Goal: Task Accomplishment & Management: Use online tool/utility

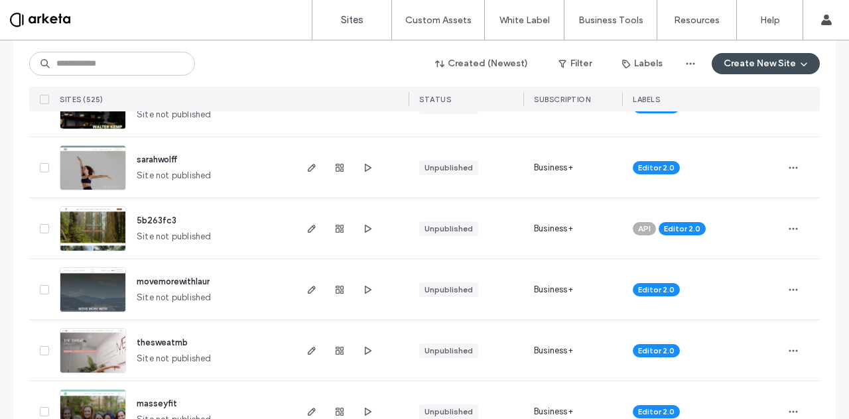
scroll to position [2263, 0]
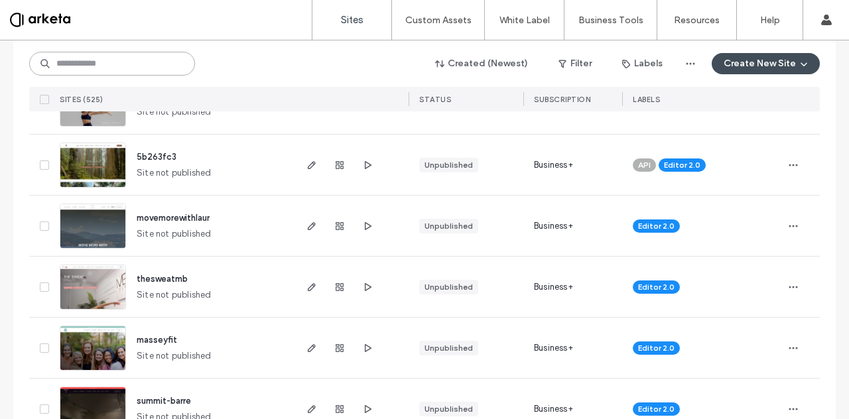
click at [74, 52] on input at bounding box center [112, 64] width 166 height 24
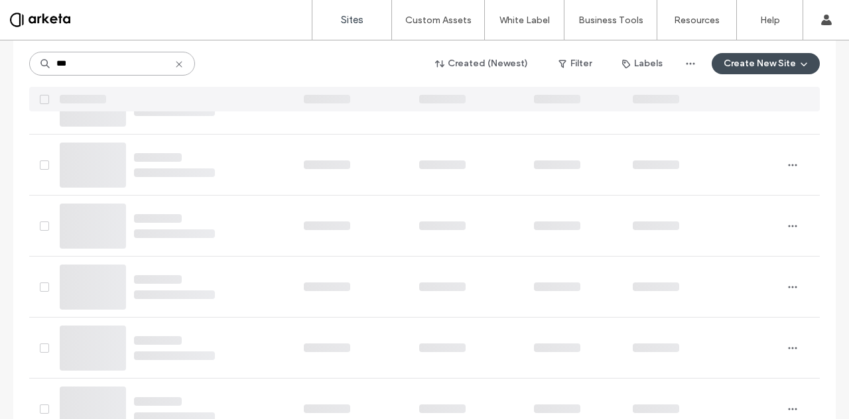
scroll to position [0, 0]
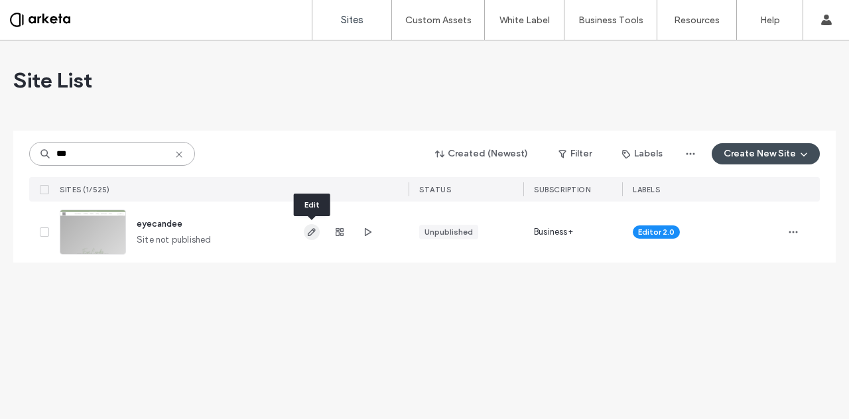
type input "***"
click at [316, 235] on icon "button" at bounding box center [311, 232] width 11 height 11
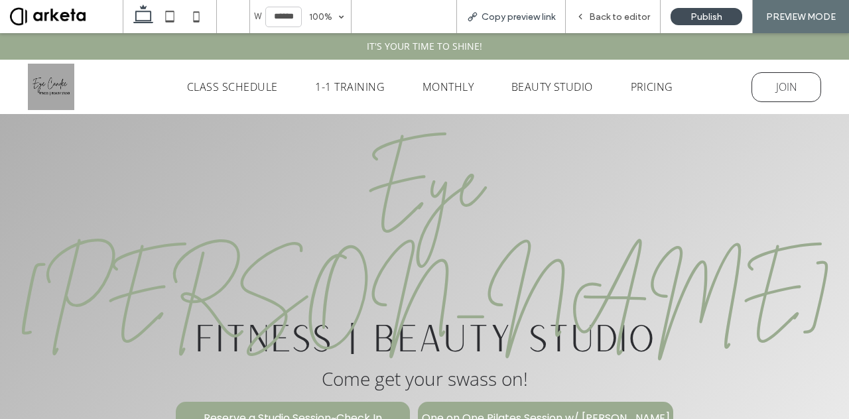
click at [522, 17] on span "Copy preview link" at bounding box center [518, 16] width 74 height 11
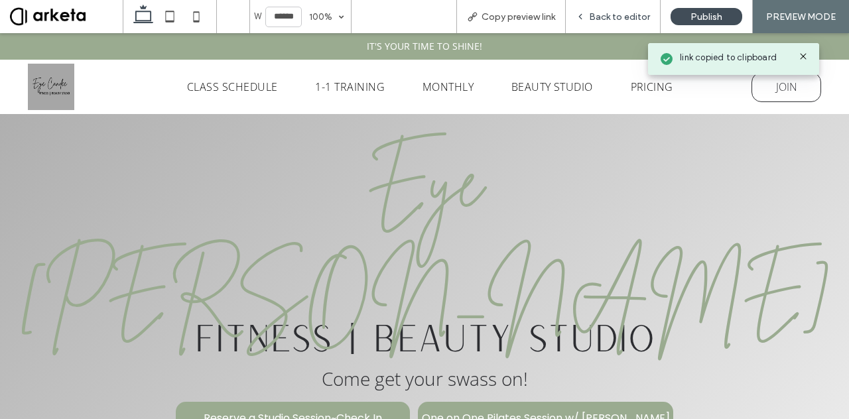
click at [613, 12] on span "Back to editor" at bounding box center [619, 16] width 61 height 11
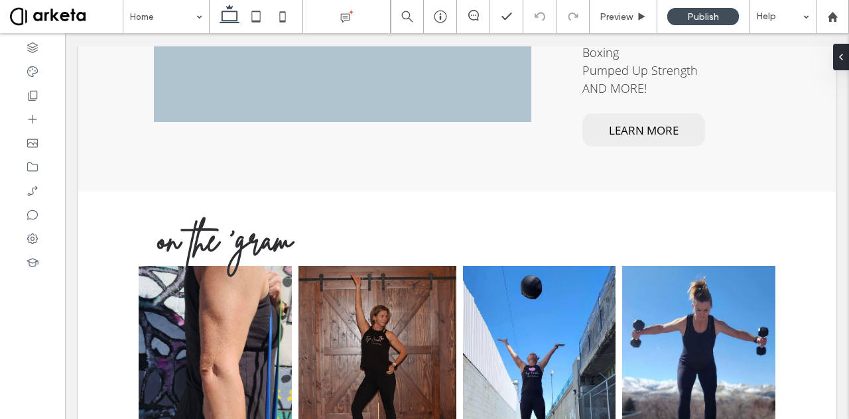
scroll to position [2496, 0]
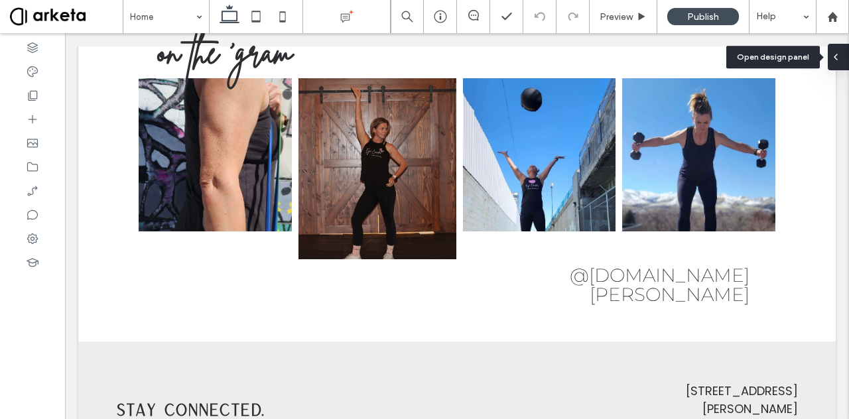
click at [842, 58] on div at bounding box center [838, 57] width 21 height 27
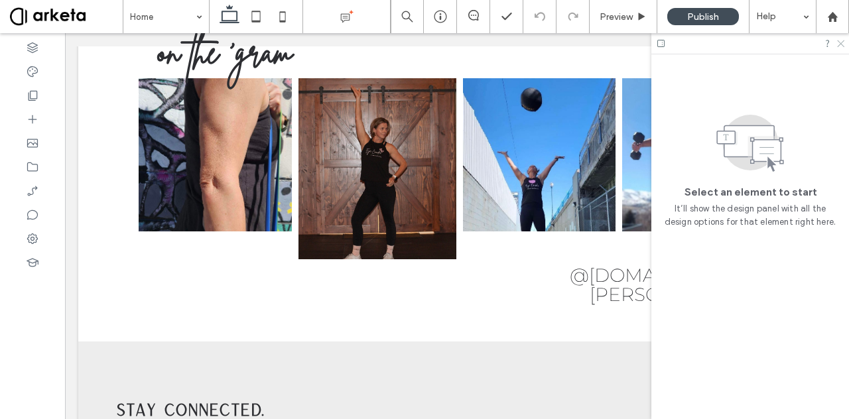
click at [842, 38] on icon at bounding box center [839, 42] width 9 height 9
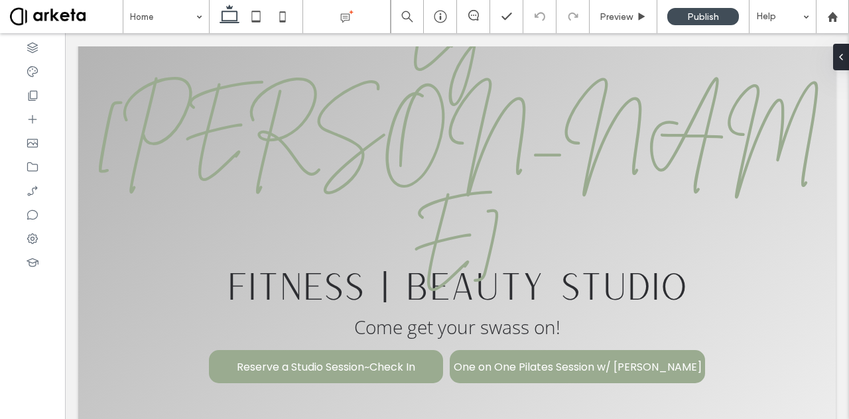
scroll to position [0, 0]
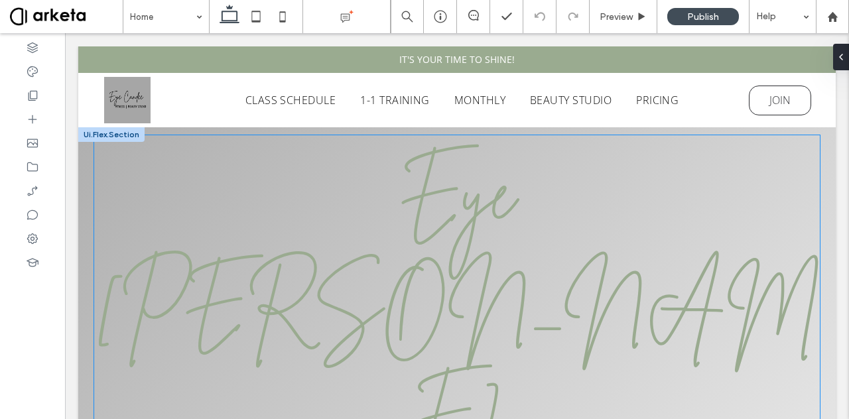
click at [344, 225] on span "Eye Candee" at bounding box center [457, 304] width 724 height 319
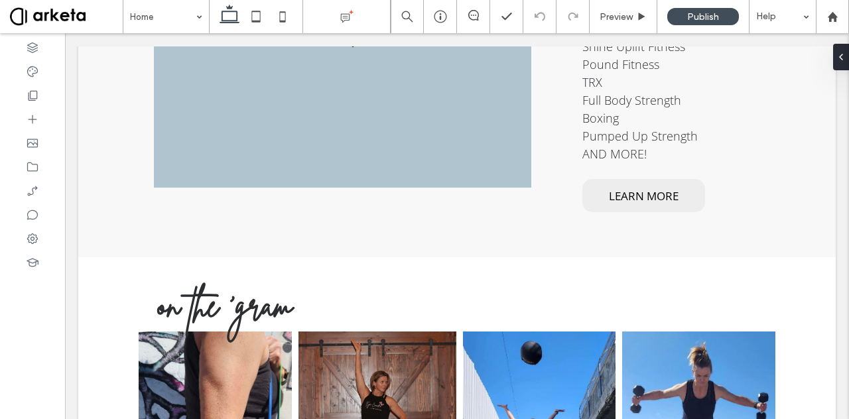
scroll to position [2496, 0]
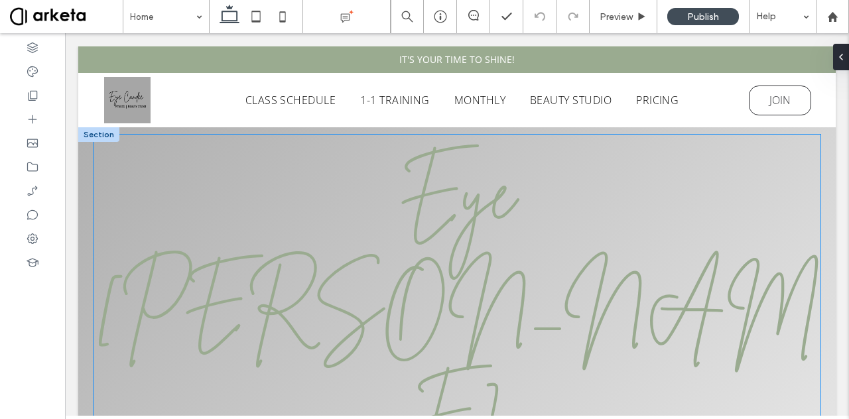
click at [554, 277] on span "Eye Candee" at bounding box center [457, 304] width 724 height 319
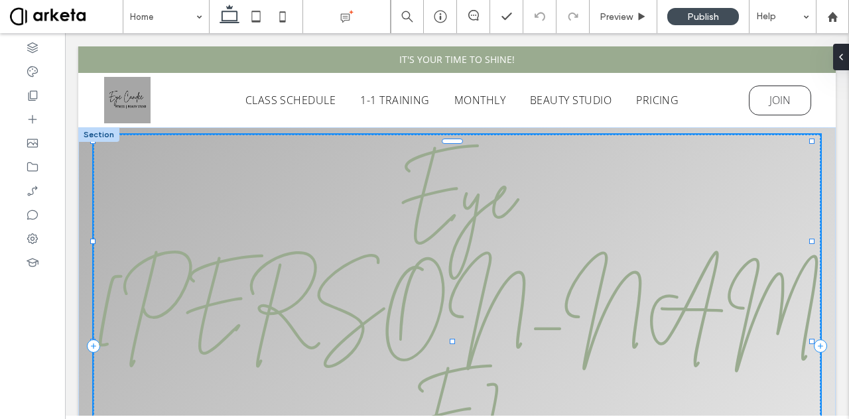
click at [554, 277] on span "Eye Candee" at bounding box center [457, 304] width 724 height 319
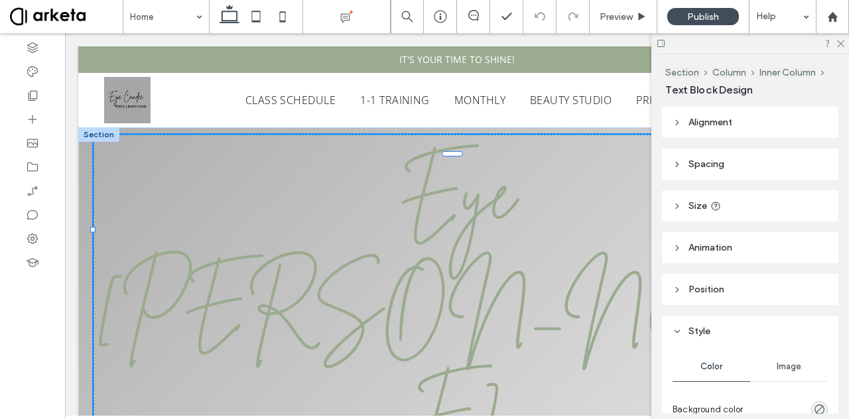
type input "**********"
type input "***"
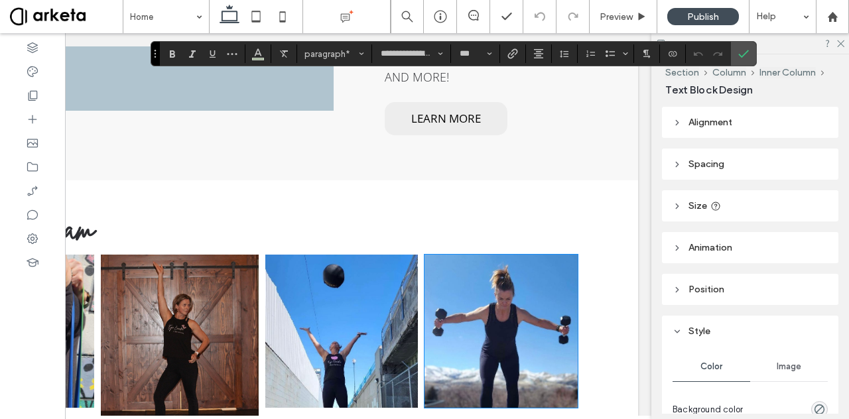
scroll to position [2488, 0]
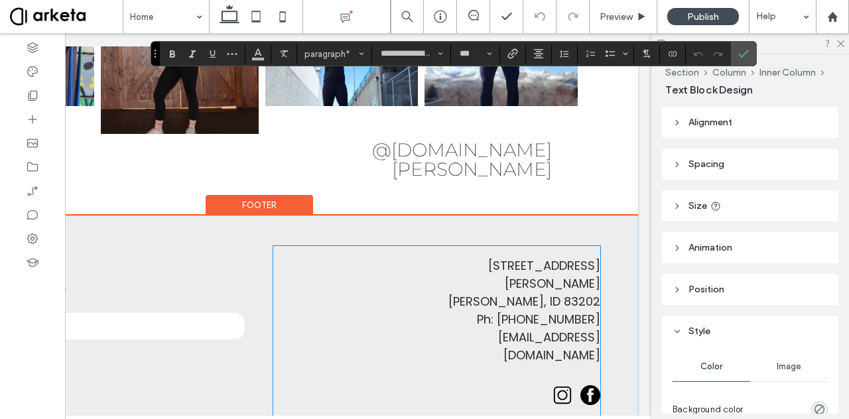
click at [557, 387] on icon at bounding box center [562, 395] width 17 height 17
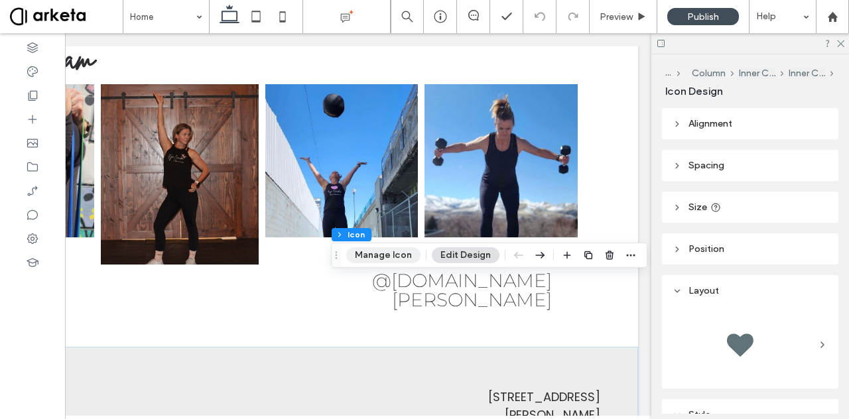
click at [378, 252] on button "Manage Icon" at bounding box center [383, 255] width 74 height 16
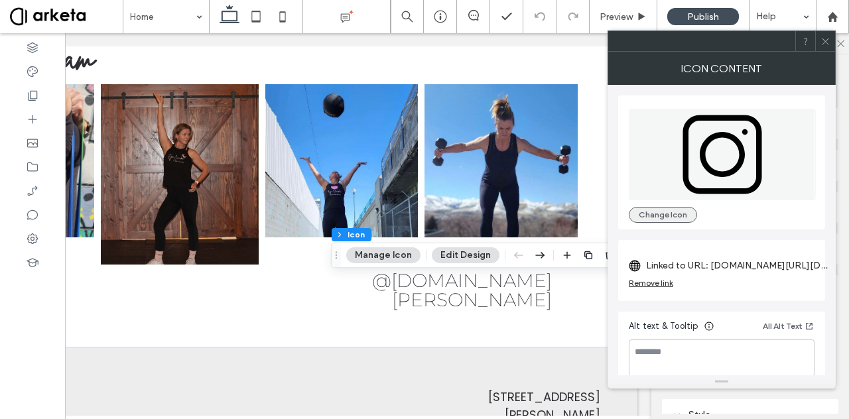
click at [662, 216] on button "Change Icon" at bounding box center [663, 215] width 68 height 16
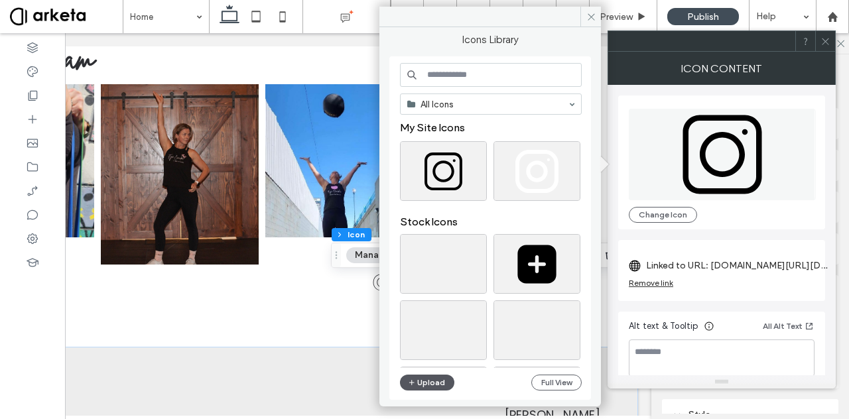
click at [442, 383] on button "Upload" at bounding box center [427, 383] width 54 height 16
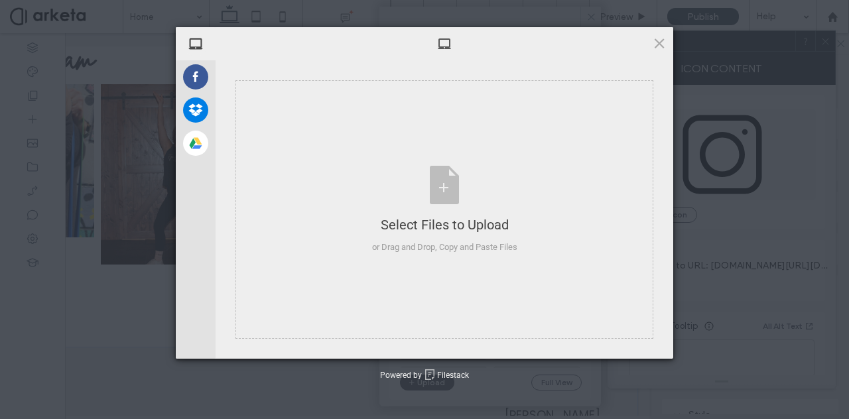
click at [422, 381] on div "Powered by Filestack" at bounding box center [424, 375] width 849 height 33
click at [448, 187] on div "Select Files to Upload or Drag and Drop, Copy and Paste Files" at bounding box center [444, 210] width 145 height 88
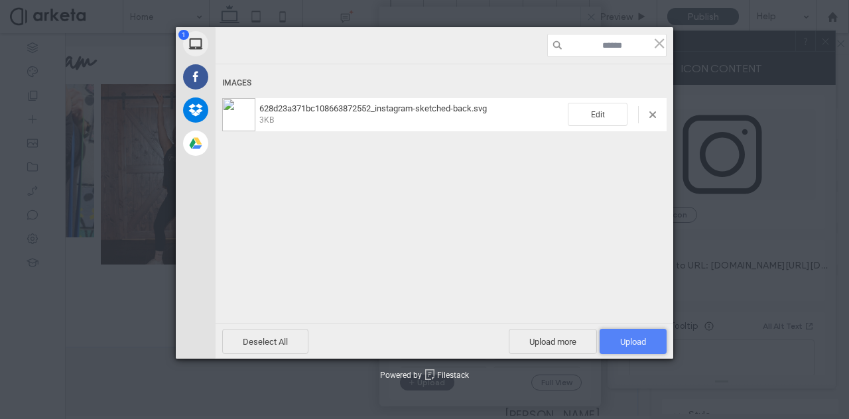
click at [635, 339] on span "Upload 1" at bounding box center [633, 342] width 26 height 10
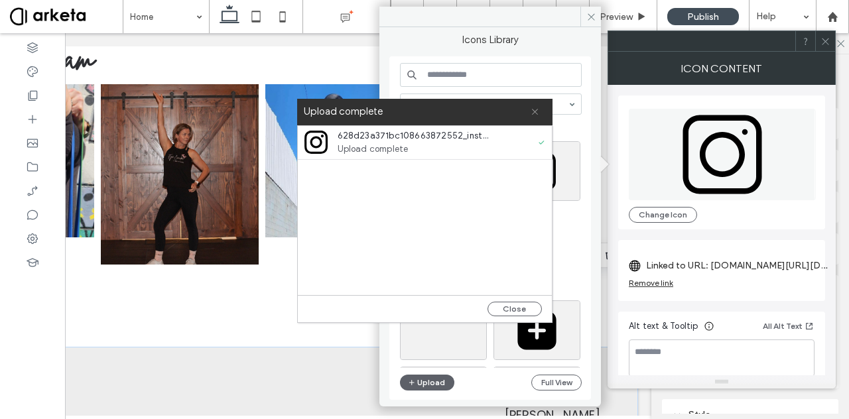
click at [533, 110] on icon at bounding box center [534, 111] width 9 height 9
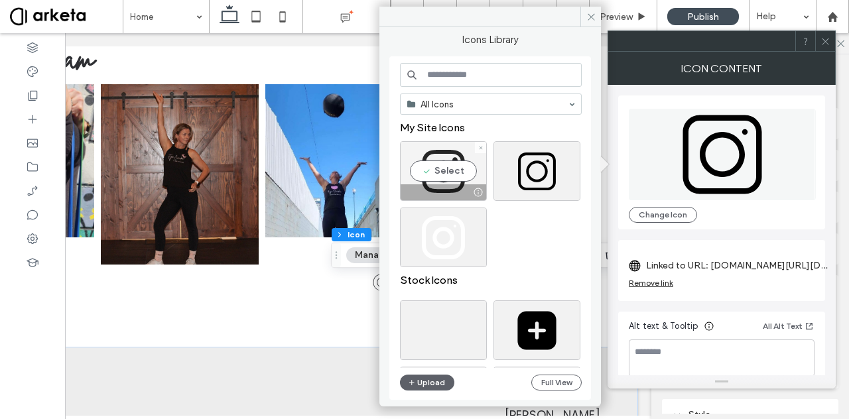
click at [437, 162] on div "Select" at bounding box center [443, 171] width 87 height 60
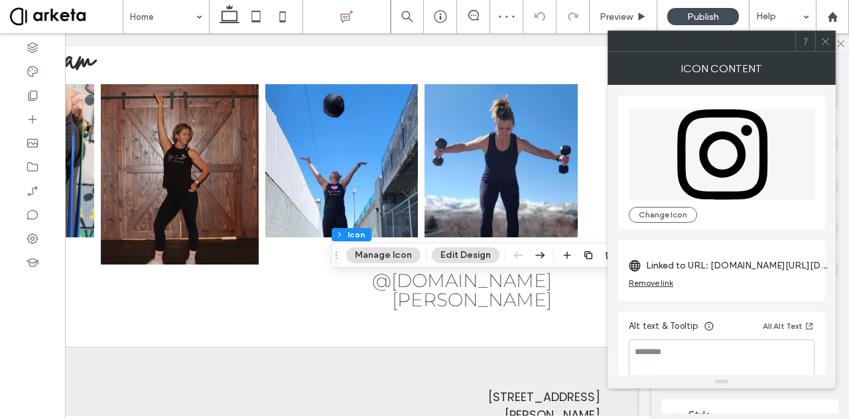
click at [821, 41] on icon at bounding box center [825, 41] width 10 height 10
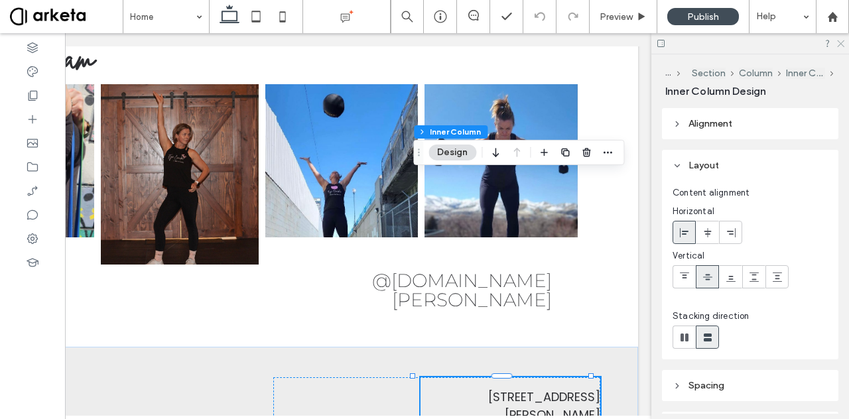
click at [842, 40] on icon at bounding box center [839, 42] width 9 height 9
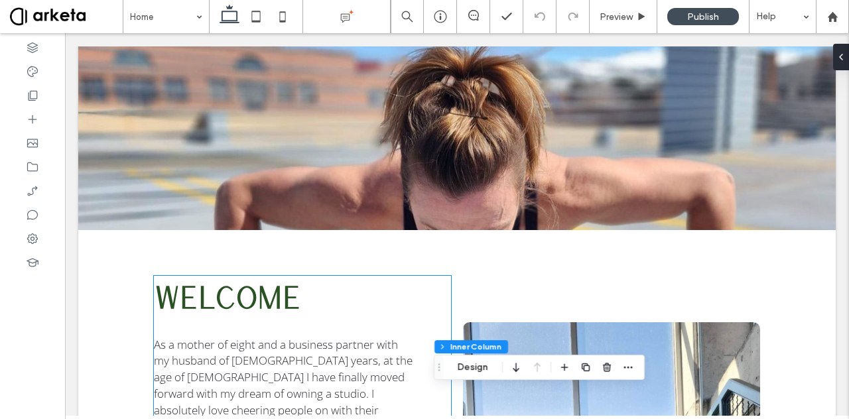
scroll to position [1183, 0]
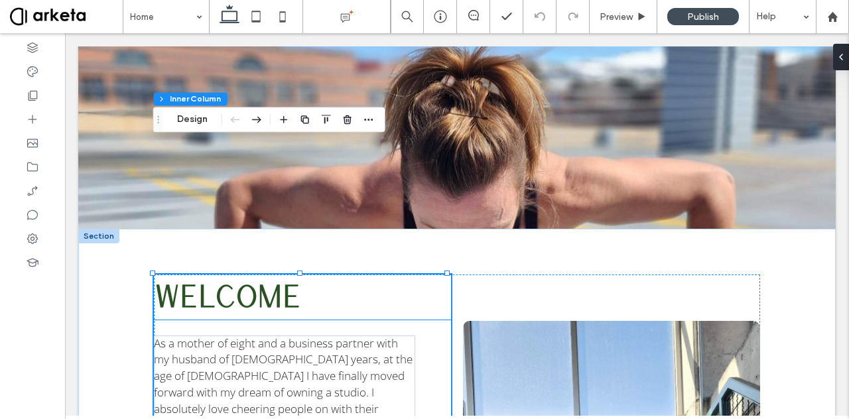
click at [296, 277] on strong "WELCOME" at bounding box center [227, 295] width 147 height 36
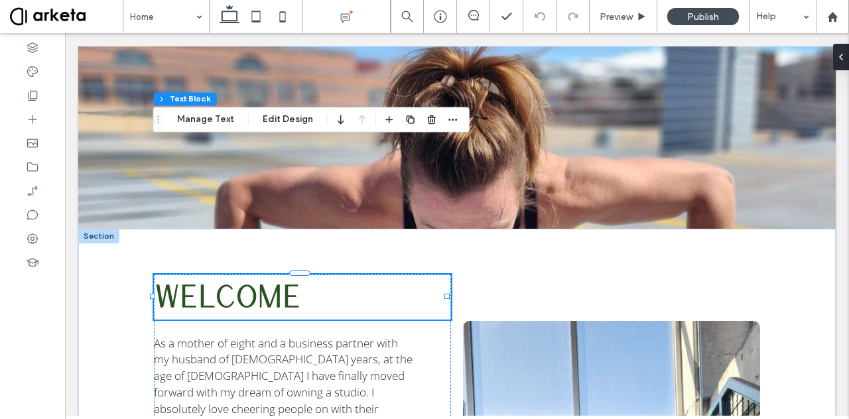
click at [296, 277] on strong "WELCOME" at bounding box center [227, 295] width 147 height 36
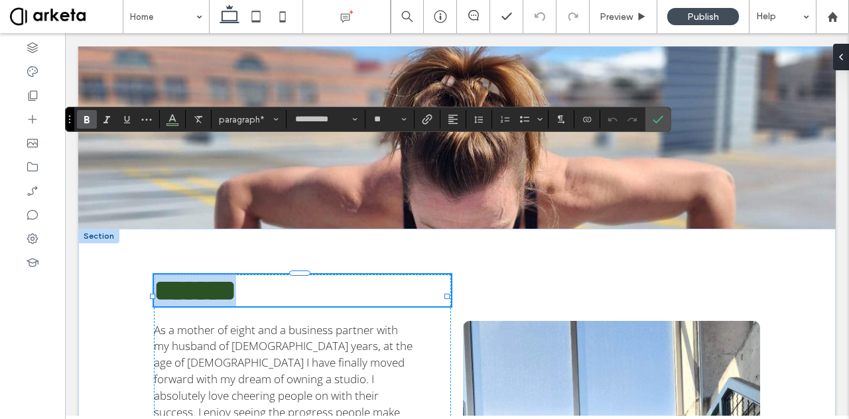
click at [300, 275] on p "*******" at bounding box center [302, 291] width 297 height 32
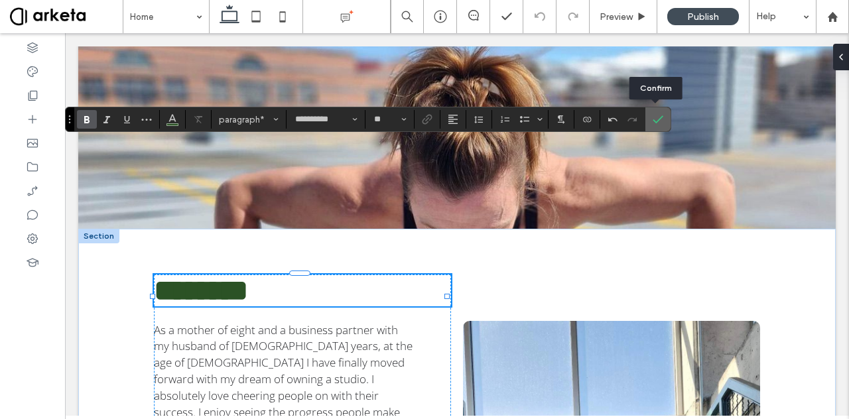
click at [655, 115] on icon "Confirm" at bounding box center [657, 119] width 11 height 11
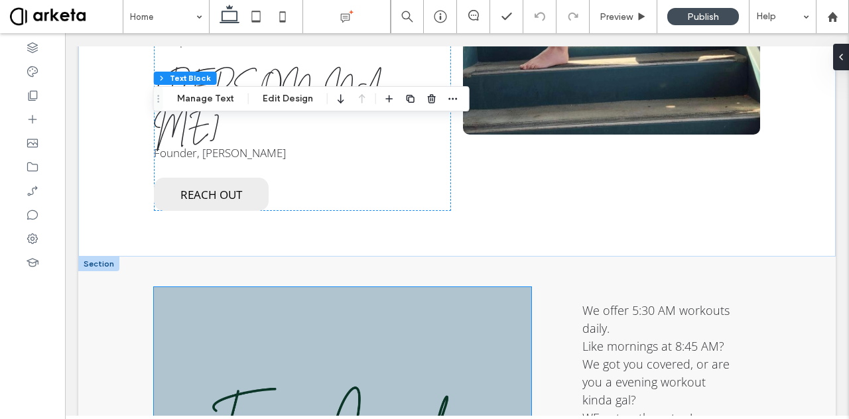
scroll to position [1765, 0]
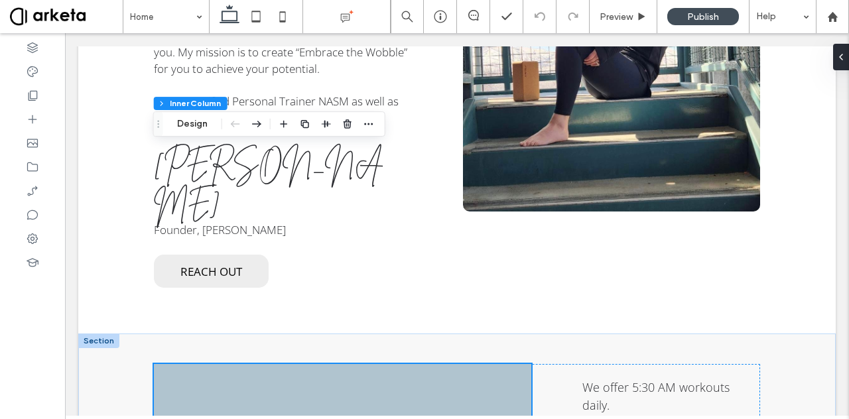
scroll to position [1683, 0]
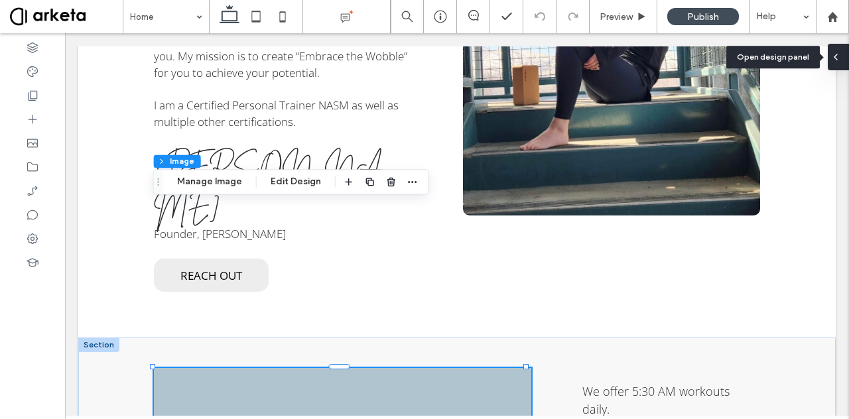
click at [842, 56] on div at bounding box center [838, 57] width 21 height 27
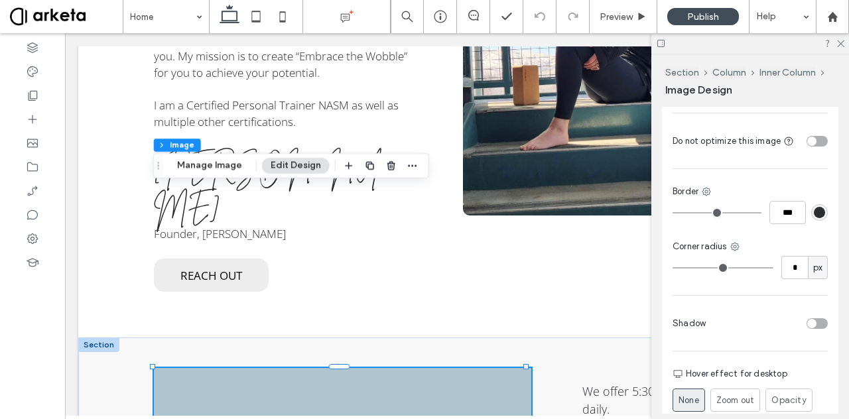
scroll to position [524, 0]
click at [790, 255] on input "*" at bounding box center [794, 266] width 27 height 23
type input "*"
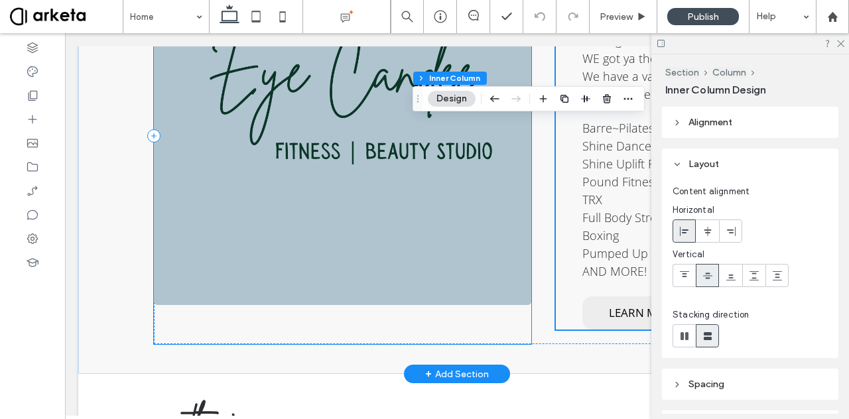
scroll to position [2123, 0]
click at [182, 144] on div at bounding box center [342, 136] width 377 height 416
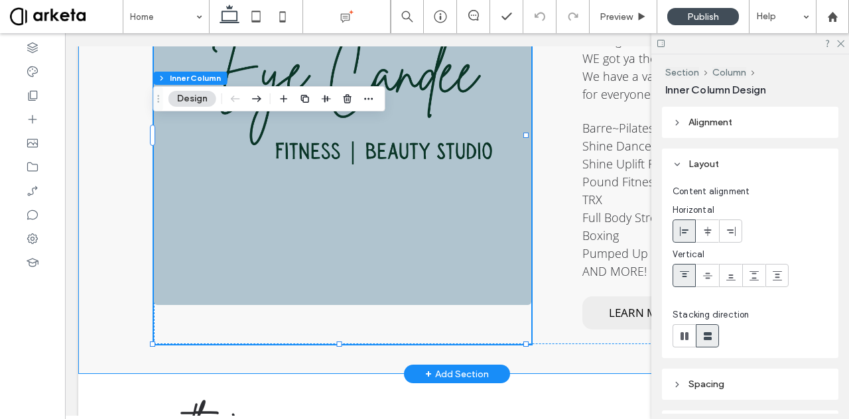
click at [338, 177] on div "We offer 5:30 AM workouts daily. Like mornings at 8:45 AM? We got you covered, …" at bounding box center [456, 135] width 757 height 477
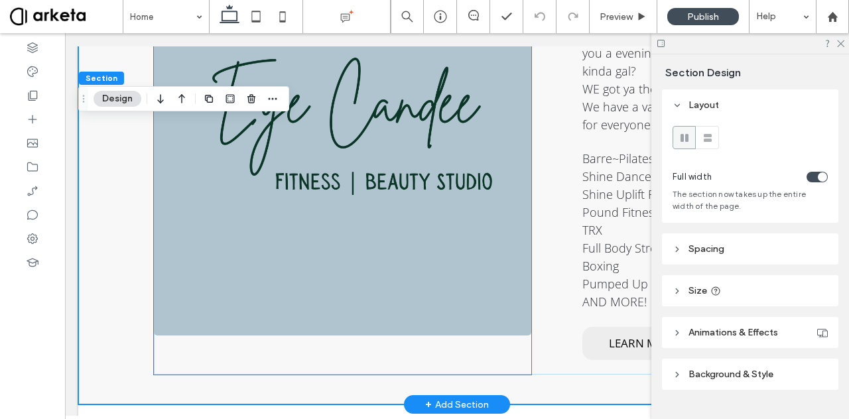
scroll to position [2488, 0]
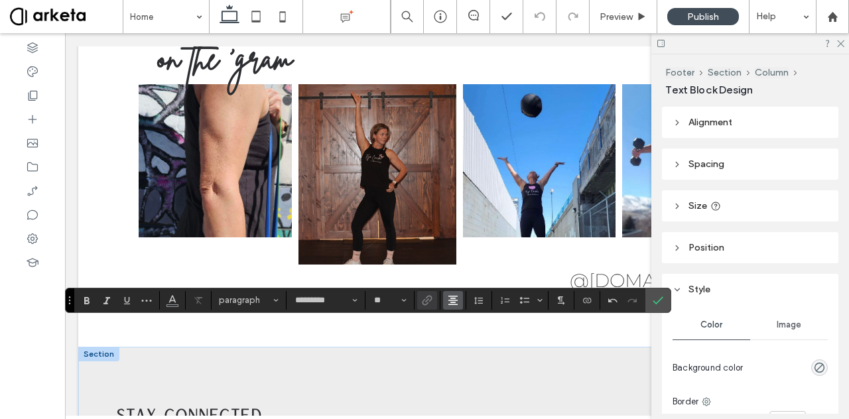
click at [448, 292] on span "Alignment" at bounding box center [453, 300] width 11 height 17
click at [458, 216] on icon "ui.textEditor.alignment.left" at bounding box center [463, 221] width 11 height 11
click at [652, 295] on icon "Confirm" at bounding box center [657, 300] width 11 height 11
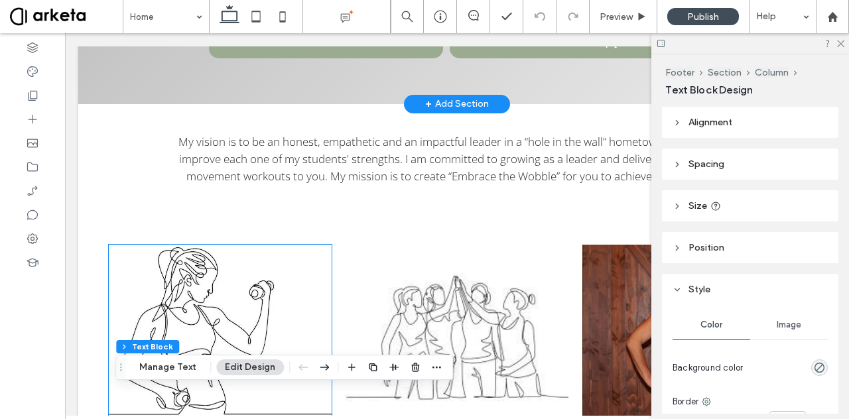
scroll to position [444, 0]
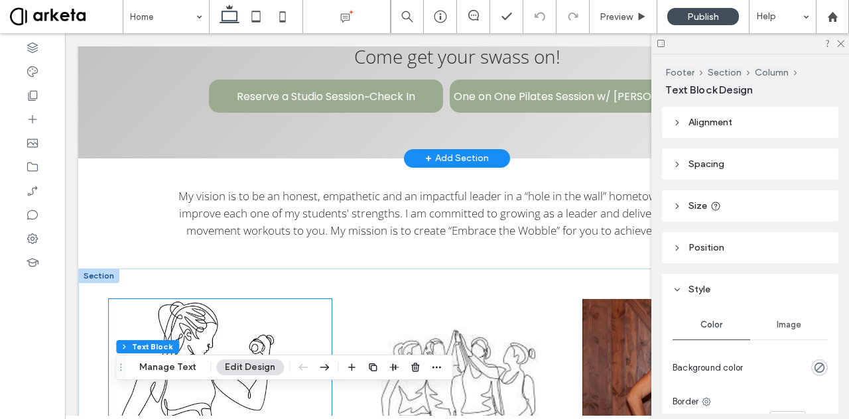
click at [252, 299] on img at bounding box center [220, 386] width 223 height 174
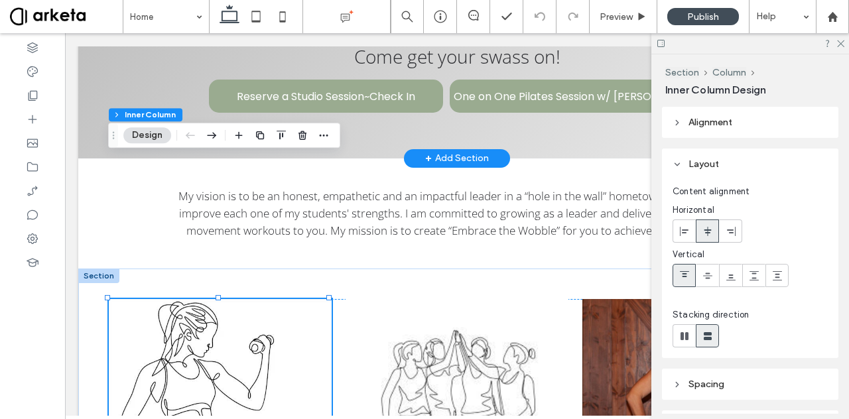
click at [252, 299] on img at bounding box center [220, 386] width 223 height 174
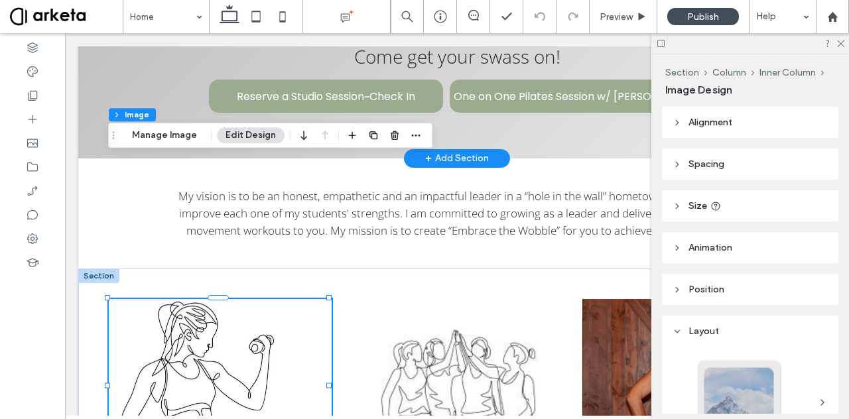
click at [253, 299] on img at bounding box center [220, 386] width 223 height 174
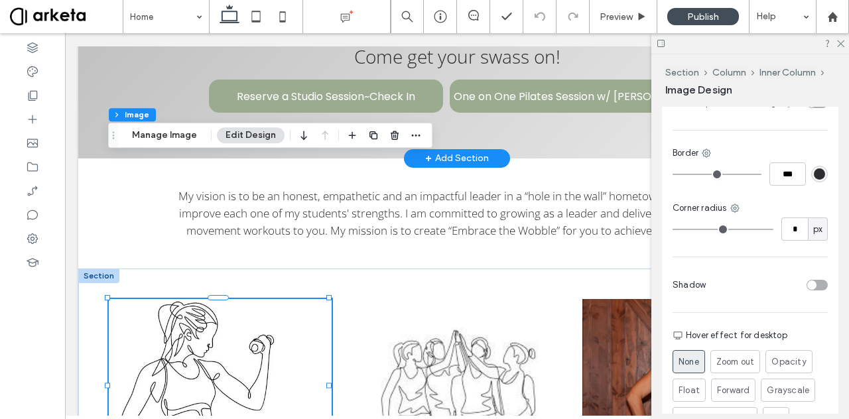
scroll to position [501, 0]
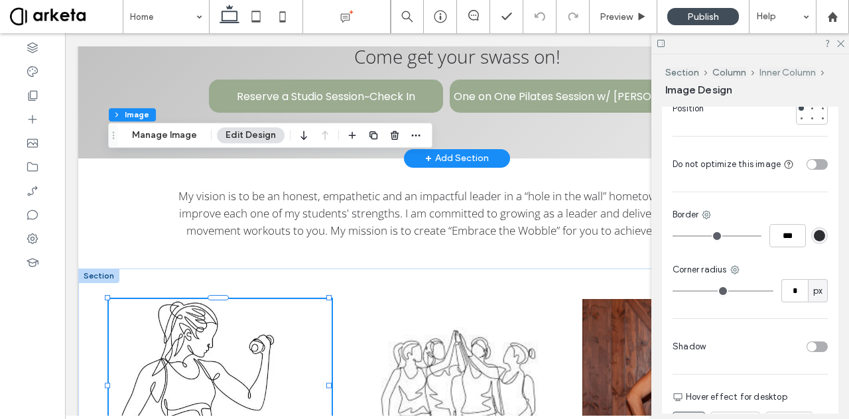
click at [792, 76] on button "Inner Column" at bounding box center [787, 72] width 56 height 11
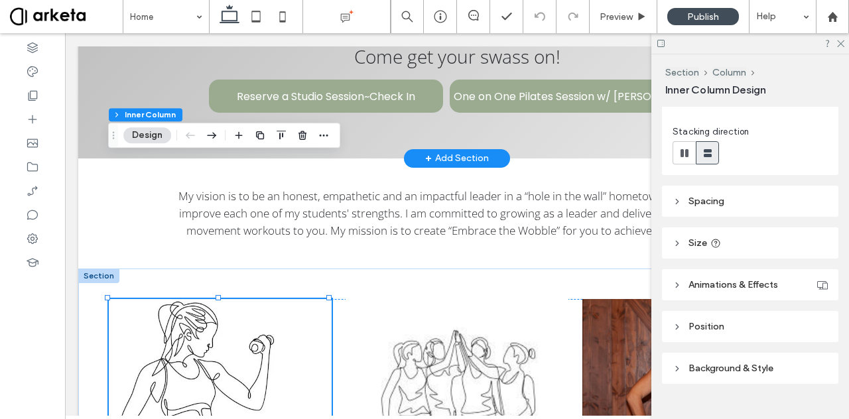
scroll to position [204, 0]
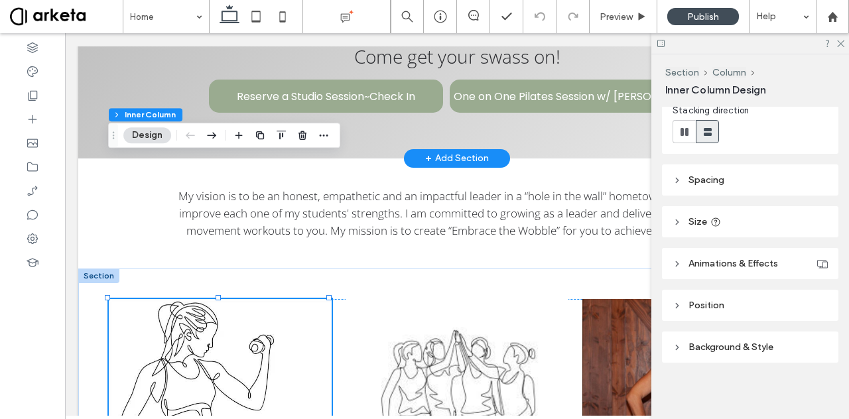
click at [723, 349] on span "Background & Style" at bounding box center [730, 346] width 85 height 11
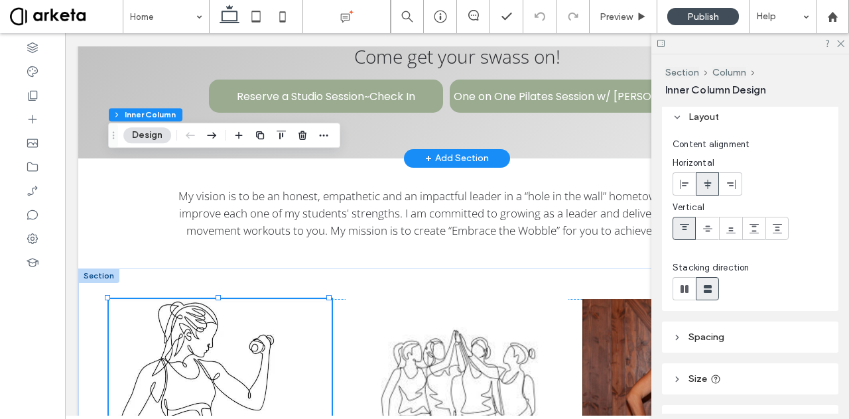
scroll to position [17, 0]
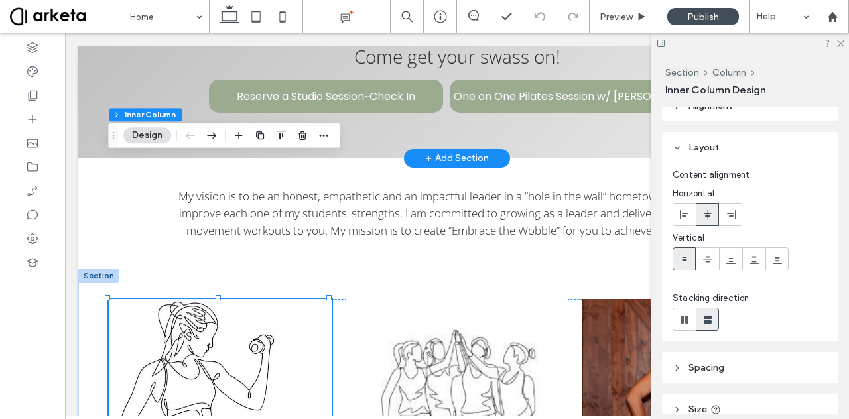
click at [721, 63] on div "Section Column Inner Column Design" at bounding box center [751, 80] width 173 height 52
click at [724, 72] on button "Column" at bounding box center [729, 72] width 34 height 11
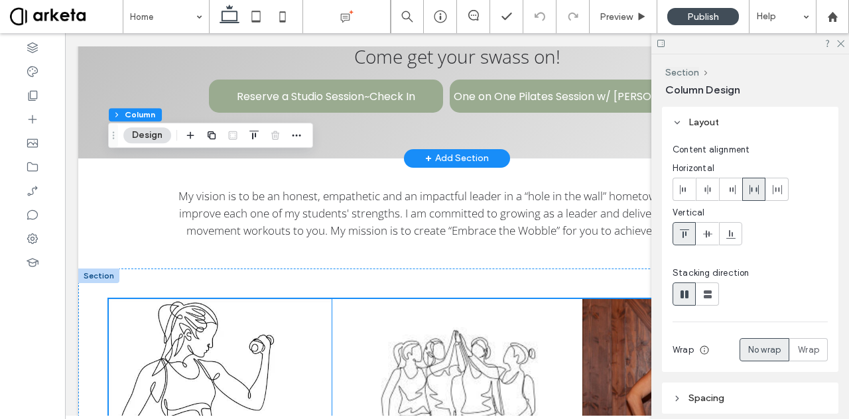
click at [244, 299] on img at bounding box center [220, 386] width 223 height 174
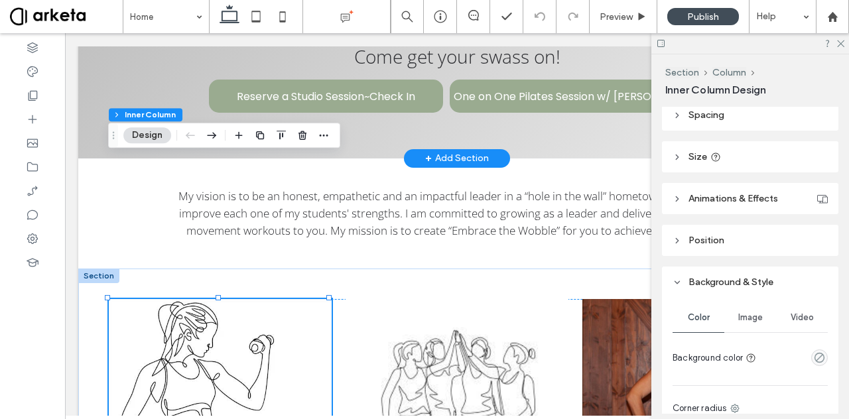
scroll to position [485, 0]
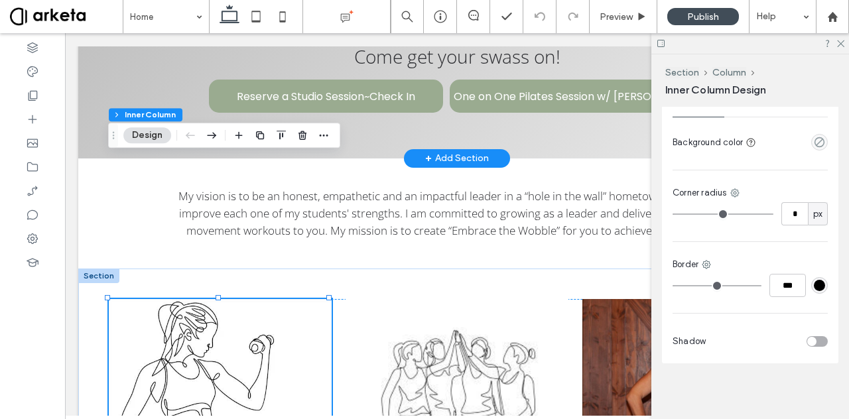
click at [252, 299] on img at bounding box center [220, 386] width 223 height 174
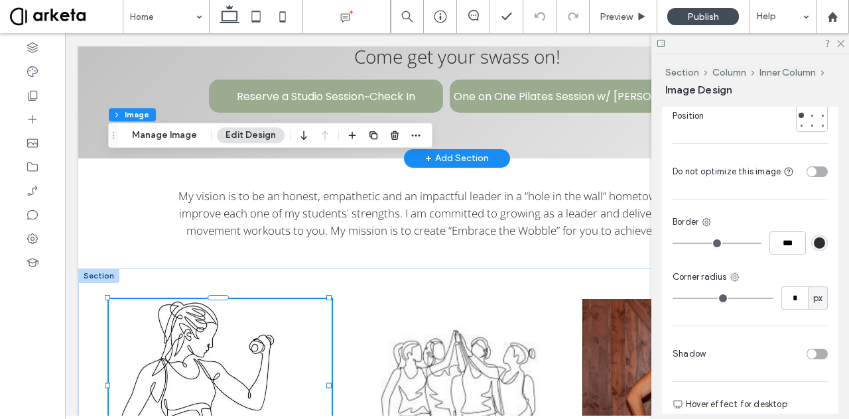
scroll to position [491, 0]
click at [786, 235] on input "***" at bounding box center [787, 244] width 36 height 23
type input "*"
type input "***"
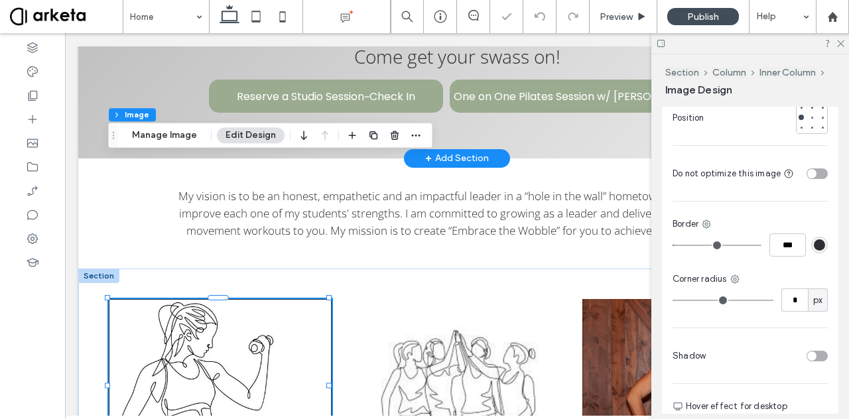
type input "*"
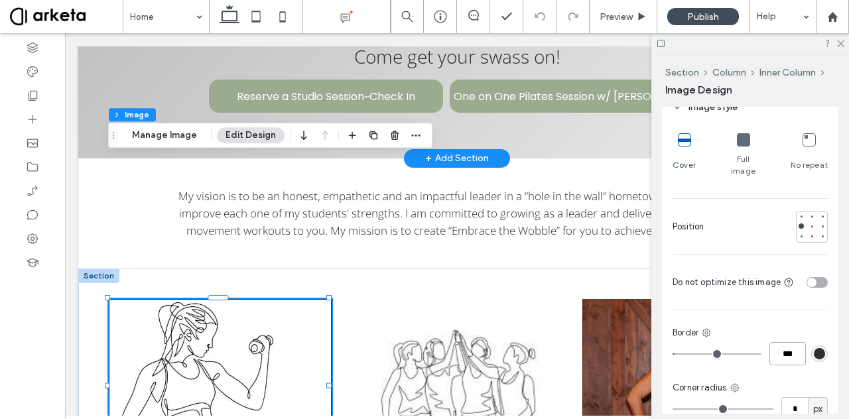
scroll to position [382, 0]
click at [708, 330] on use at bounding box center [706, 334] width 9 height 9
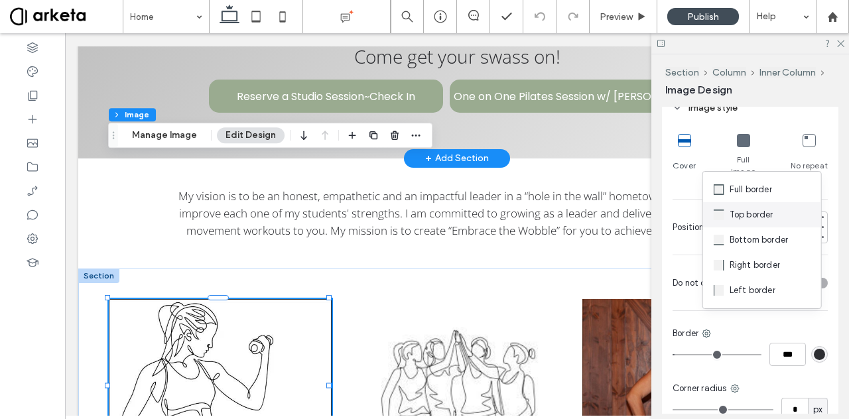
click at [733, 210] on span "Top border" at bounding box center [751, 214] width 44 height 13
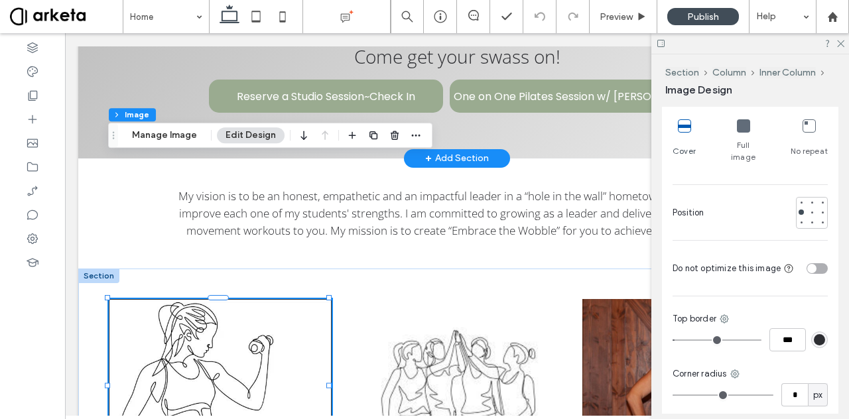
scroll to position [397, 0]
click at [725, 312] on div "Top border" at bounding box center [749, 318] width 155 height 13
click at [725, 313] on icon at bounding box center [724, 318] width 11 height 11
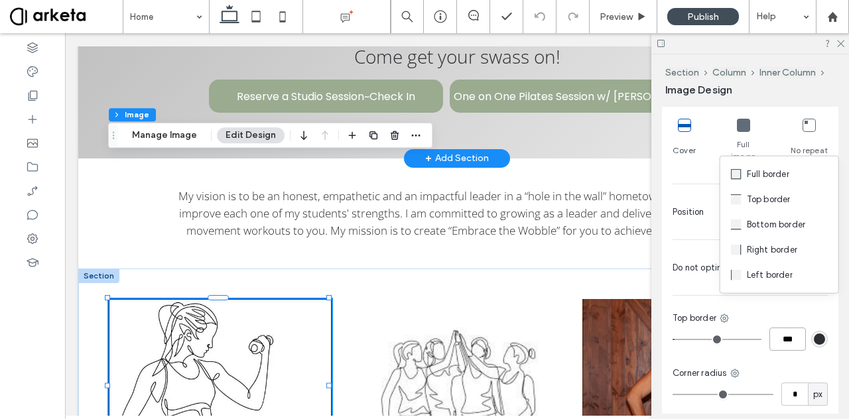
click at [783, 328] on input "***" at bounding box center [787, 339] width 36 height 23
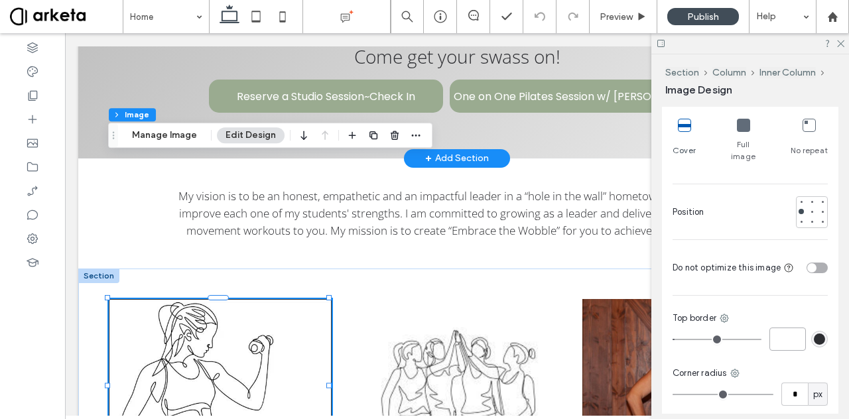
type input "*"
type input "***"
click at [724, 313] on icon at bounding box center [724, 318] width 11 height 11
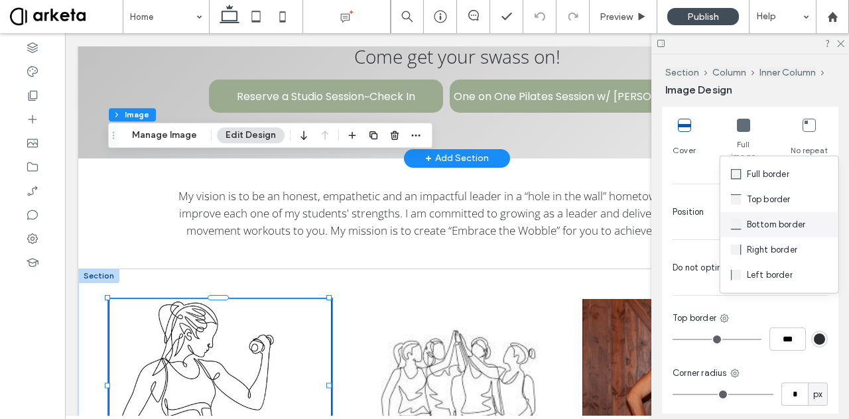
click at [747, 229] on span "Bottom border" at bounding box center [776, 224] width 59 height 13
type input "*"
type input "***"
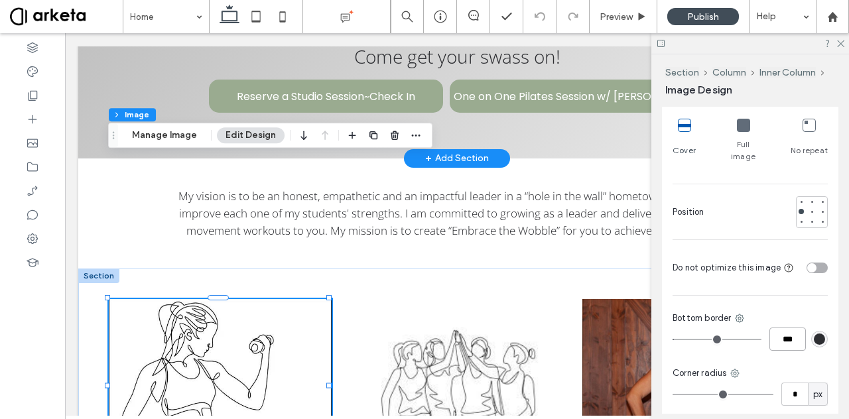
click at [788, 328] on input "***" at bounding box center [787, 339] width 36 height 23
type input "*"
type input "***"
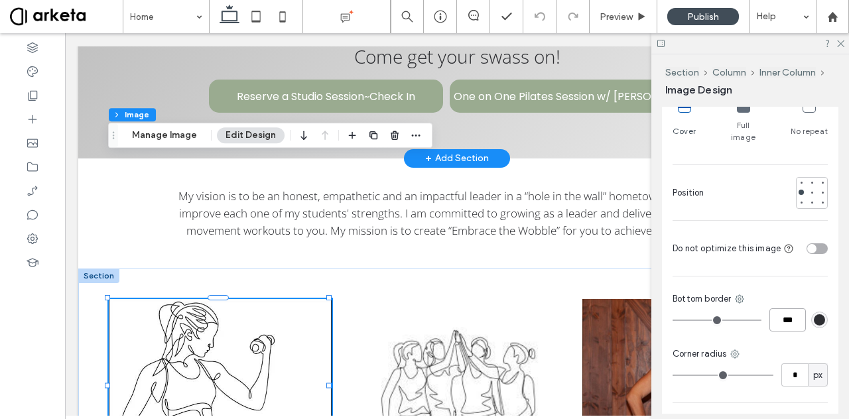
scroll to position [417, 0]
click at [739, 293] on icon at bounding box center [739, 298] width 11 height 11
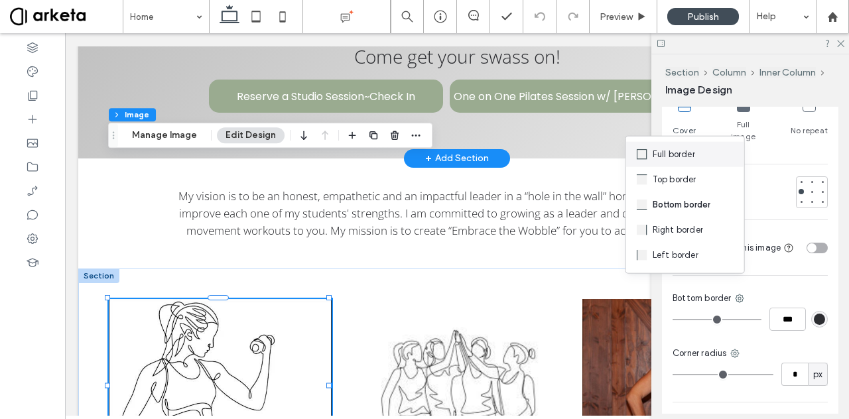
click at [670, 164] on div "Full border" at bounding box center [685, 154] width 118 height 25
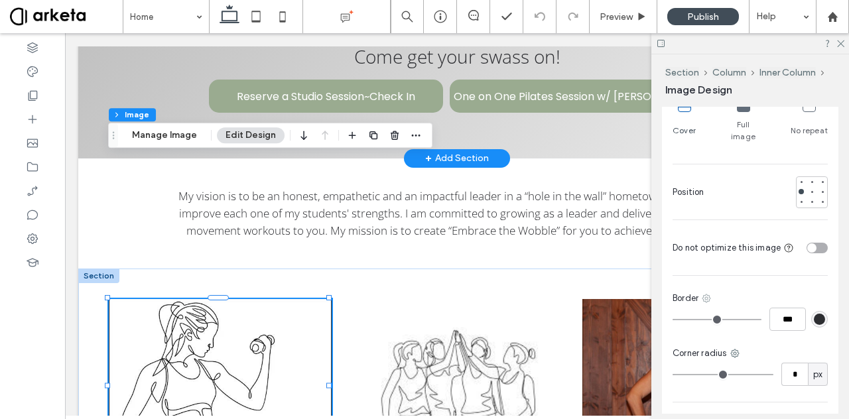
click at [708, 294] on use at bounding box center [706, 298] width 9 height 9
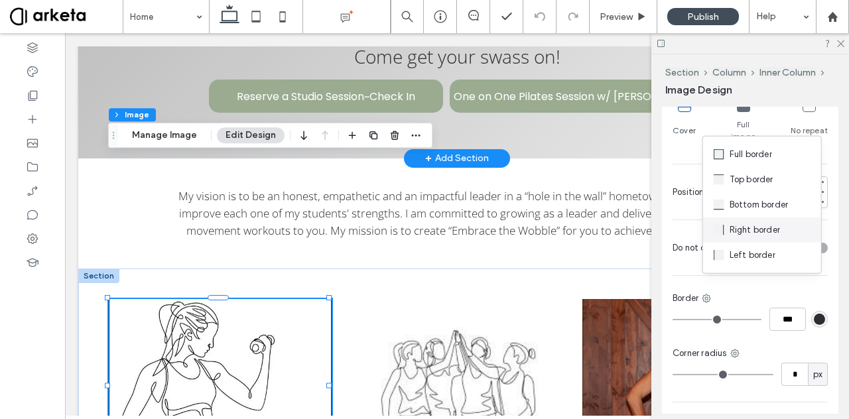
click at [723, 234] on span at bounding box center [721, 230] width 16 height 15
type input "*"
type input "***"
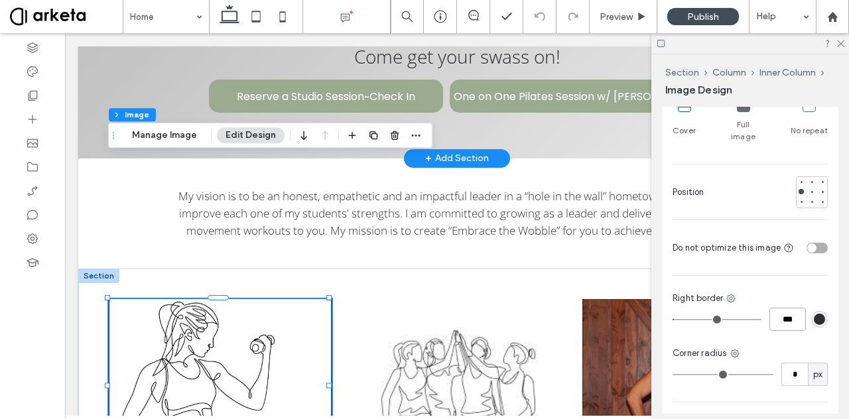
click at [790, 308] on input "***" at bounding box center [787, 319] width 36 height 23
type input "*"
type input "***"
click at [732, 293] on icon at bounding box center [730, 298] width 11 height 11
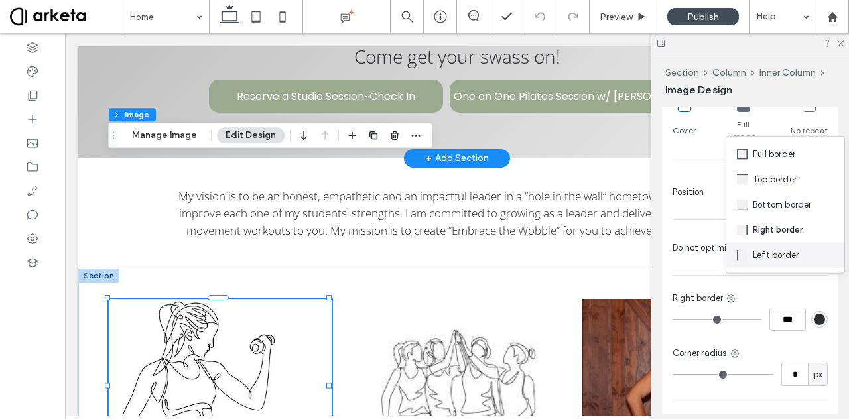
click at [748, 261] on span at bounding box center [745, 255] width 16 height 15
type input "*"
type input "***"
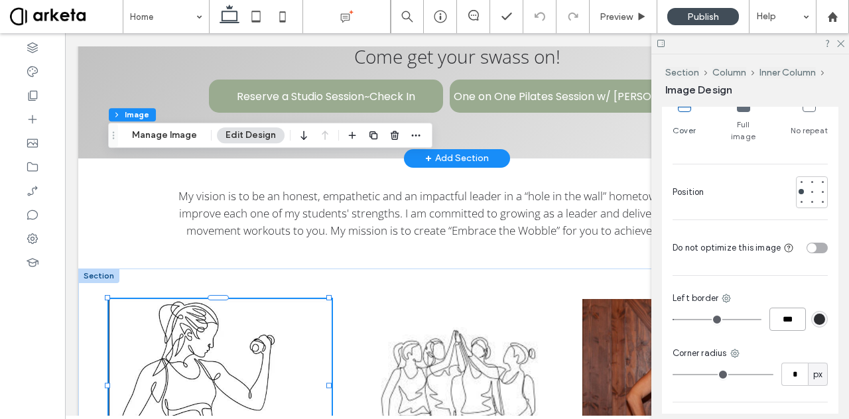
click at [788, 312] on input "***" at bounding box center [787, 319] width 36 height 23
type input "*"
type input "***"
click at [814, 314] on div "rgb(45, 46, 50)" at bounding box center [819, 319] width 11 height 11
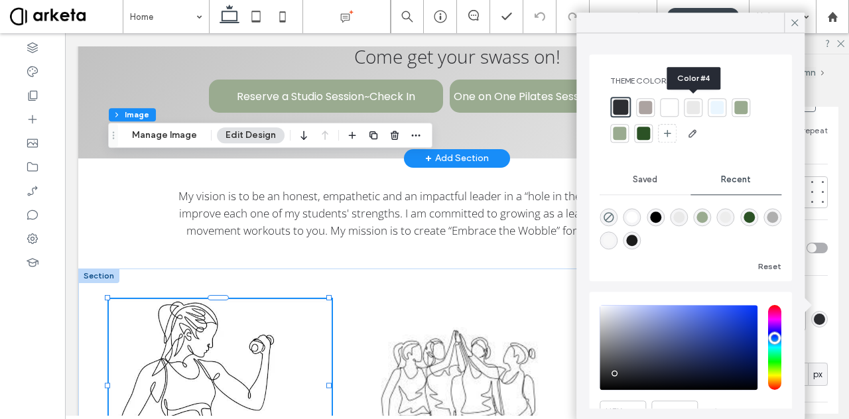
click at [692, 105] on div at bounding box center [692, 107] width 13 height 13
click at [789, 25] on icon at bounding box center [794, 23] width 12 height 12
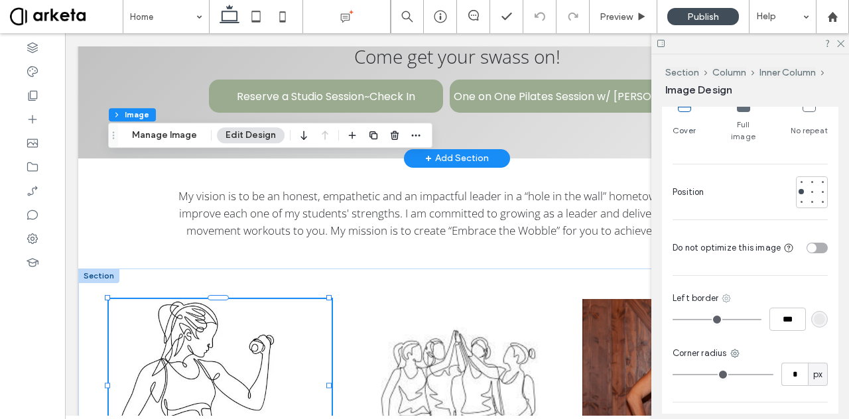
click at [725, 294] on use at bounding box center [726, 298] width 9 height 9
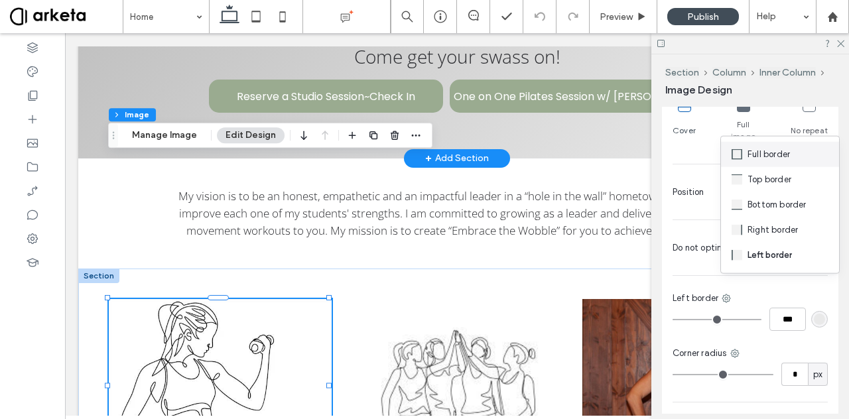
click at [750, 152] on span "Full border" at bounding box center [768, 154] width 42 height 13
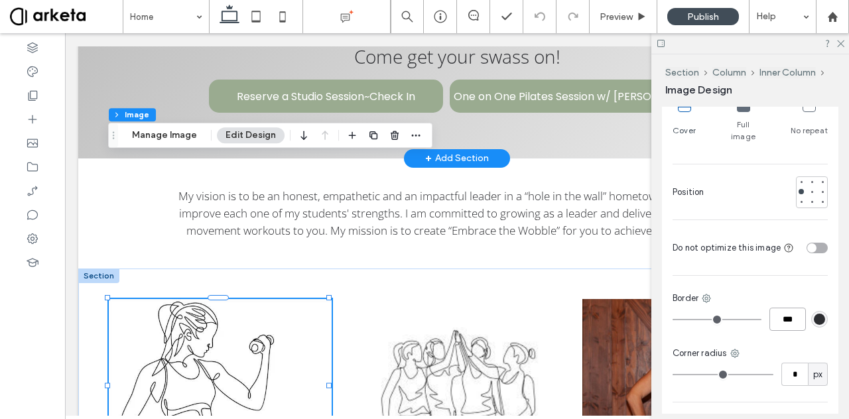
click at [785, 308] on input "***" at bounding box center [787, 319] width 36 height 23
type input "*"
type input "***"
type input "*"
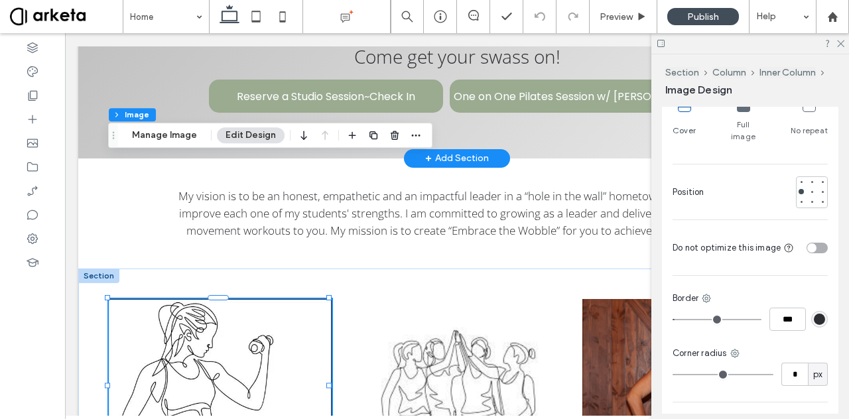
click at [814, 314] on div "rgb(45, 46, 50)" at bounding box center [819, 319] width 11 height 11
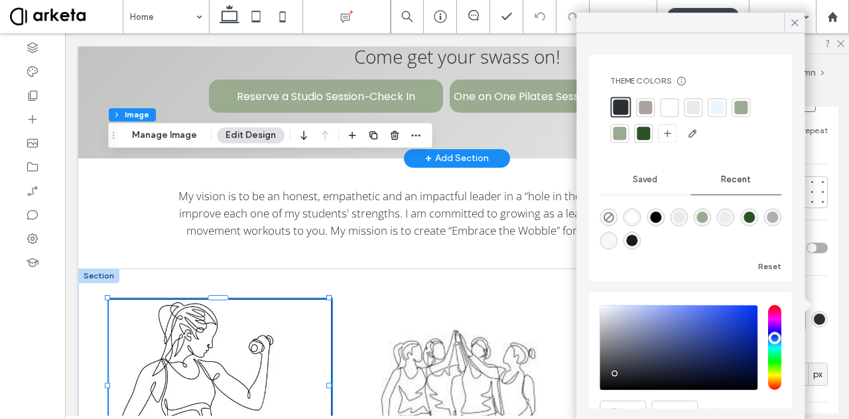
click at [614, 241] on div "rgba(248, 248, 248, 1)" at bounding box center [608, 240] width 11 height 11
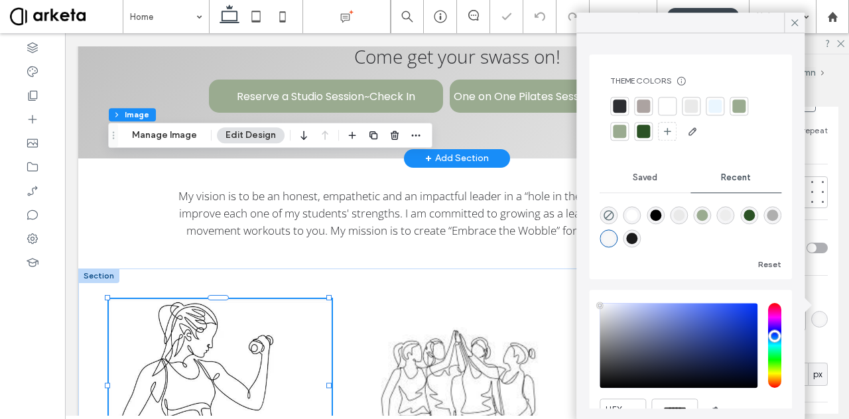
click at [767, 221] on div "rgba(175, 175, 175, 1)" at bounding box center [772, 215] width 11 height 11
click at [682, 213] on div "rgba(233, 233, 233, 1)" at bounding box center [678, 215] width 11 height 11
type input "*******"
click at [471, 299] on img at bounding box center [456, 386] width 223 height 174
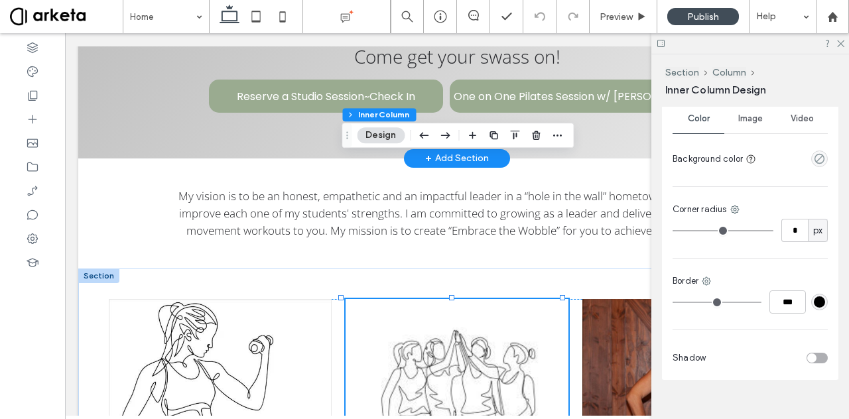
scroll to position [485, 0]
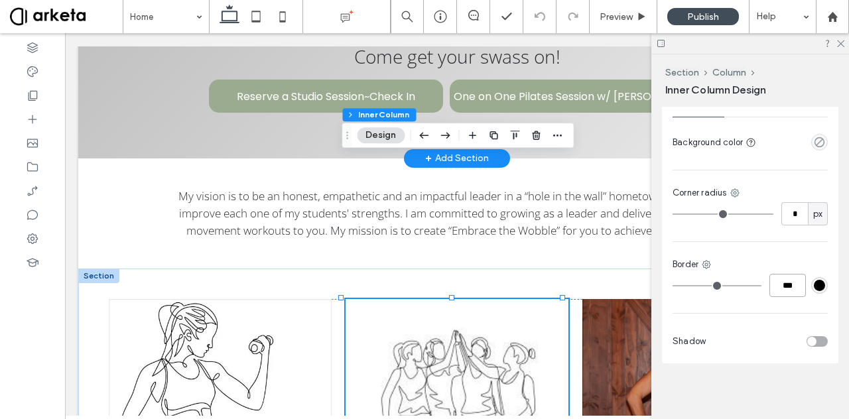
click at [791, 284] on input "***" at bounding box center [787, 285] width 36 height 23
click at [468, 299] on img at bounding box center [456, 386] width 223 height 174
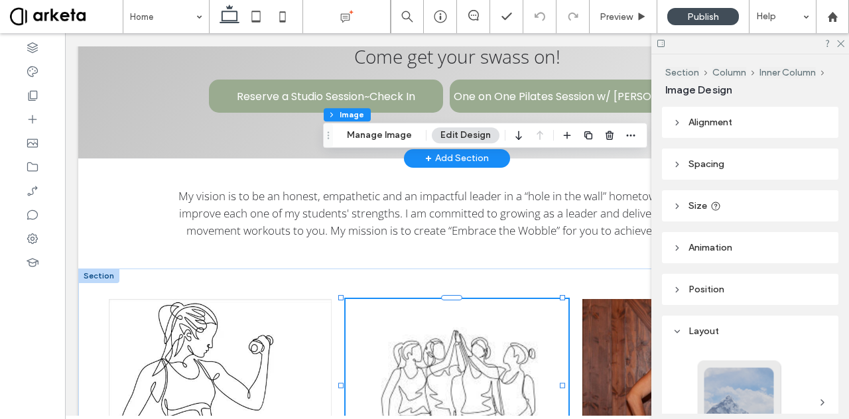
click at [468, 299] on img at bounding box center [456, 386] width 223 height 174
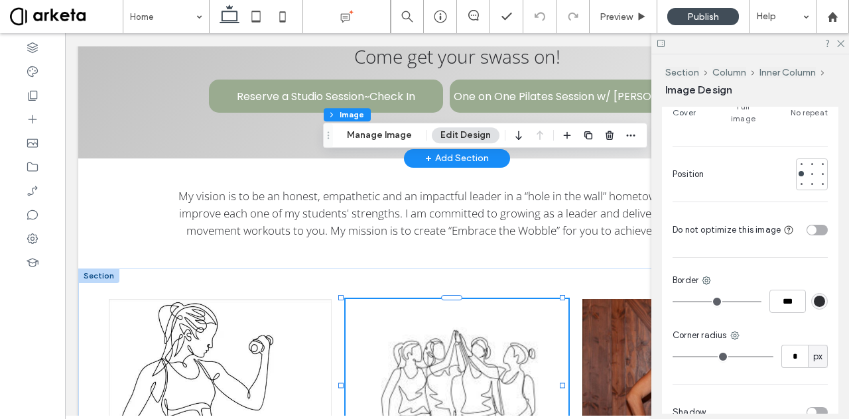
scroll to position [443, 0]
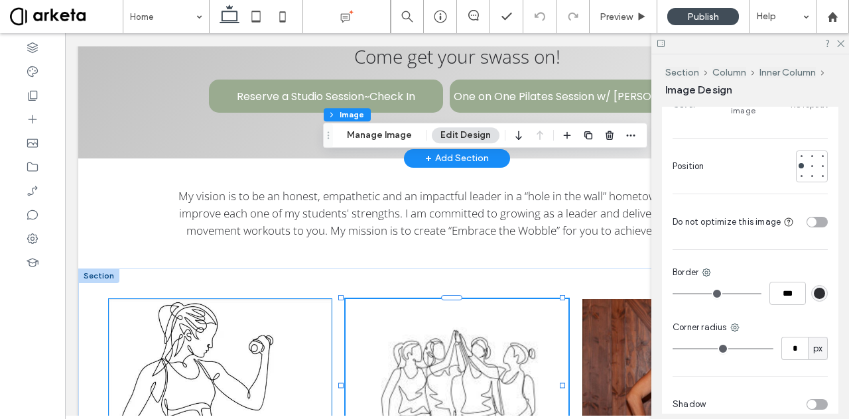
click at [277, 299] on img at bounding box center [220, 386] width 223 height 174
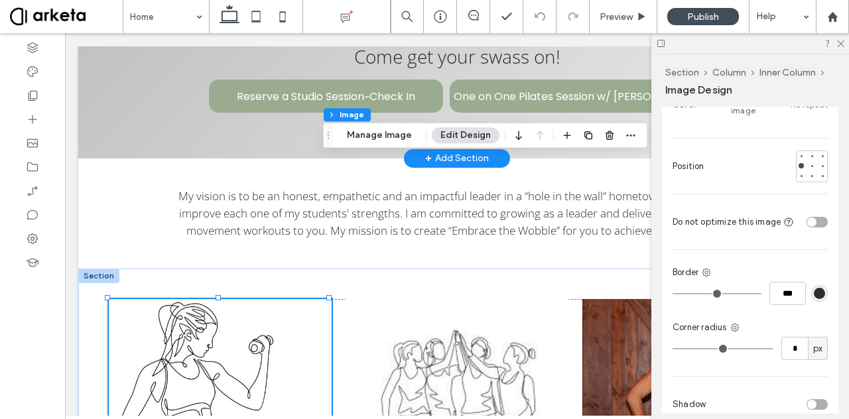
click at [277, 299] on img at bounding box center [220, 386] width 223 height 174
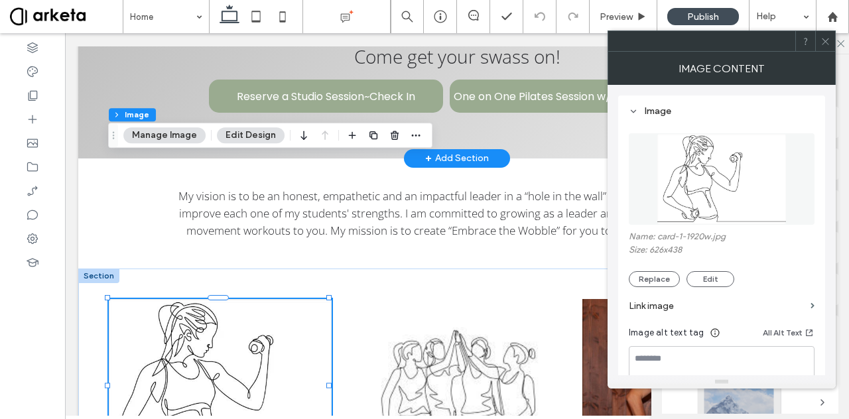
click at [822, 38] on use at bounding box center [825, 41] width 7 height 7
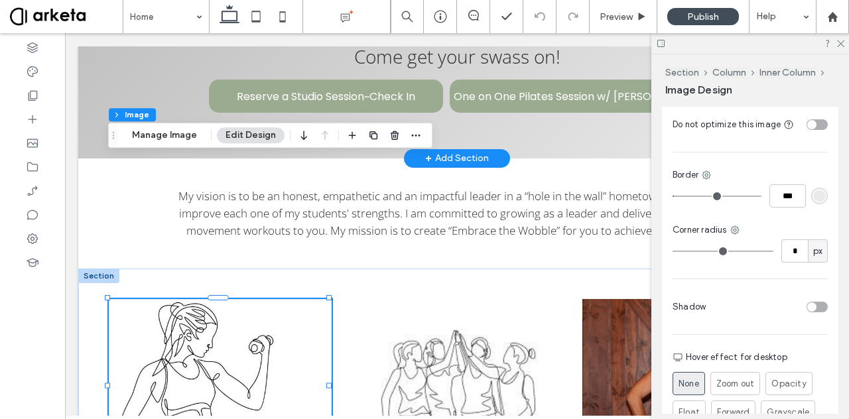
scroll to position [542, 0]
click at [440, 299] on img at bounding box center [456, 386] width 223 height 174
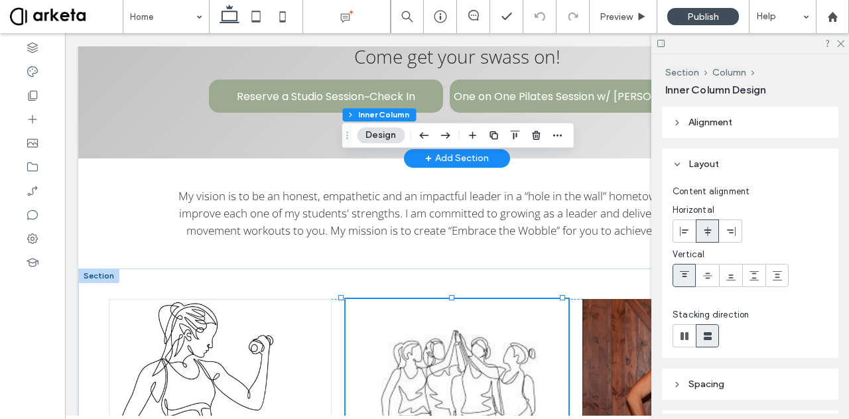
click at [440, 299] on img at bounding box center [456, 386] width 223 height 174
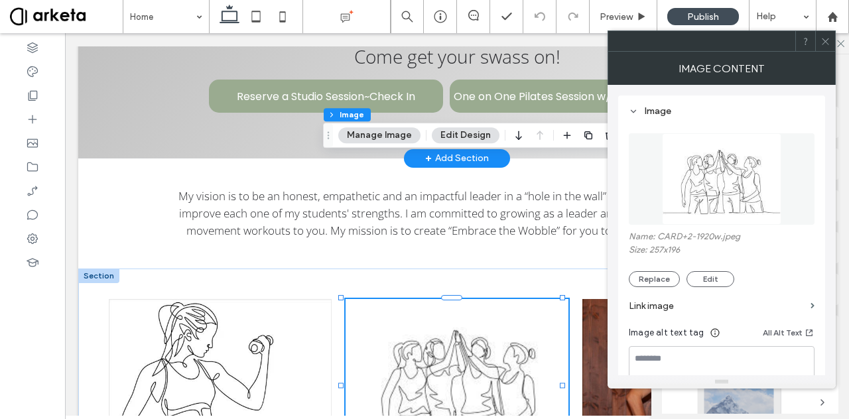
click at [825, 34] on span at bounding box center [825, 41] width 10 height 20
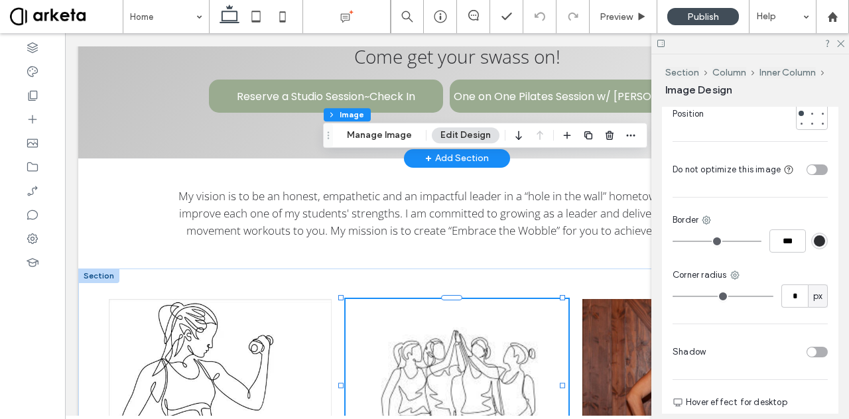
scroll to position [501, 0]
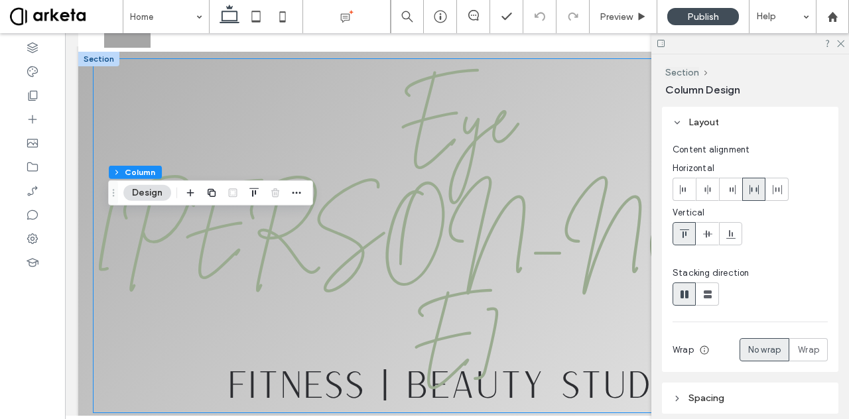
scroll to position [0, 0]
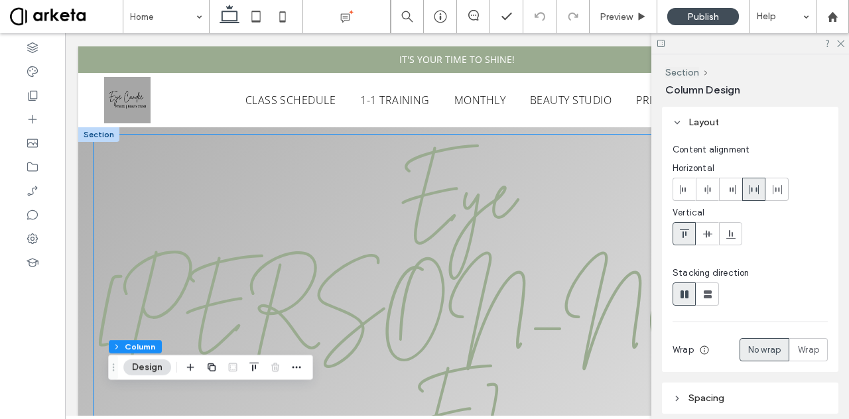
click at [346, 219] on span "Eye Candee" at bounding box center [457, 304] width 724 height 319
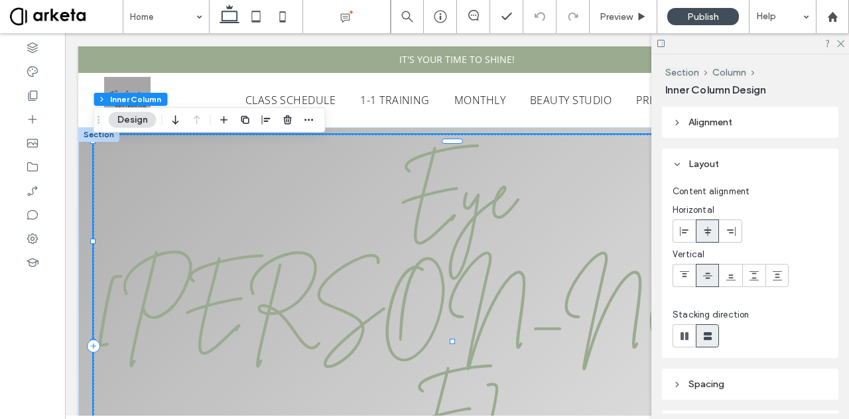
click at [346, 219] on span "Eye Candee" at bounding box center [457, 304] width 724 height 319
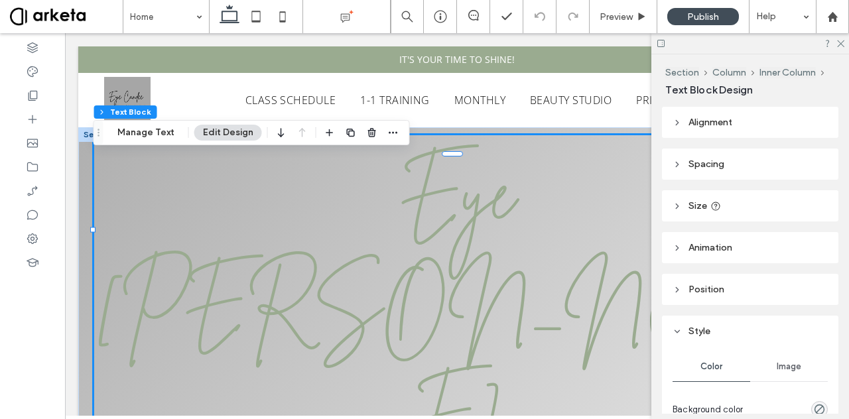
click at [363, 247] on span "Eye Candee" at bounding box center [457, 304] width 724 height 319
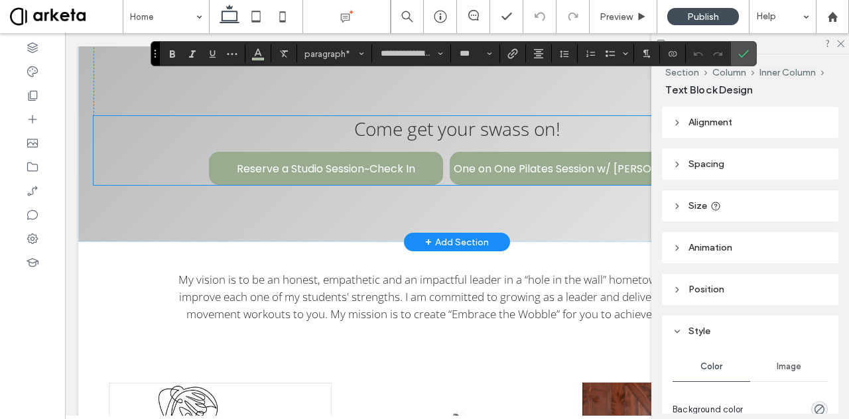
scroll to position [229, 0]
click at [344, 161] on span "Reserve a Studio Session~Check In" at bounding box center [326, 169] width 178 height 17
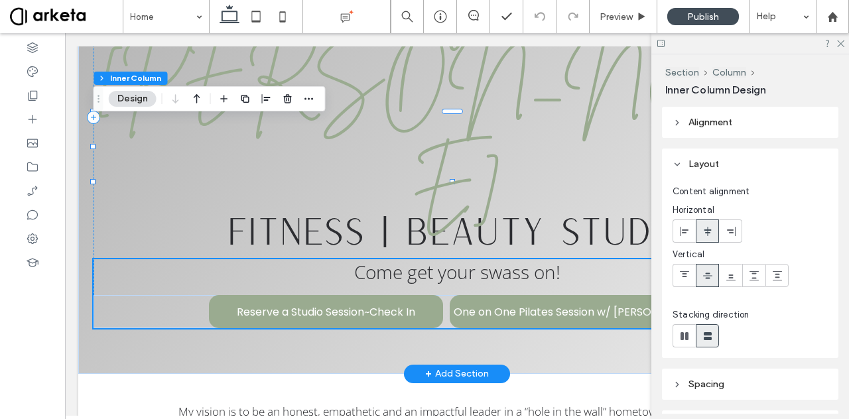
click at [344, 304] on span "Reserve a Studio Session~Check In" at bounding box center [326, 312] width 178 height 17
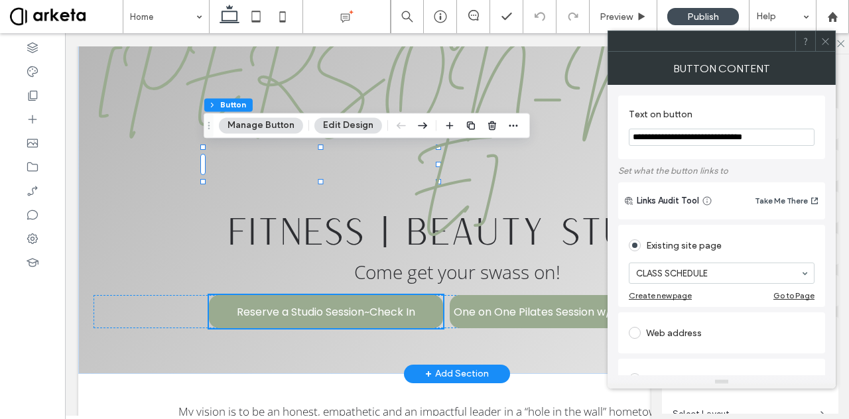
type input "**"
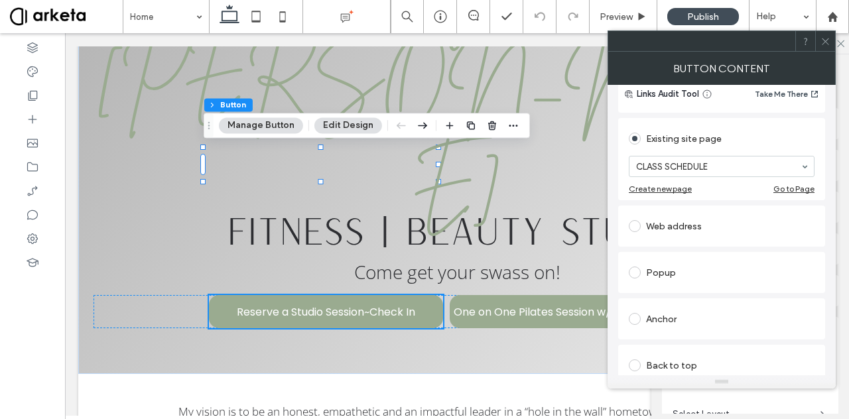
scroll to position [113, 0]
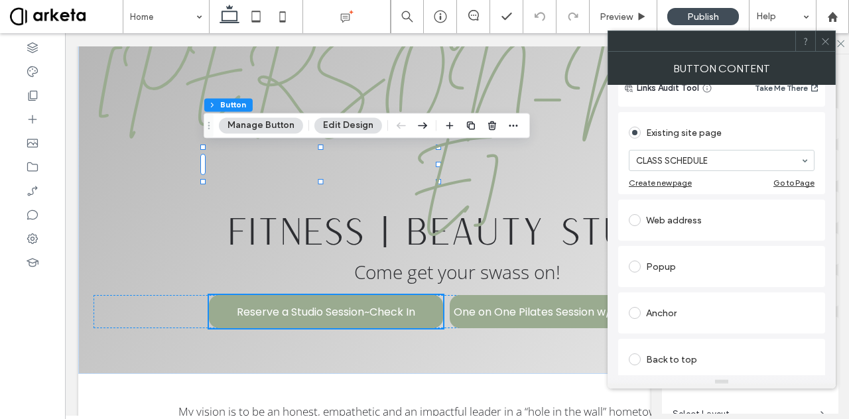
click at [339, 122] on button "Edit Design" at bounding box center [348, 125] width 68 height 16
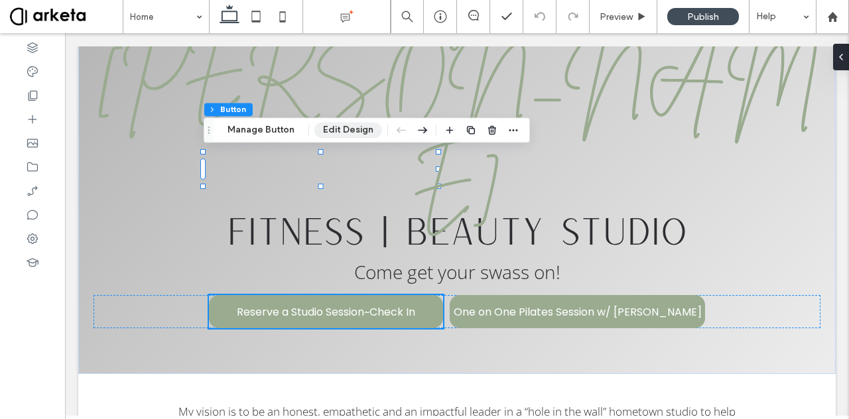
click at [343, 134] on button "Edit Design" at bounding box center [348, 130] width 68 height 16
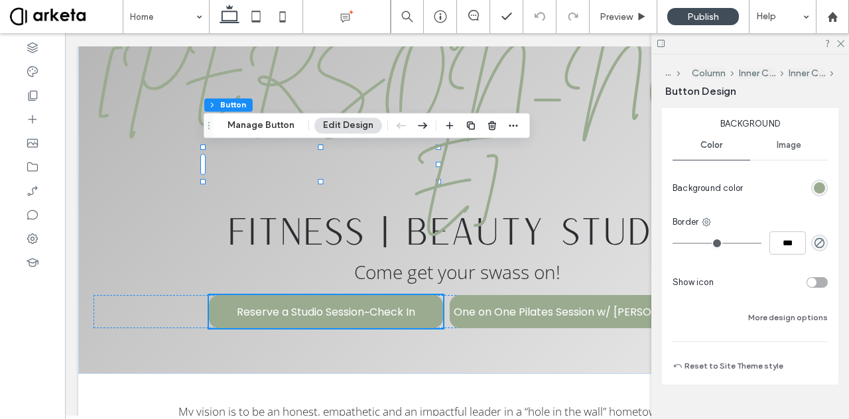
scroll to position [346, 0]
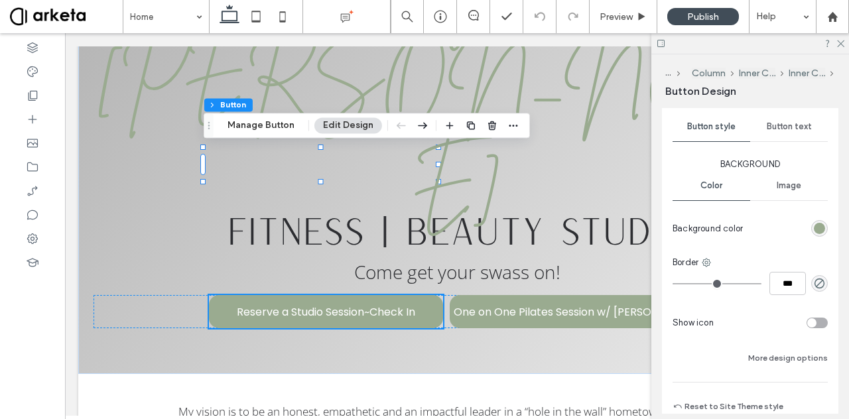
click at [770, 129] on span "Button text" at bounding box center [789, 126] width 45 height 11
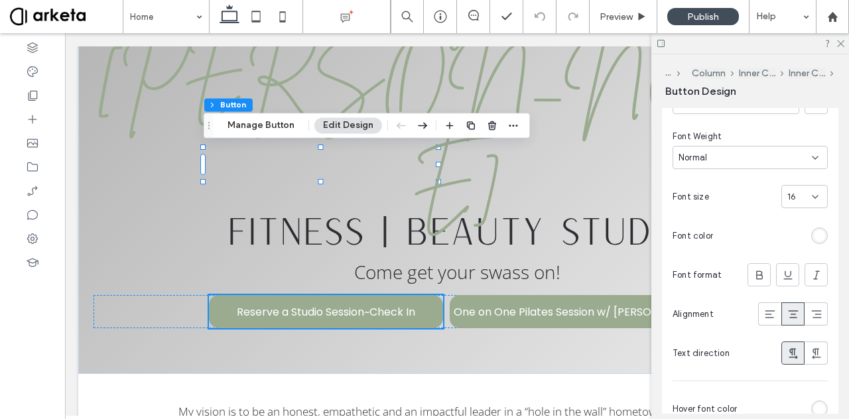
scroll to position [431, 0]
click at [795, 192] on div "16" at bounding box center [796, 194] width 19 height 13
type input "**"
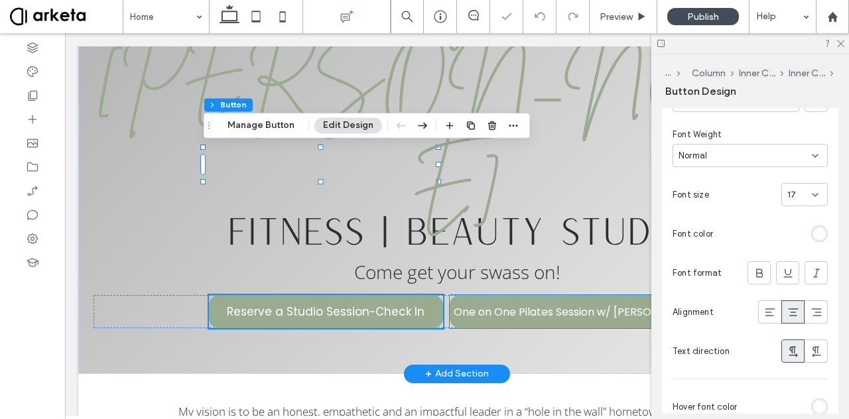
click at [574, 304] on span "One on One Pilates Session w/ Candee" at bounding box center [578, 312] width 248 height 17
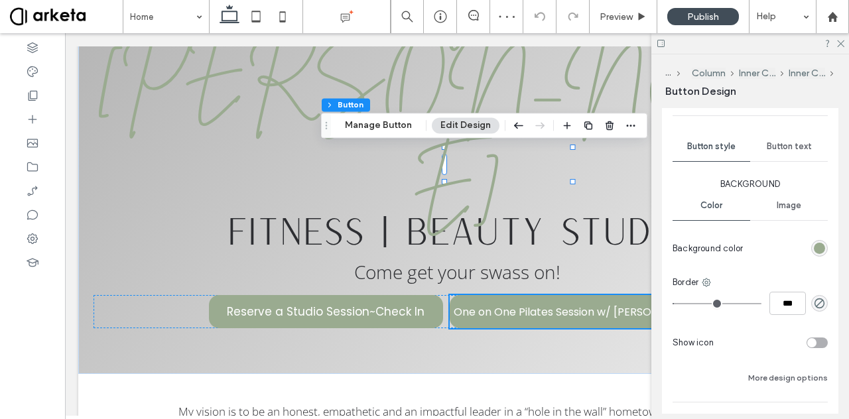
scroll to position [325, 0]
click at [782, 156] on div "Button text" at bounding box center [789, 147] width 78 height 29
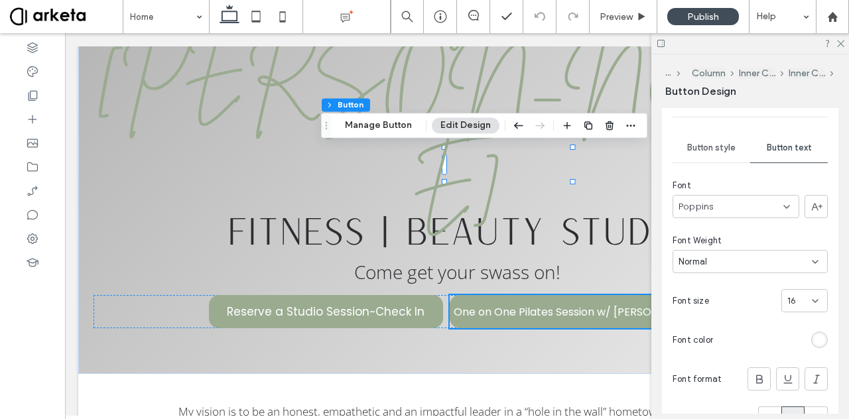
click at [788, 298] on span "16" at bounding box center [791, 300] width 9 height 13
type input "**"
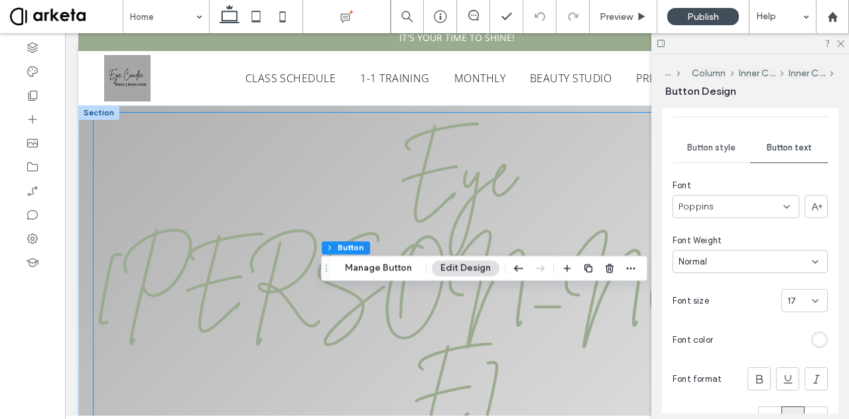
scroll to position [0, 0]
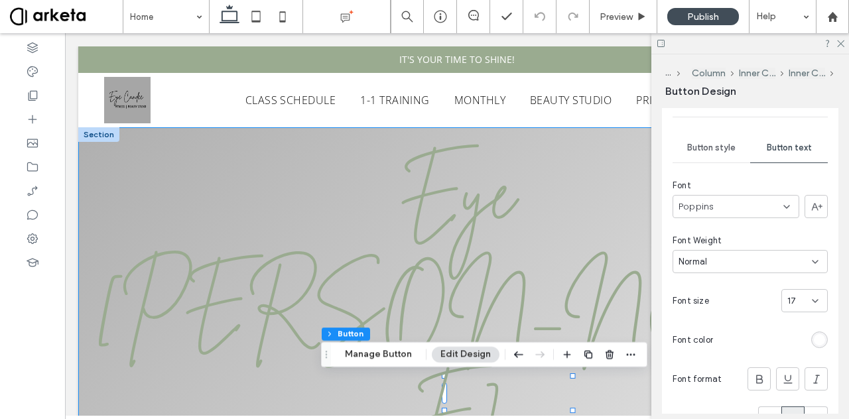
click at [81, 214] on div "Eye Candee FITNESS | BEAUTY STUDIO Come get your swass on! Reserve a Studio Ses…" at bounding box center [456, 372] width 757 height 491
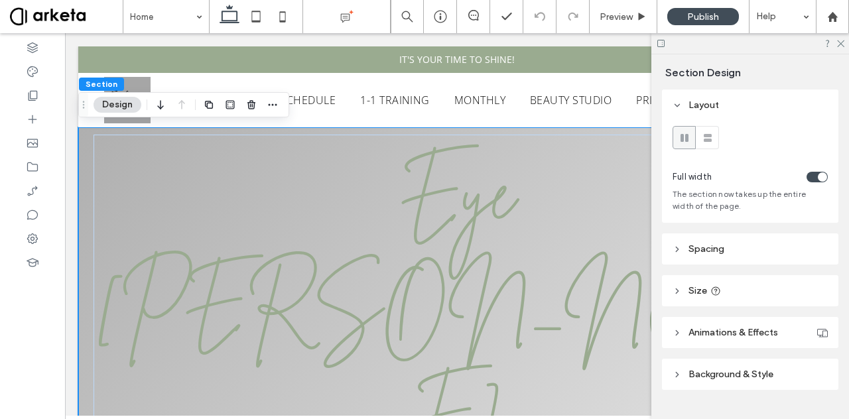
click at [680, 290] on icon at bounding box center [676, 290] width 9 height 9
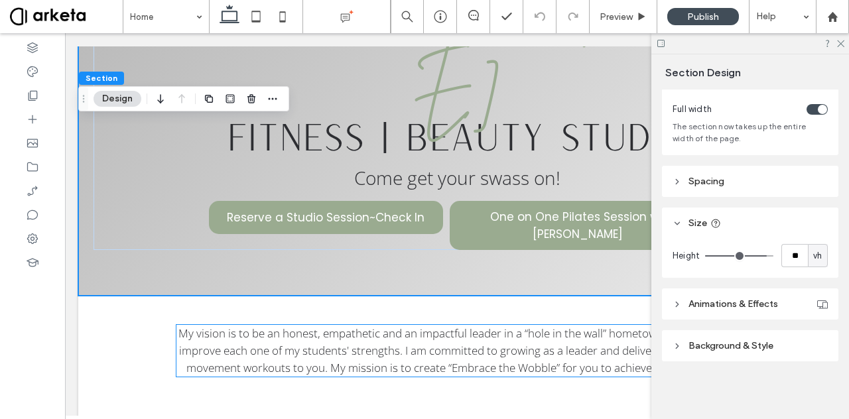
scroll to position [322, 0]
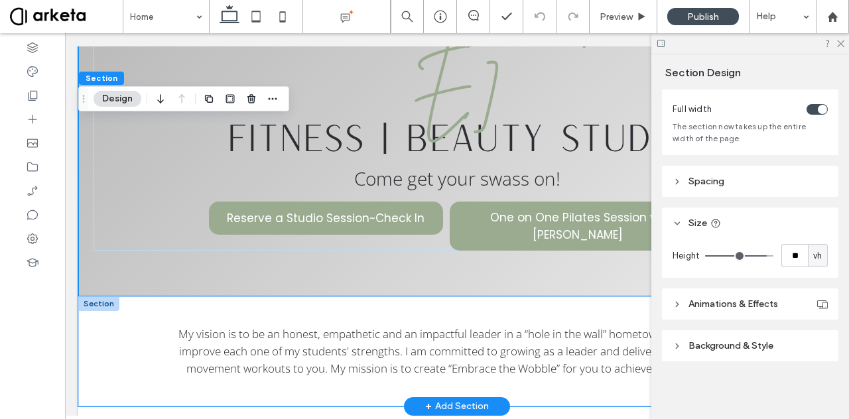
click at [106, 296] on div "My vision is to be an honest, empathetic and an impactful leader in a “hole in …" at bounding box center [456, 351] width 757 height 110
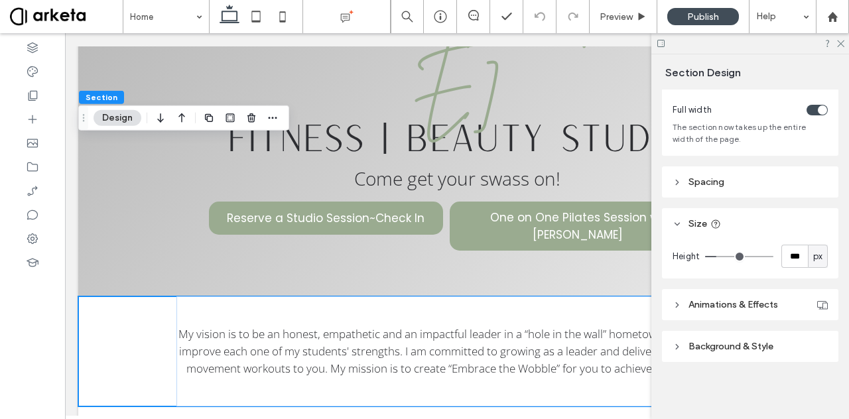
scroll to position [68, 0]
click at [696, 179] on span "Spacing" at bounding box center [706, 181] width 36 height 11
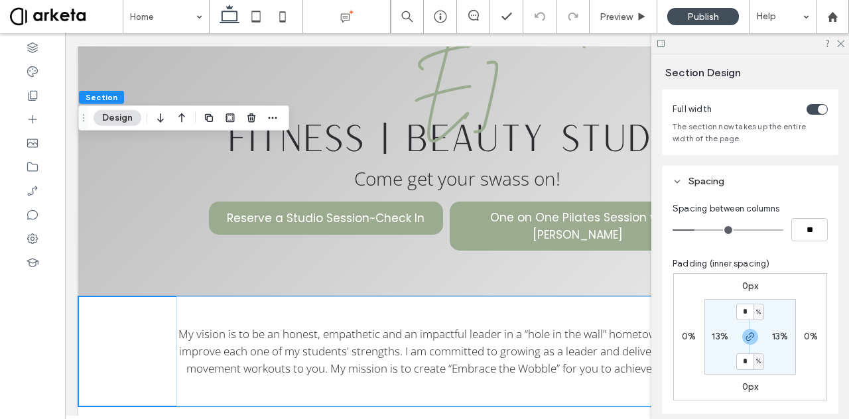
click at [679, 177] on icon at bounding box center [676, 181] width 9 height 9
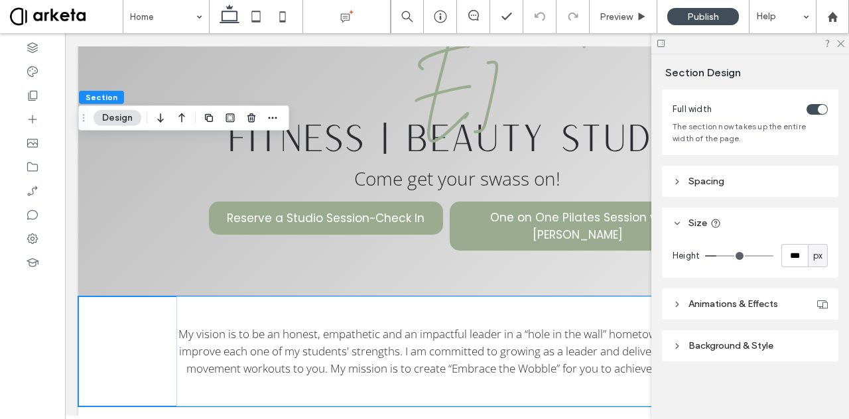
click at [816, 257] on div "px" at bounding box center [817, 255] width 13 height 13
click at [813, 376] on span "A" at bounding box center [810, 371] width 5 height 13
type input "*"
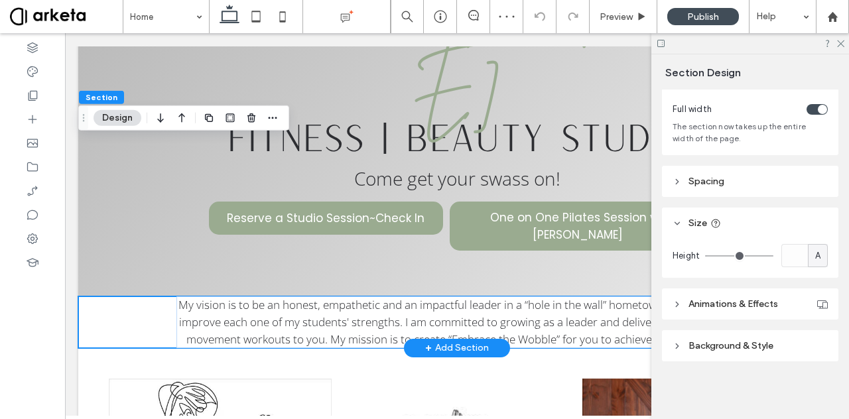
click at [151, 296] on div "My vision is to be an honest, empathetic and an impactful leader in a “hole in …" at bounding box center [456, 322] width 757 height 52
click at [722, 194] on header "Spacing" at bounding box center [750, 181] width 176 height 31
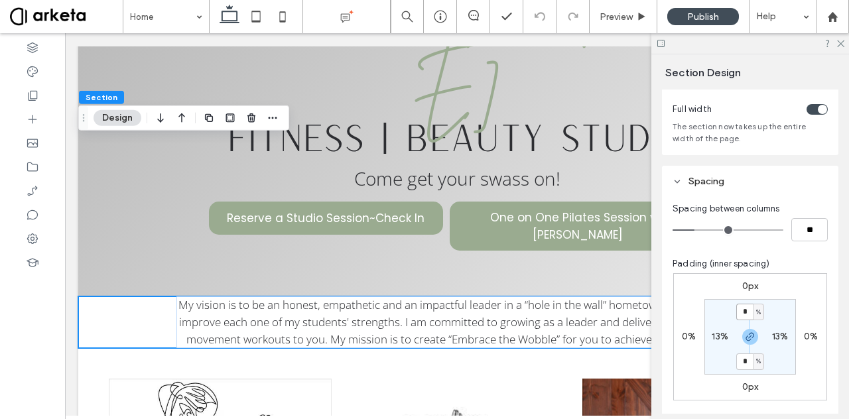
click at [748, 316] on input "*" at bounding box center [744, 312] width 17 height 17
type input "*"
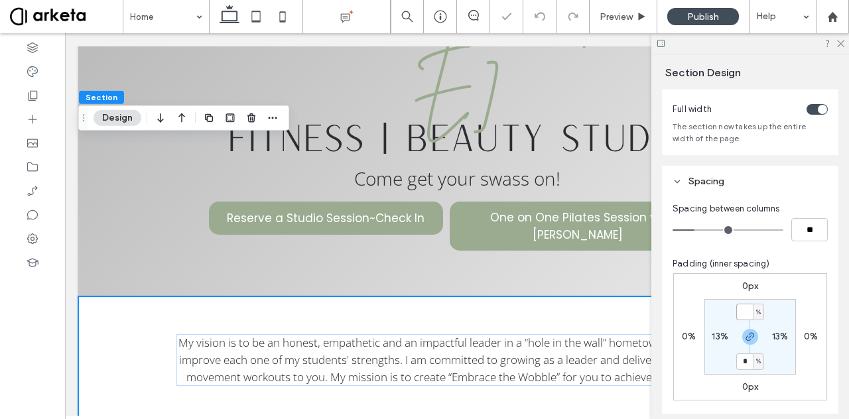
type input "*"
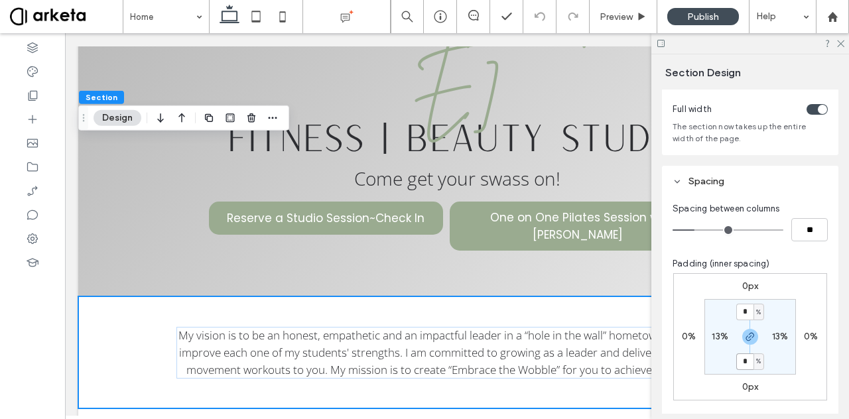
click at [744, 359] on input "*" at bounding box center [744, 361] width 17 height 17
click at [743, 310] on input "*" at bounding box center [744, 312] width 17 height 17
type input "*"
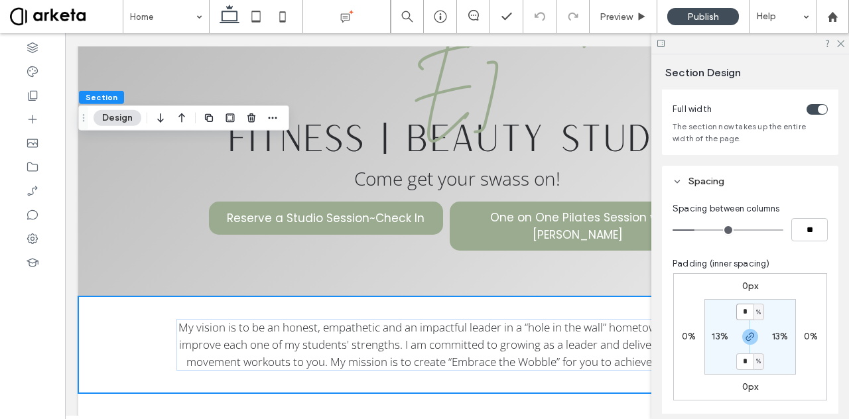
type input "*"
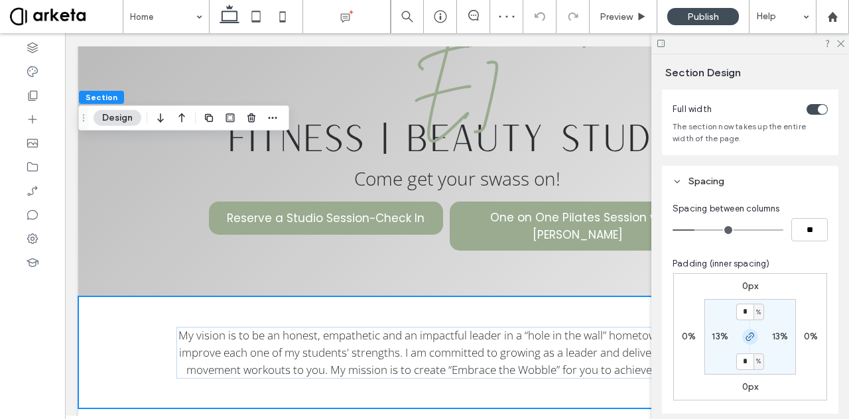
click at [745, 336] on icon "button" at bounding box center [750, 337] width 11 height 11
click at [745, 363] on label "4%" at bounding box center [750, 360] width 14 height 11
type input "*"
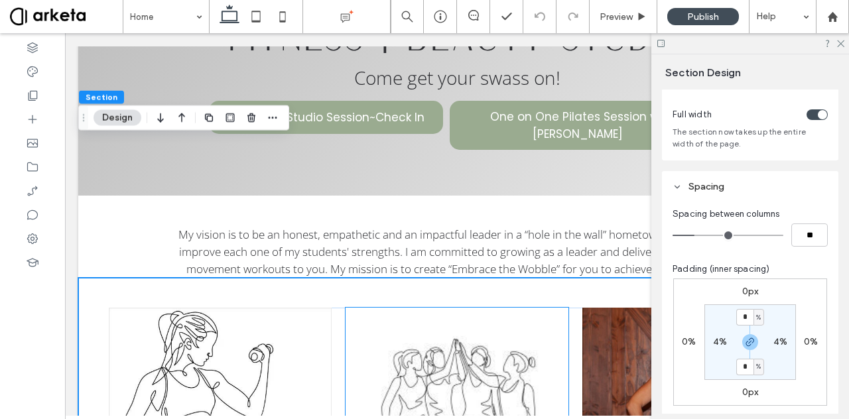
scroll to position [408, 0]
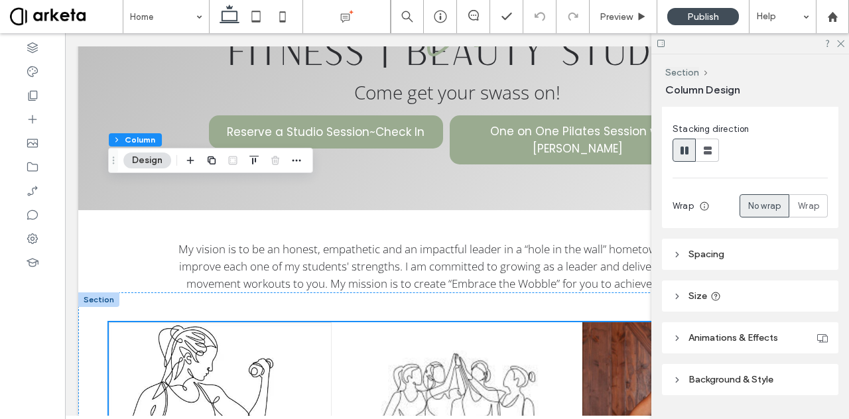
scroll to position [176, 0]
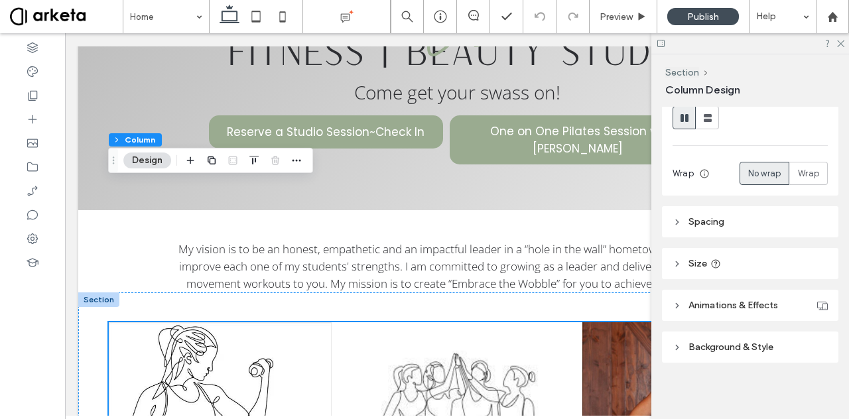
click at [718, 219] on span "Spacing" at bounding box center [706, 221] width 36 height 11
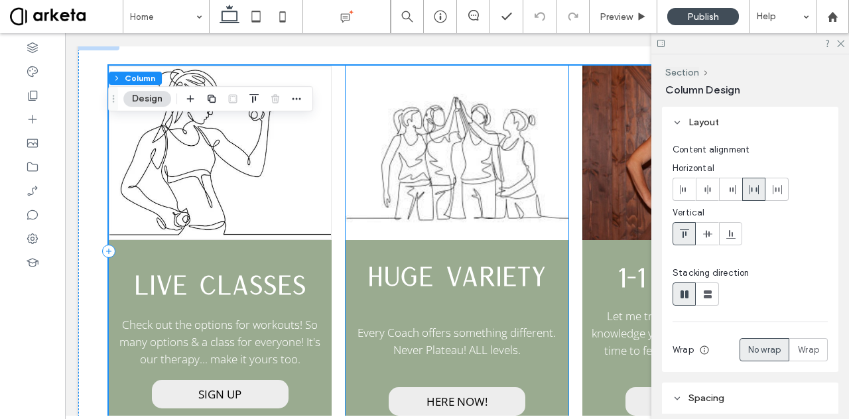
scroll to position [690, 0]
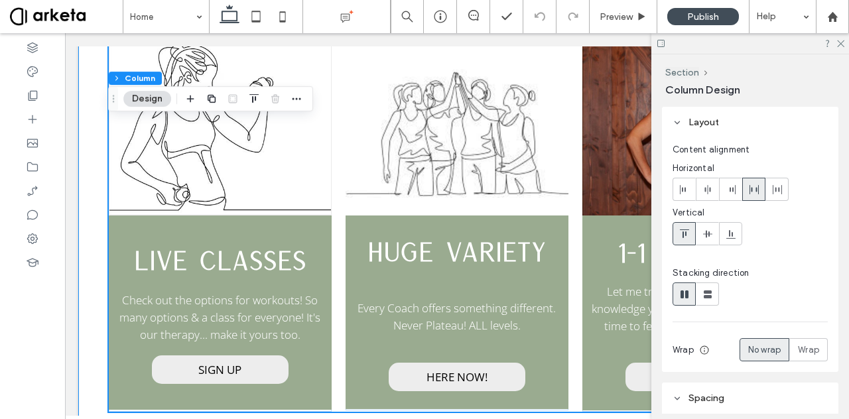
click at [282, 291] on div "LIVE CLASSES Check out the options for workouts! So many options & a class for …" at bounding box center [456, 226] width 757 height 431
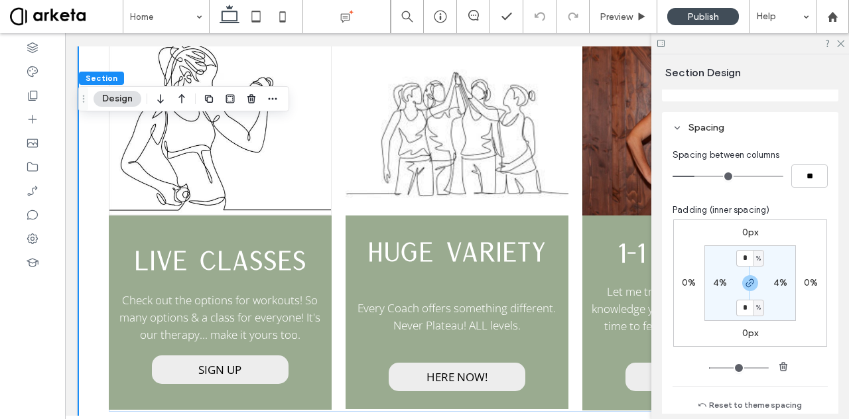
scroll to position [123, 0]
click at [748, 278] on use "button" at bounding box center [750, 281] width 8 height 8
click at [747, 303] on label "4%" at bounding box center [750, 305] width 14 height 11
type input "*"
type input "***"
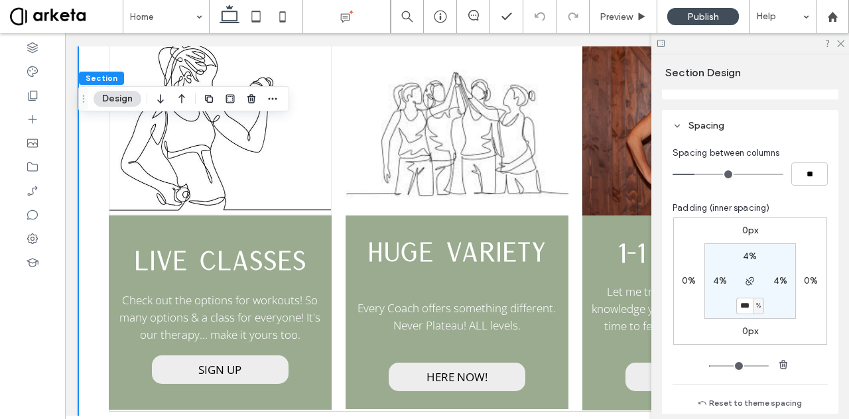
click at [715, 277] on label "4%" at bounding box center [720, 280] width 14 height 11
type input "*"
type input "***"
type input "*"
type input "***"
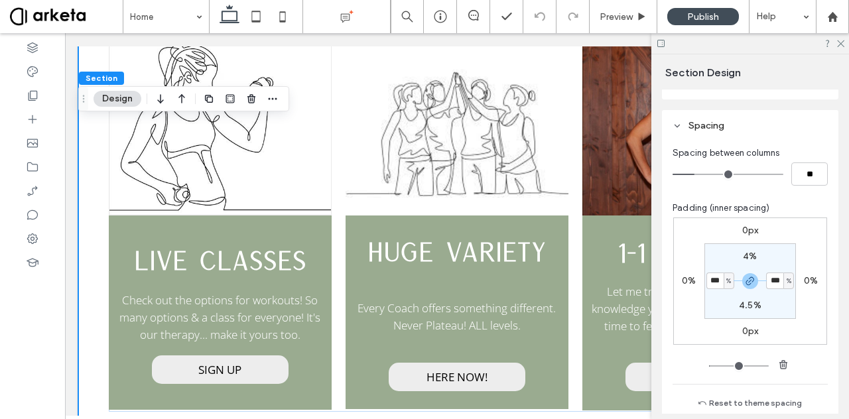
type input "*"
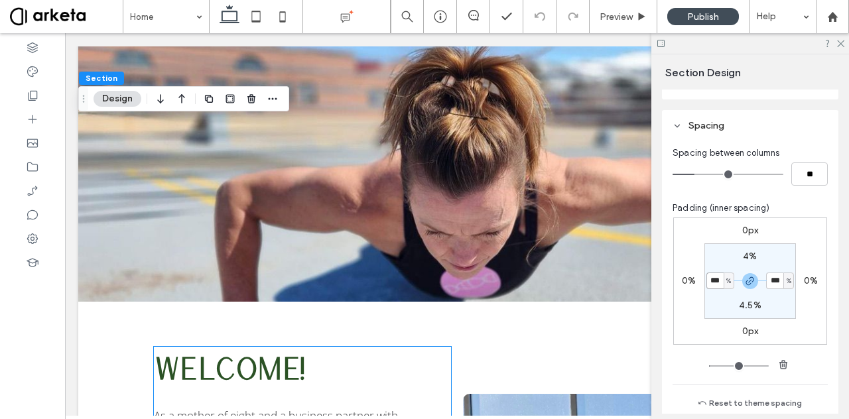
scroll to position [1100, 0]
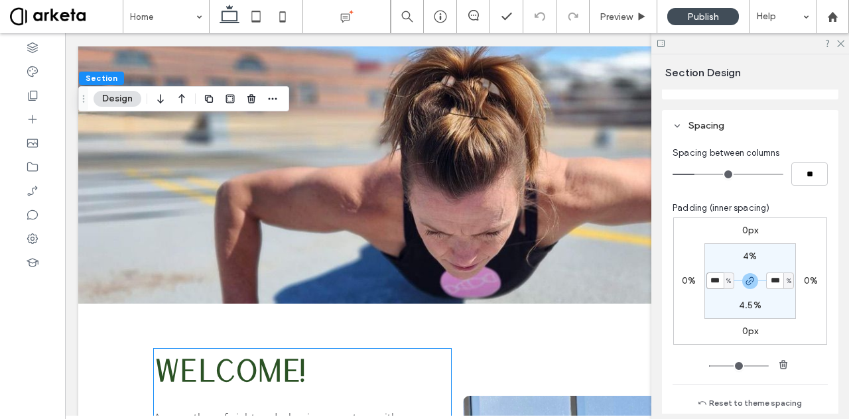
click at [361, 349] on p "WELCOME!" at bounding box center [302, 371] width 297 height 45
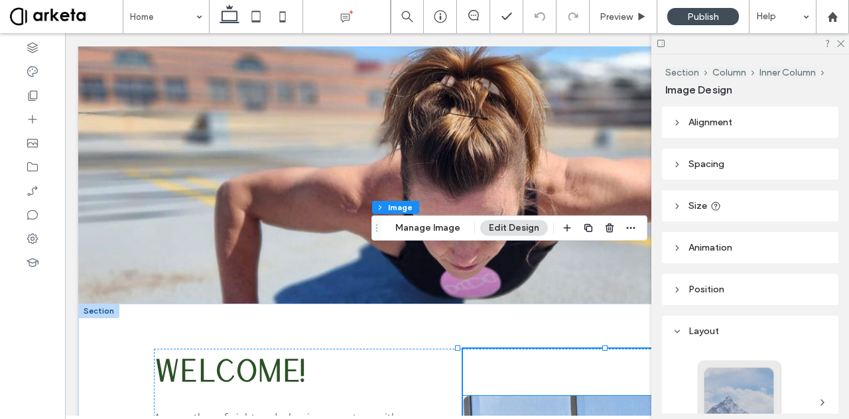
type input "**"
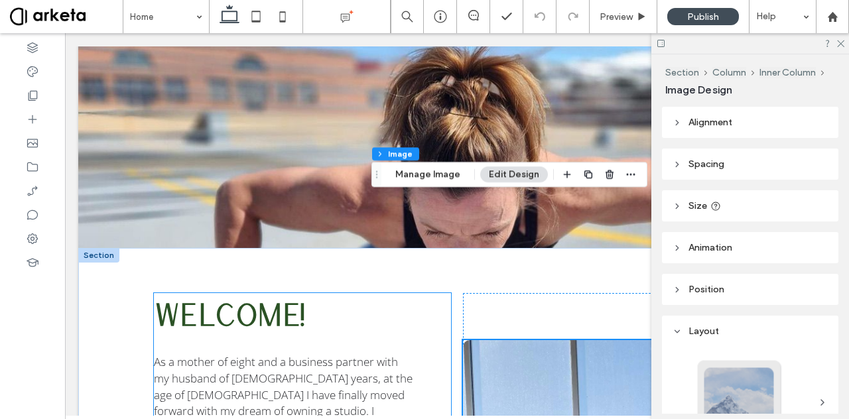
scroll to position [1156, 0]
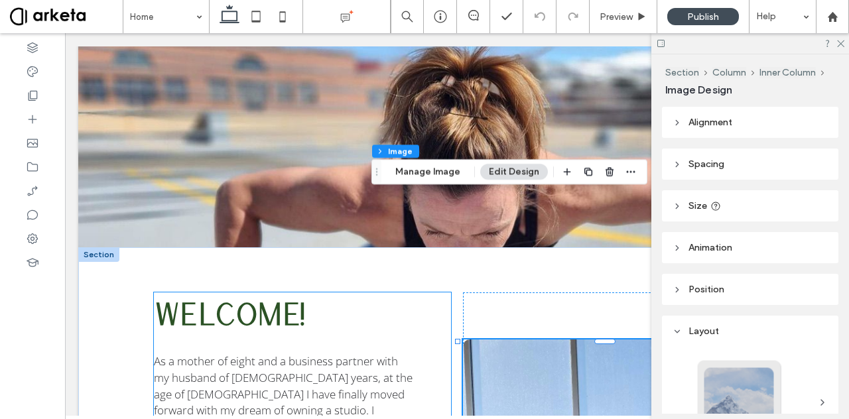
click at [343, 353] on span "As a mother of eight and a business partner with my husband of 25 years, at the…" at bounding box center [283, 410] width 259 height 114
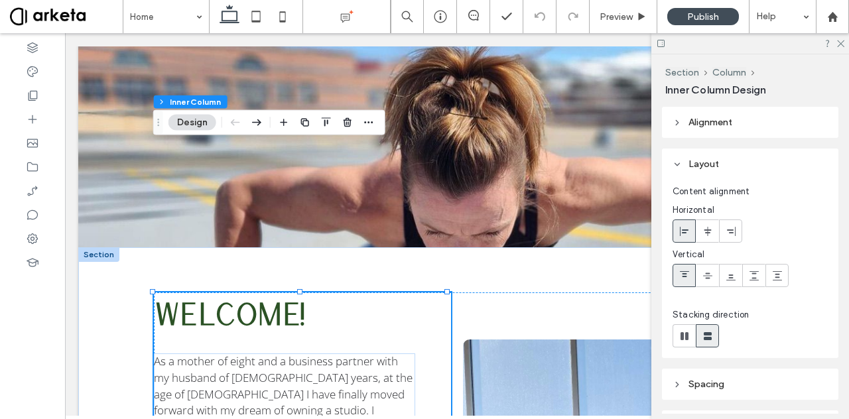
click at [343, 353] on span "As a mother of eight and a business partner with my husband of 25 years, at the…" at bounding box center [283, 410] width 259 height 114
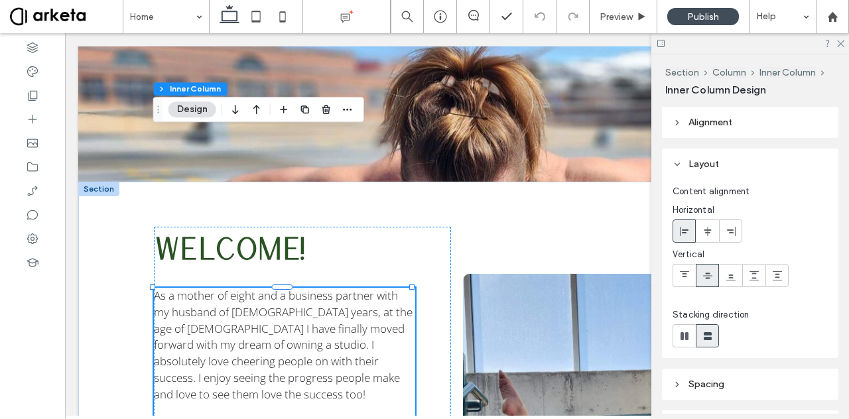
scroll to position [1219, 0]
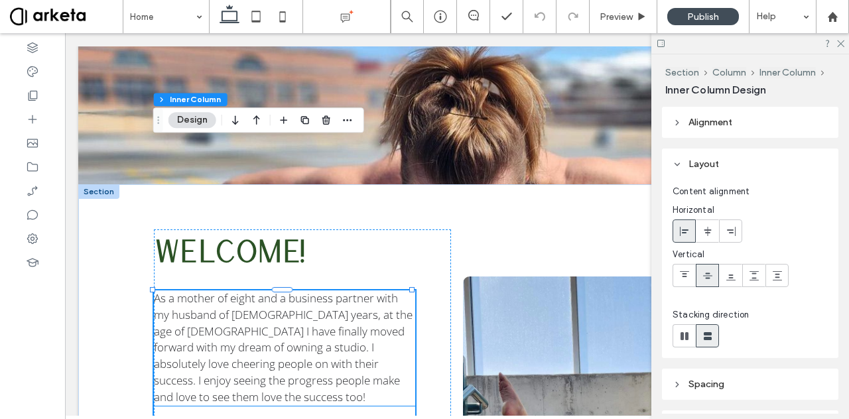
click at [338, 290] on span "As a mother of eight and a business partner with my husband of 25 years, at the…" at bounding box center [283, 347] width 259 height 114
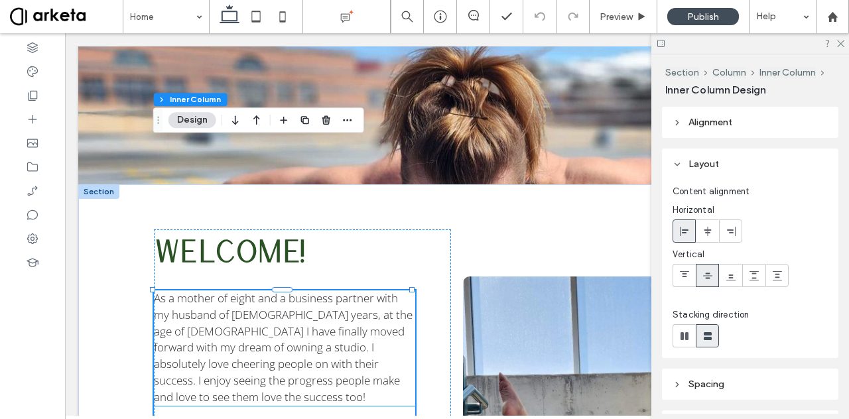
click at [367, 290] on span "As a mother of eight and a business partner with my husband of 25 years, at the…" at bounding box center [283, 347] width 259 height 114
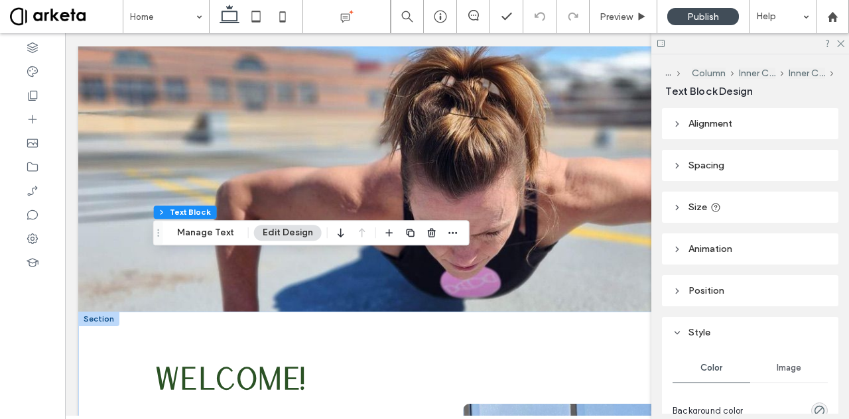
scroll to position [1087, 0]
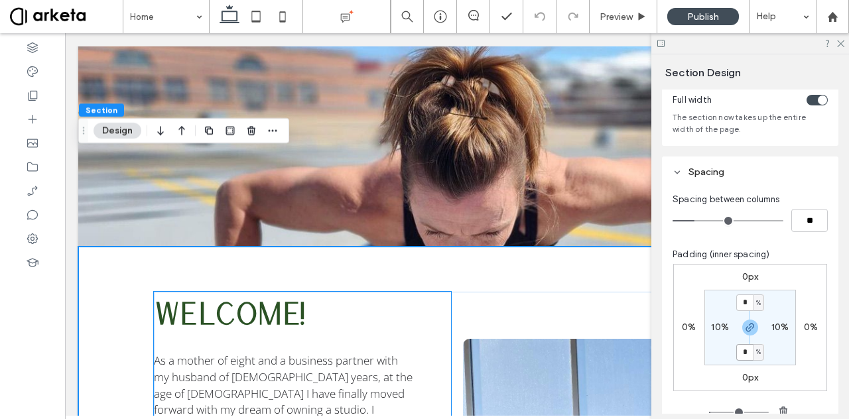
scroll to position [1160, 0]
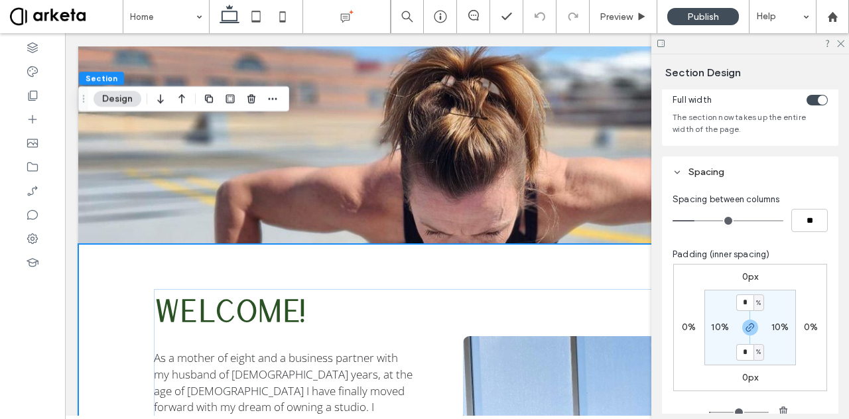
click at [743, 299] on input "*" at bounding box center [744, 302] width 17 height 17
type input "*"
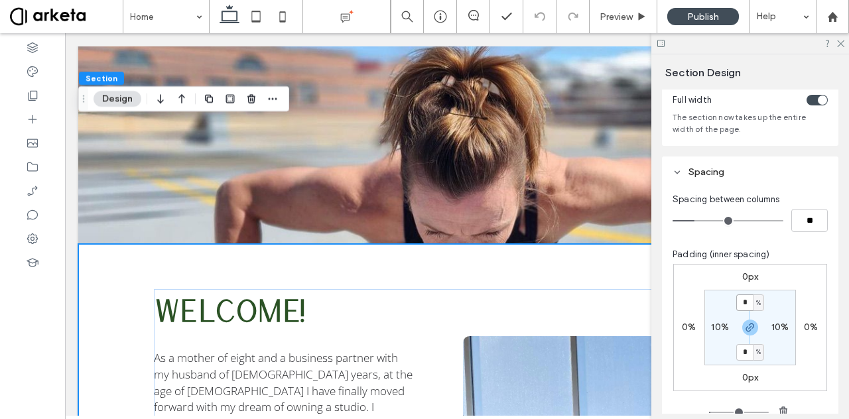
type input "*"
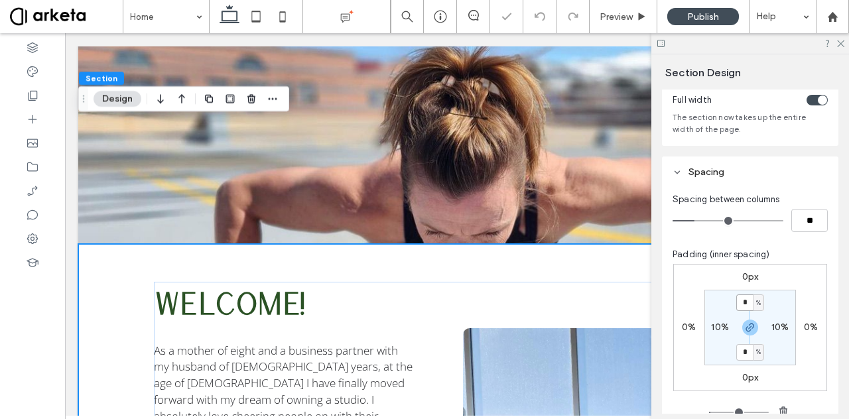
type input "*"
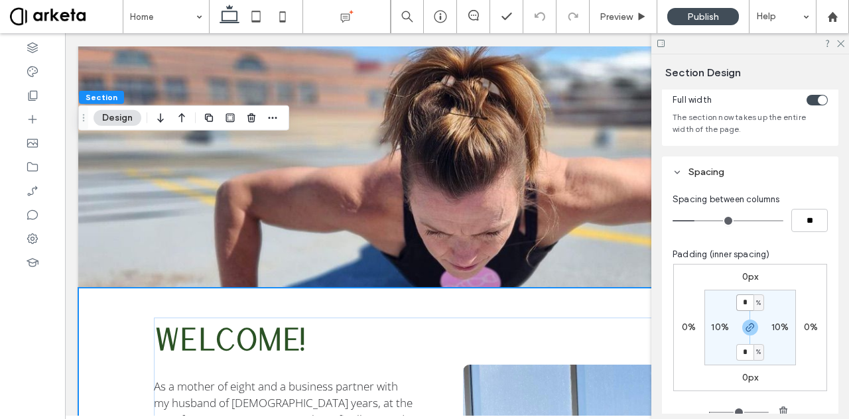
scroll to position [0, 0]
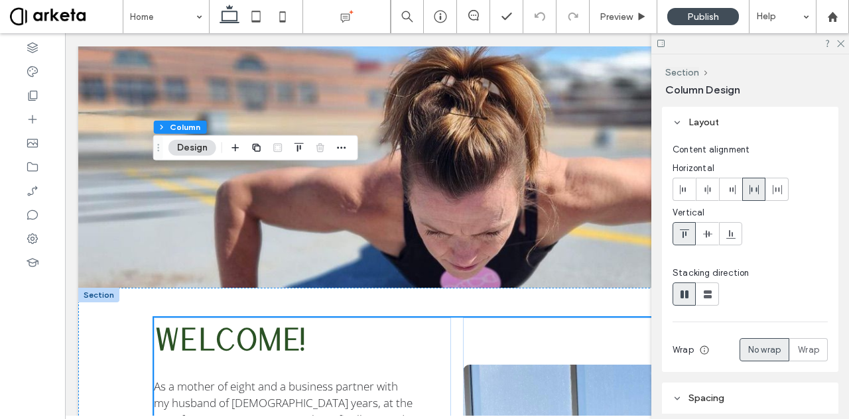
scroll to position [28, 0]
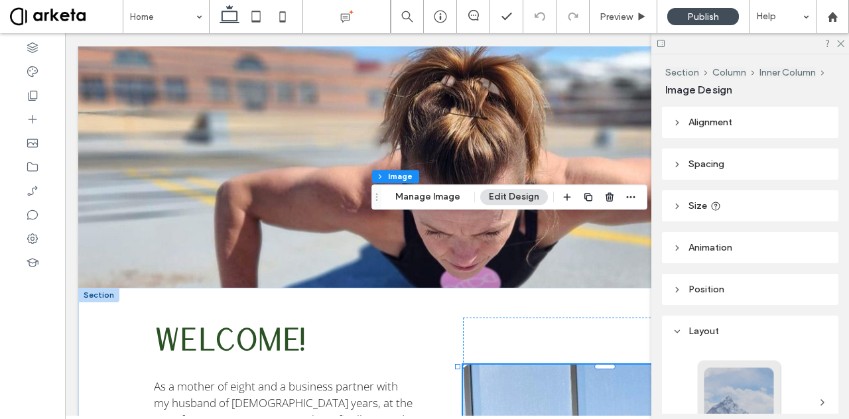
type input "**"
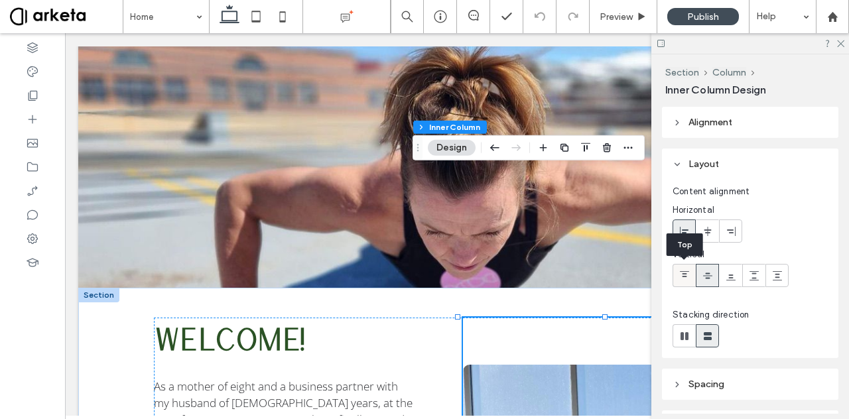
click at [685, 271] on icon at bounding box center [684, 276] width 11 height 11
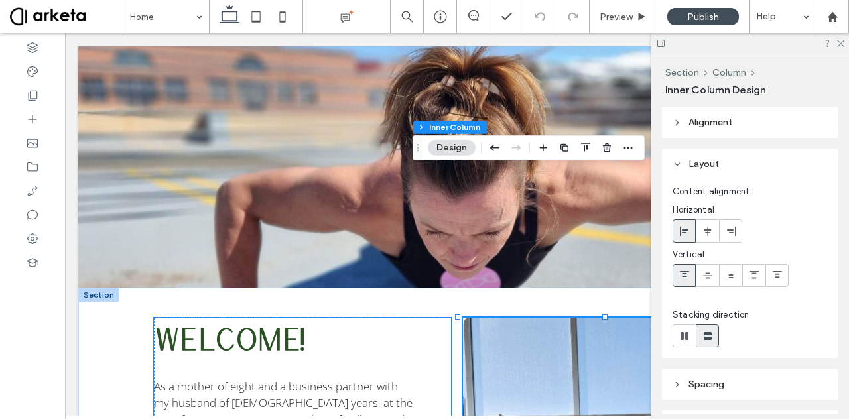
click at [308, 318] on p "WELCOME!" at bounding box center [302, 340] width 297 height 45
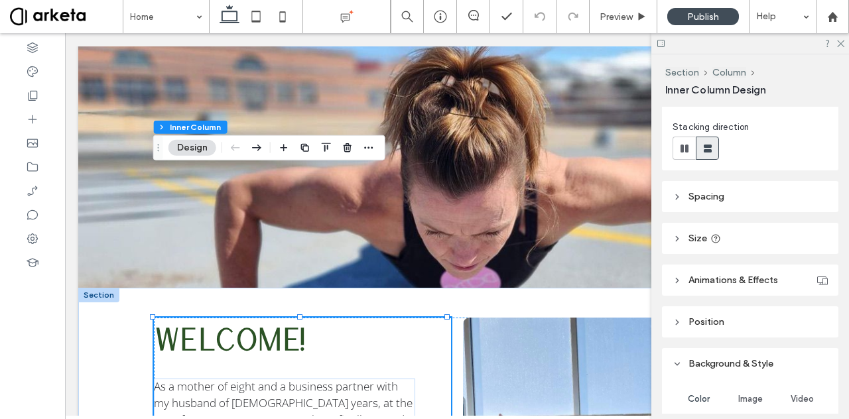
scroll to position [189, 0]
click at [737, 227] on header "Size" at bounding box center [750, 236] width 176 height 31
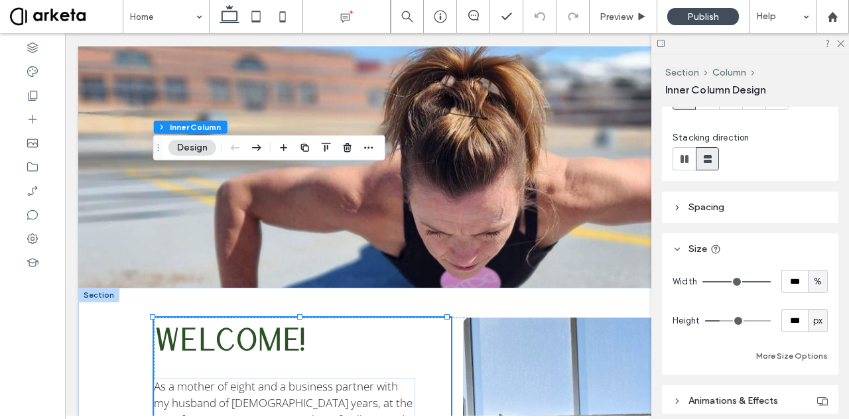
scroll to position [56, 0]
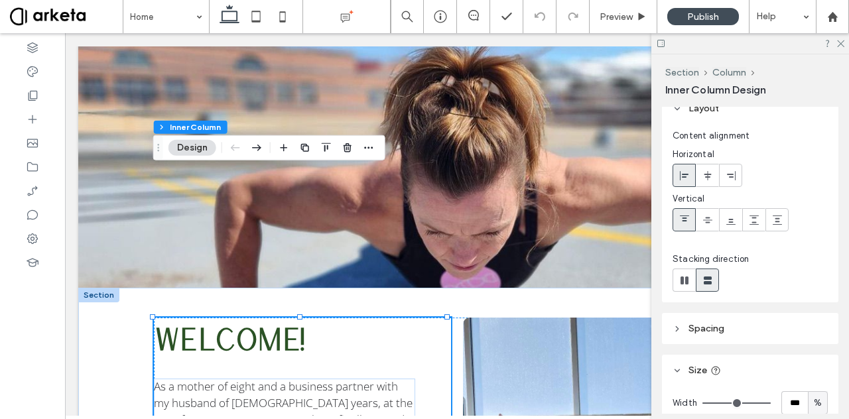
click at [700, 313] on header "Spacing" at bounding box center [750, 328] width 176 height 31
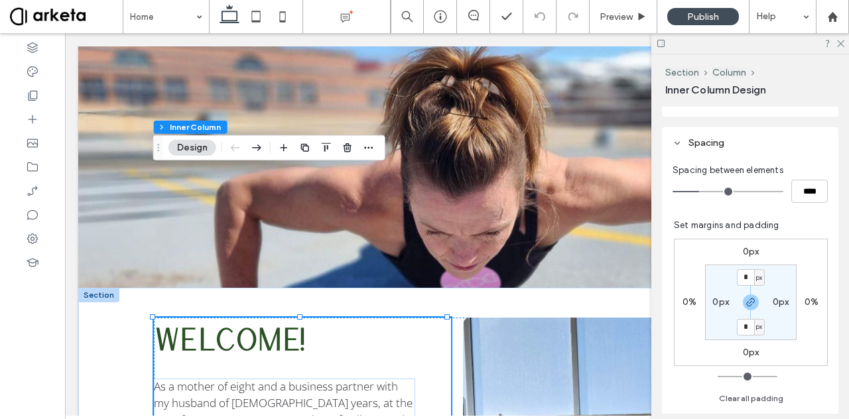
scroll to position [243, 0]
click at [745, 296] on icon "button" at bounding box center [750, 301] width 11 height 11
click at [745, 271] on input "*" at bounding box center [745, 276] width 17 height 17
click at [756, 275] on span "px" at bounding box center [759, 276] width 6 height 13
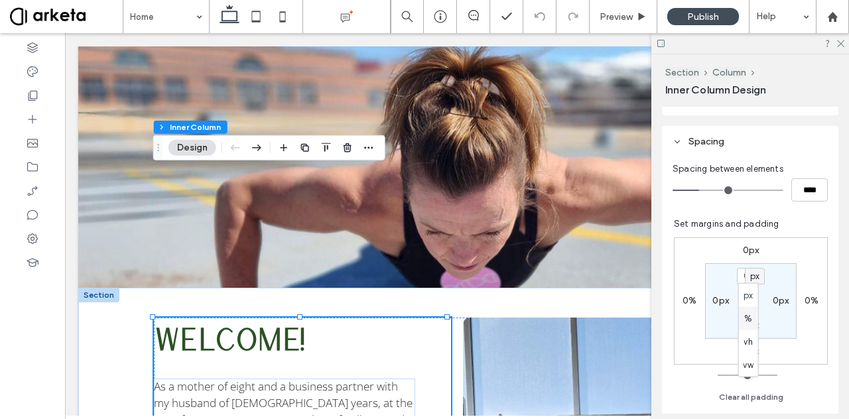
click at [751, 311] on div "%" at bounding box center [748, 318] width 19 height 23
click at [741, 275] on input "*" at bounding box center [745, 276] width 17 height 17
type input "*"
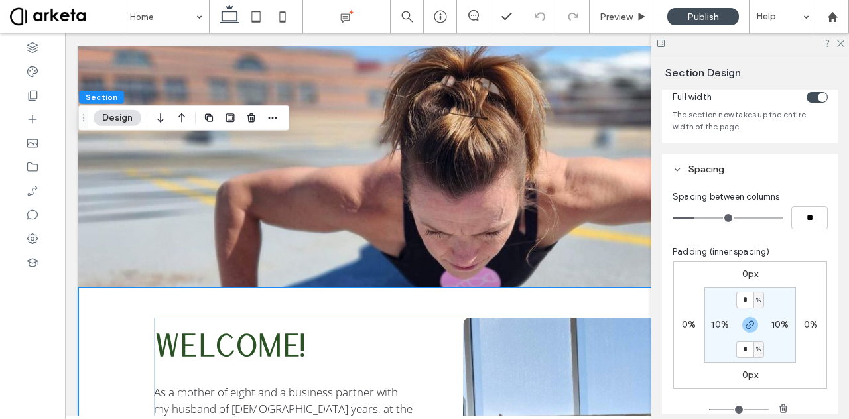
scroll to position [81, 0]
click at [745, 304] on input "*" at bounding box center [744, 298] width 17 height 17
type input "*"
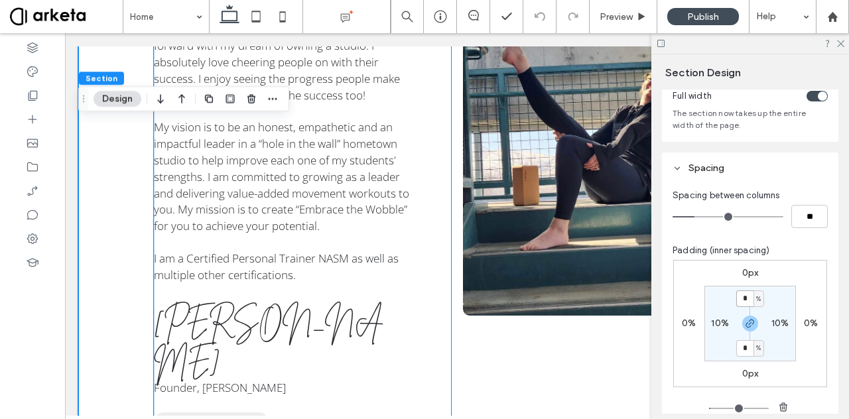
scroll to position [1522, 0]
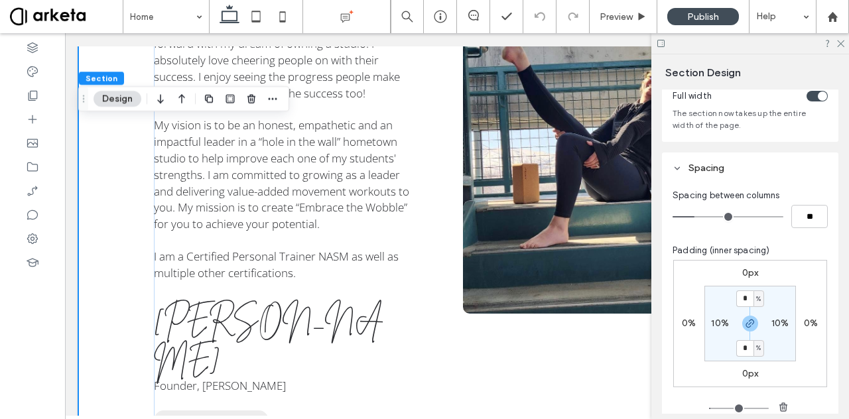
click at [261, 273] on div "WELCOME! As a mother of eight and a business partner with my husband of 25 year…" at bounding box center [456, 181] width 757 height 599
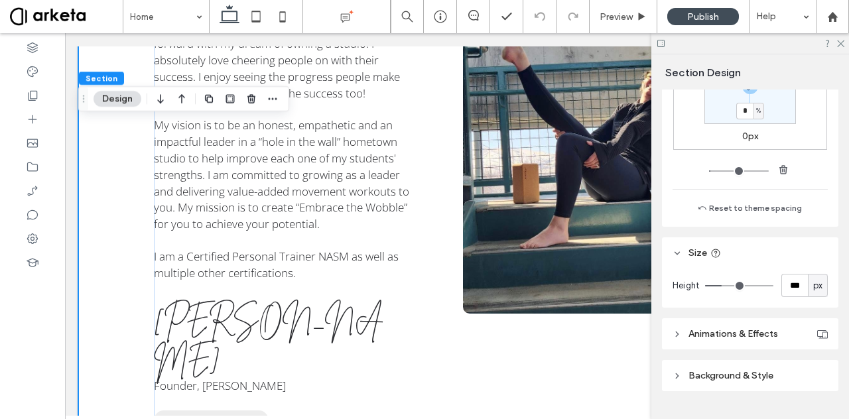
scroll to position [348, 0]
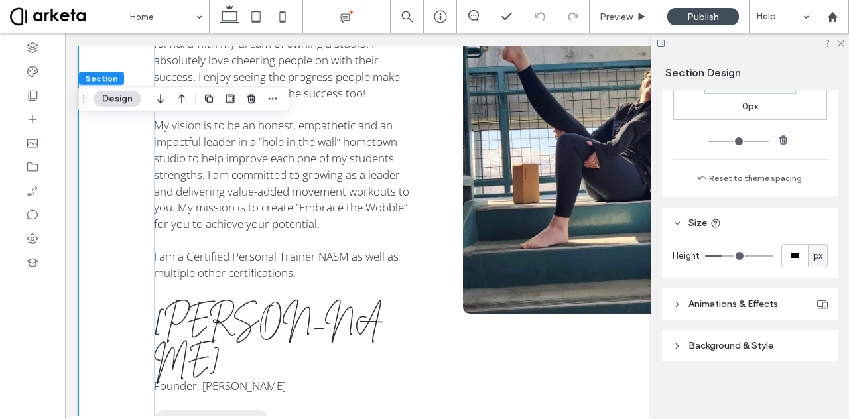
click at [813, 251] on span "px" at bounding box center [817, 255] width 9 height 13
click at [815, 366] on div "A" at bounding box center [811, 371] width 19 height 23
type input "*"
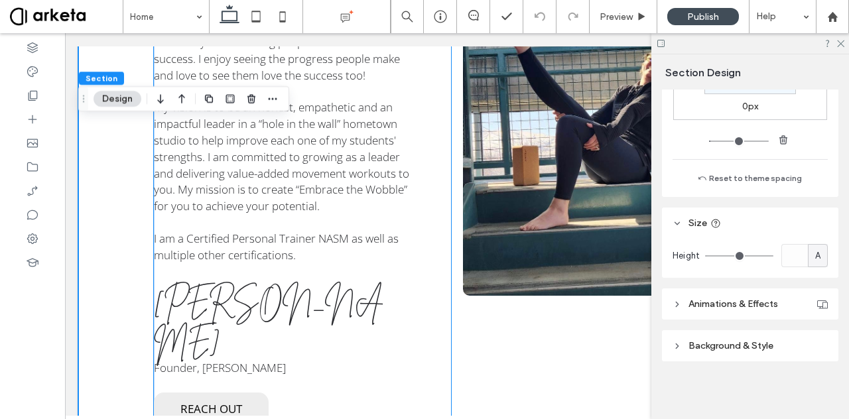
scroll to position [1556, 0]
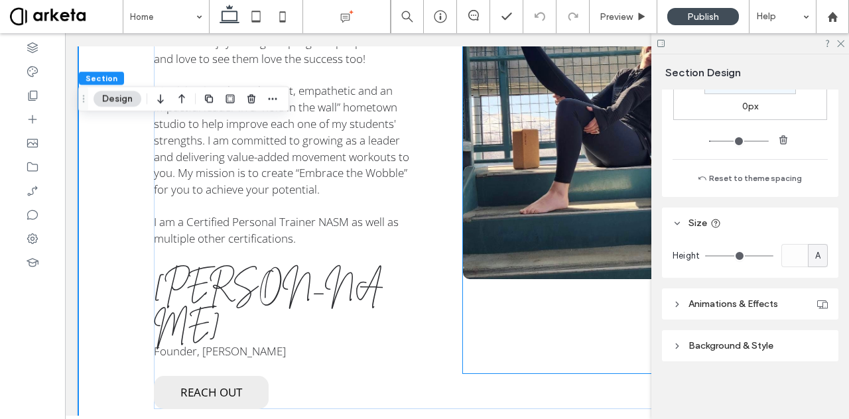
click at [491, 210] on div at bounding box center [611, 129] width 297 height 488
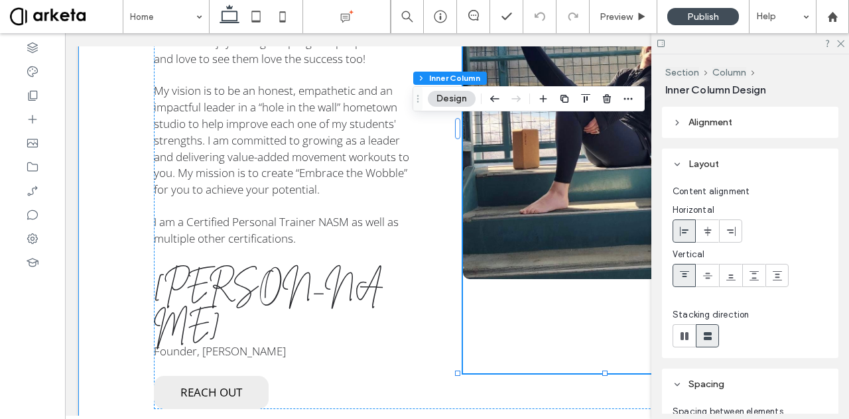
click at [362, 243] on div "WELCOME! As a mother of eight and a business partner with my husband of 25 year…" at bounding box center [456, 146] width 757 height 599
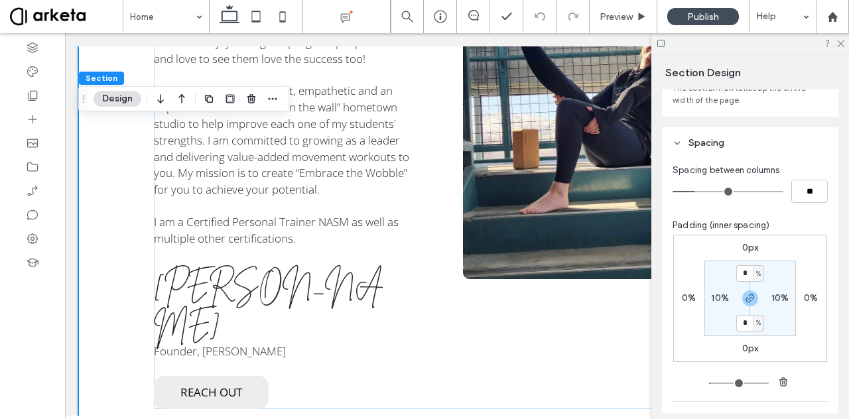
scroll to position [113, 0]
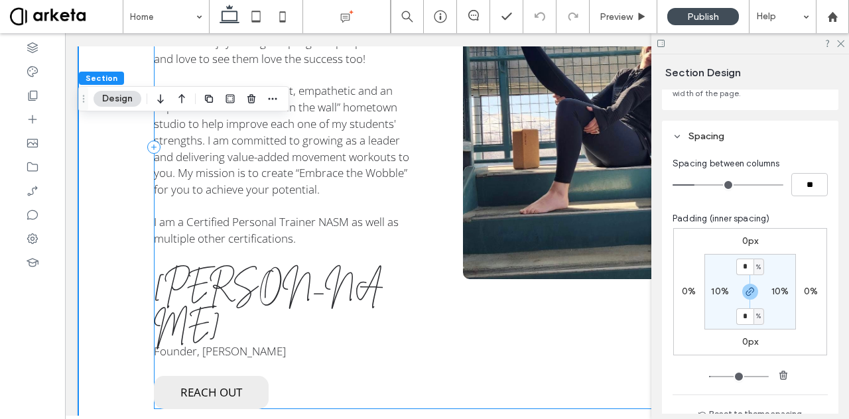
click at [454, 217] on div "WELCOME! As a mother of eight and a business partner with my husband of 25 year…" at bounding box center [457, 147] width 606 height 524
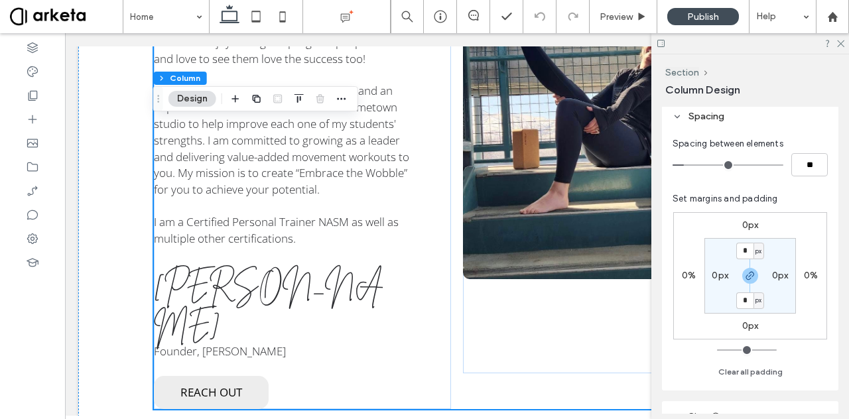
scroll to position [318, 0]
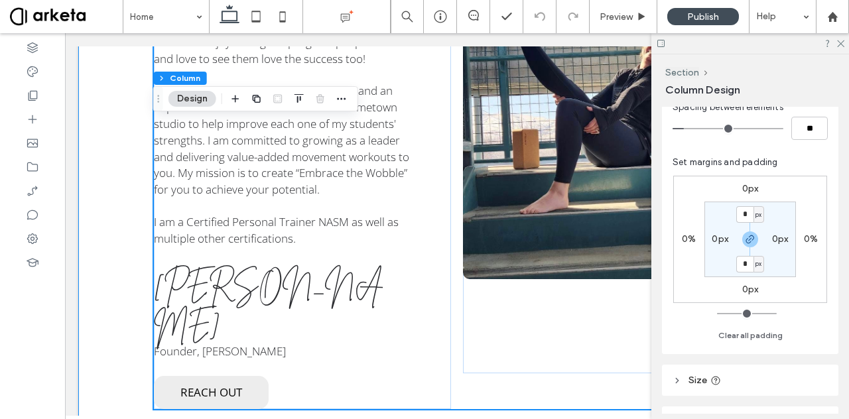
click at [507, 247] on div "WELCOME! As a mother of eight and a business partner with my husband of 25 year…" at bounding box center [456, 146] width 757 height 599
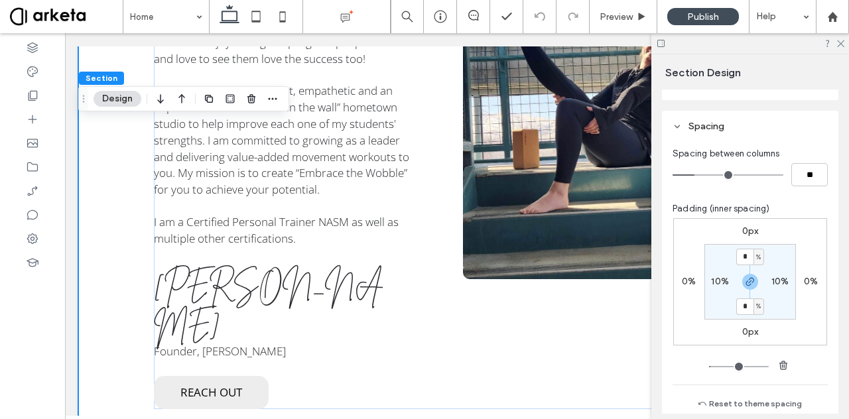
scroll to position [127, 0]
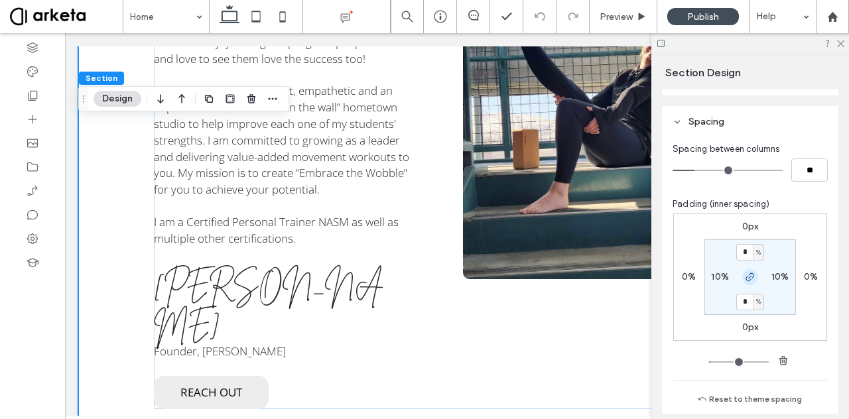
click at [747, 280] on icon "button" at bounding box center [750, 277] width 11 height 11
click at [747, 300] on label "5%" at bounding box center [749, 301] width 13 height 11
type input "*"
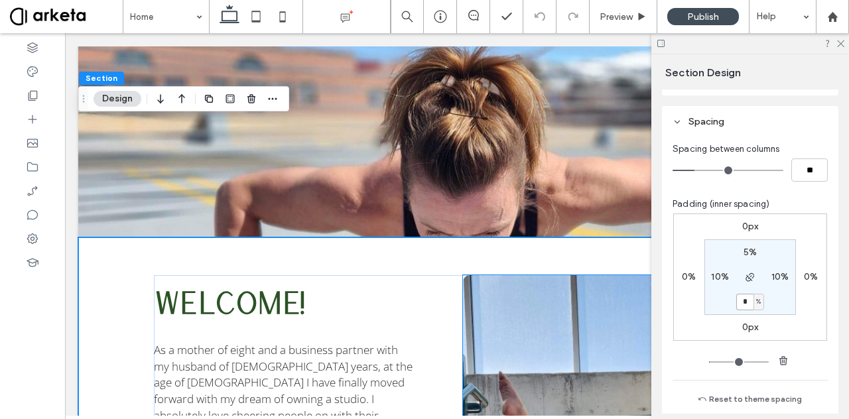
scroll to position [1164, 0]
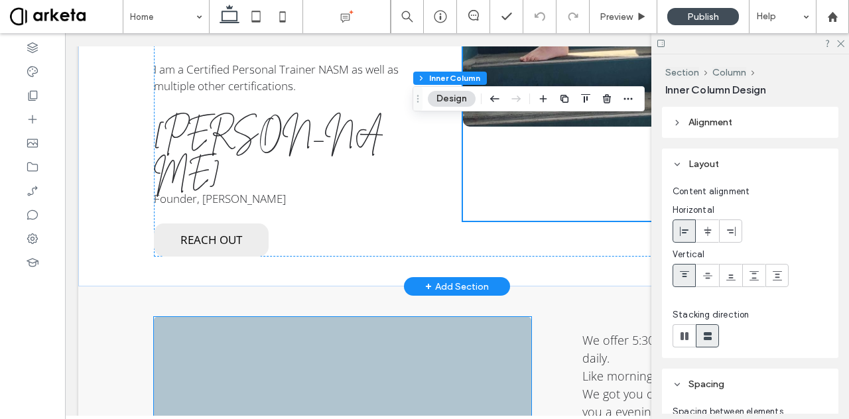
scroll to position [1707, 0]
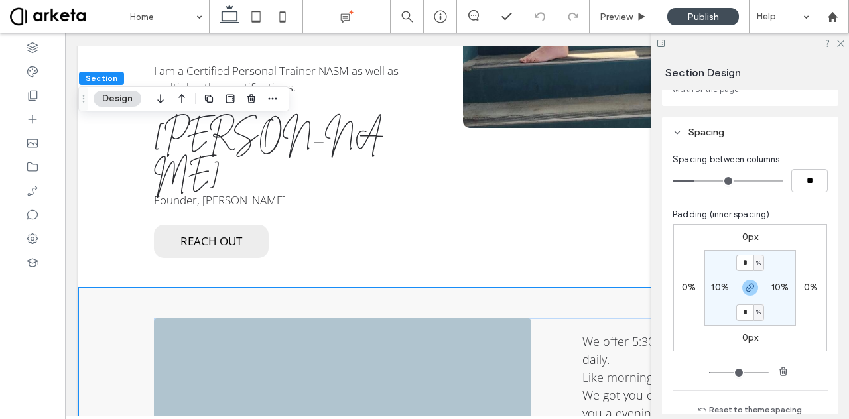
scroll to position [117, 0]
click at [746, 259] on input "*" at bounding box center [744, 262] width 17 height 17
type input "*"
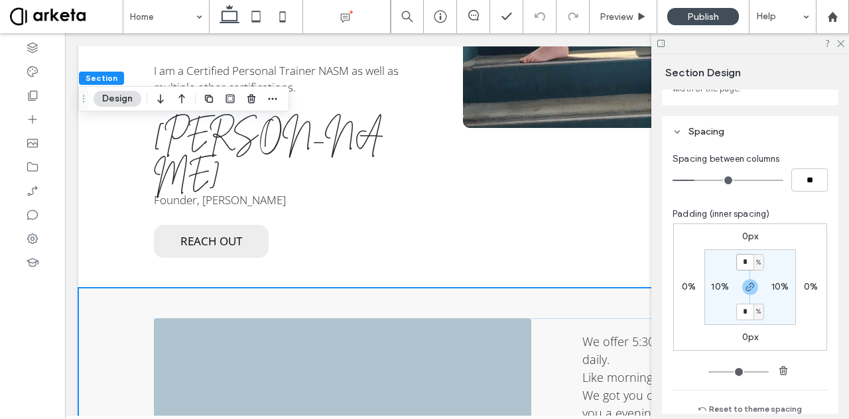
type input "*"
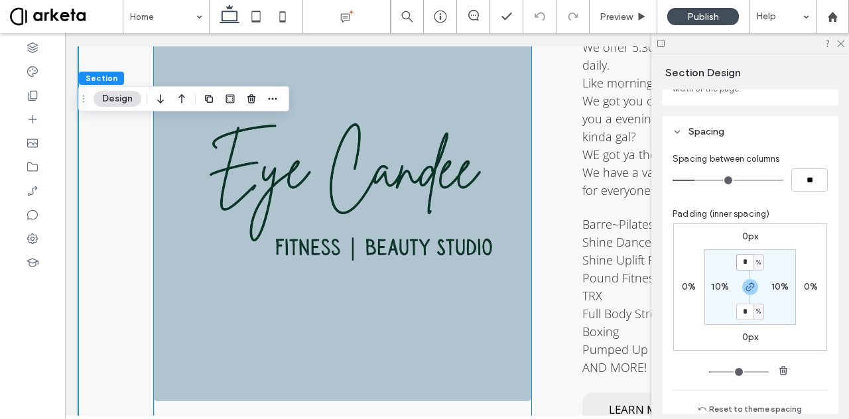
scroll to position [2010, 0]
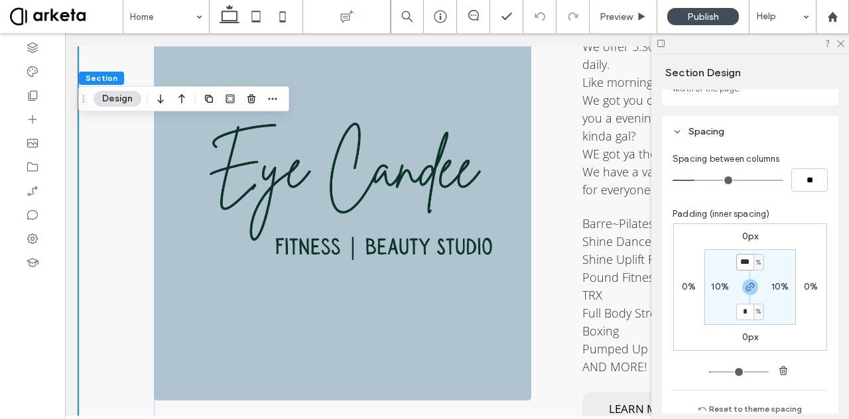
type input "***"
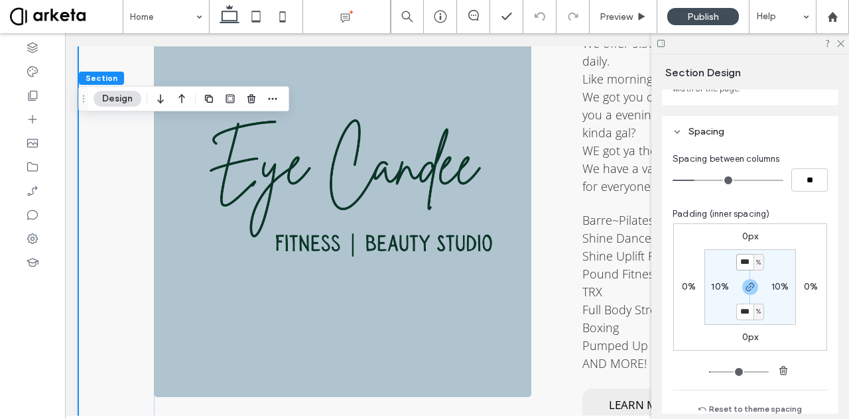
type input "*"
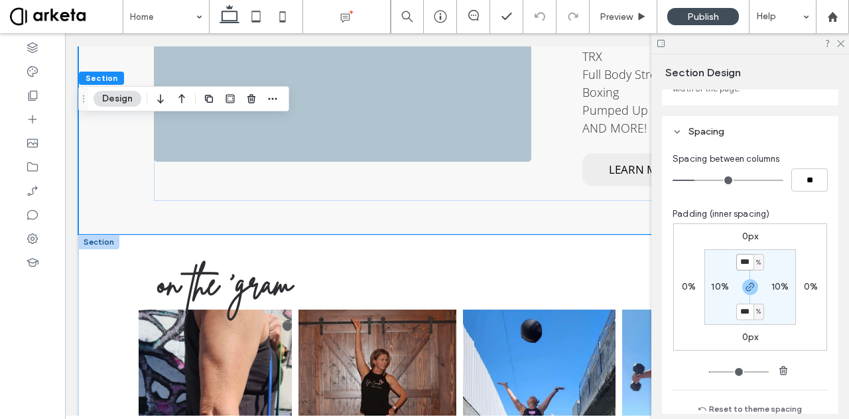
scroll to position [2246, 0]
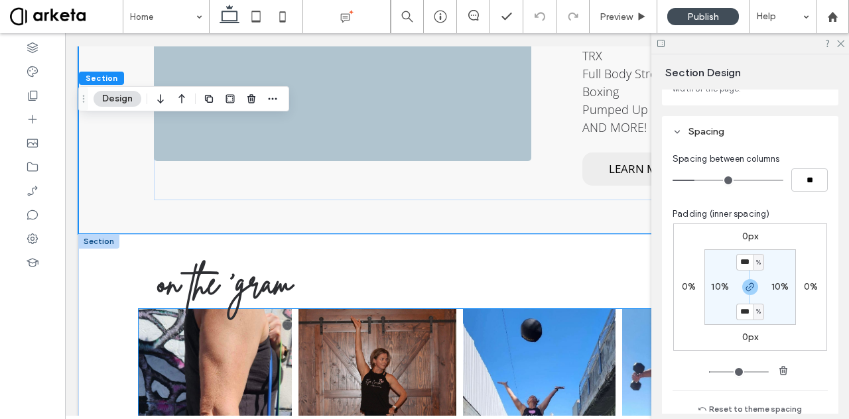
click at [158, 309] on div at bounding box center [457, 399] width 636 height 180
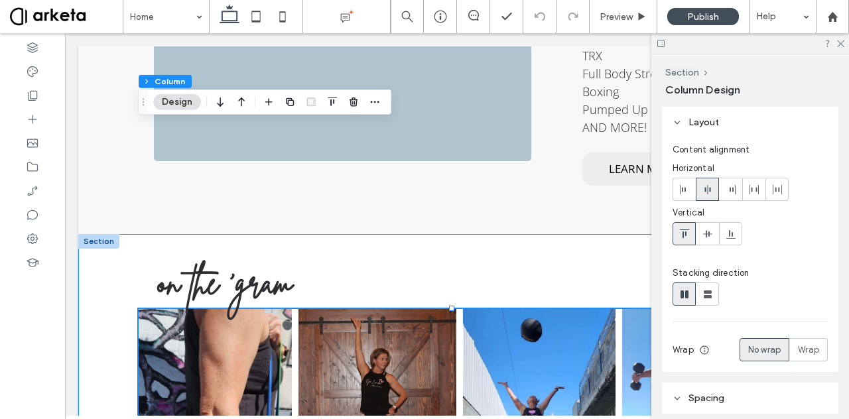
click at [102, 270] on div "on the 'gram @eye.candee.fit" at bounding box center [456, 403] width 757 height 338
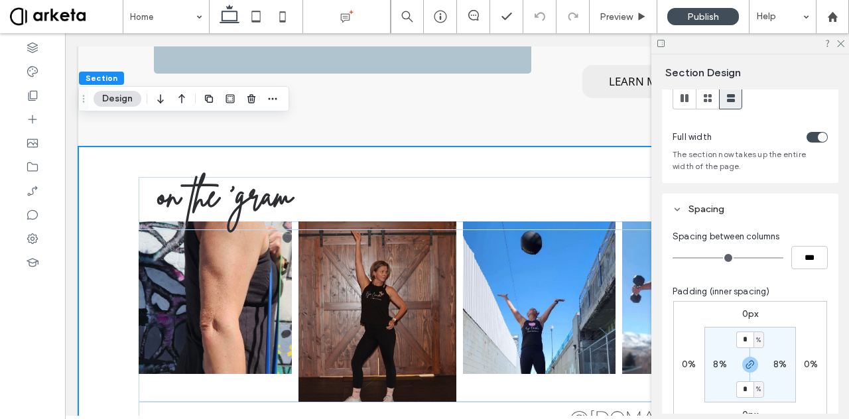
scroll to position [41, 0]
click at [720, 366] on label "8%" at bounding box center [719, 362] width 13 height 11
type input "*"
type input "**"
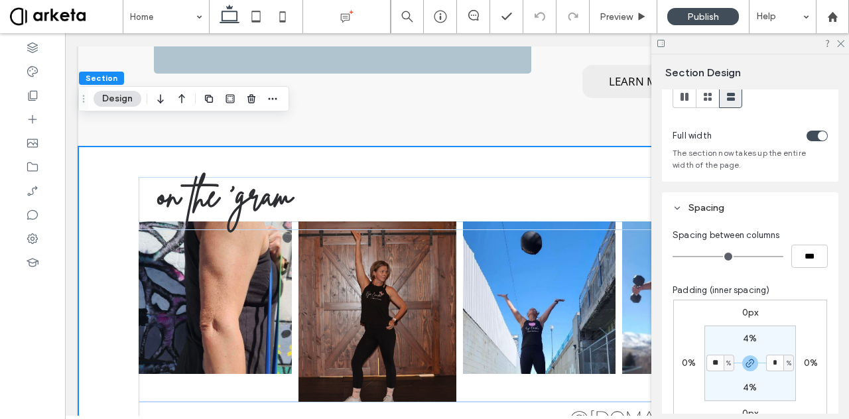
type input "**"
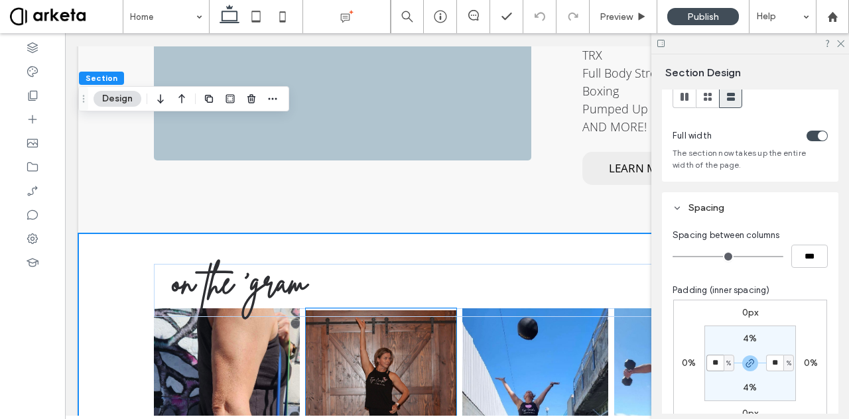
scroll to position [2246, 0]
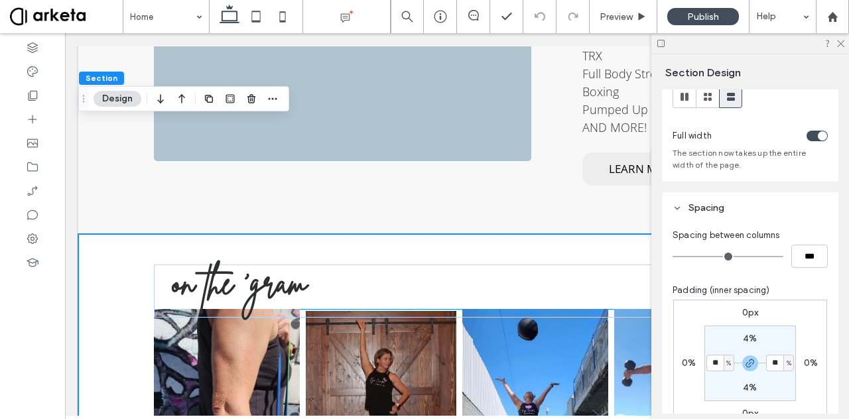
click at [298, 309] on div at bounding box center [457, 397] width 606 height 177
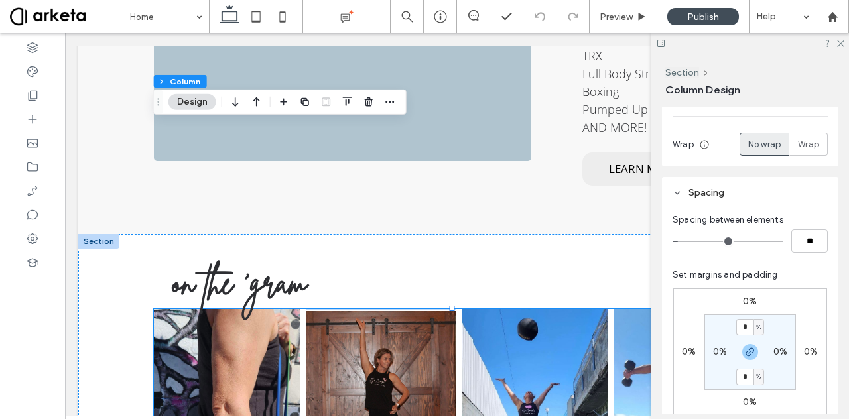
scroll to position [209, 0]
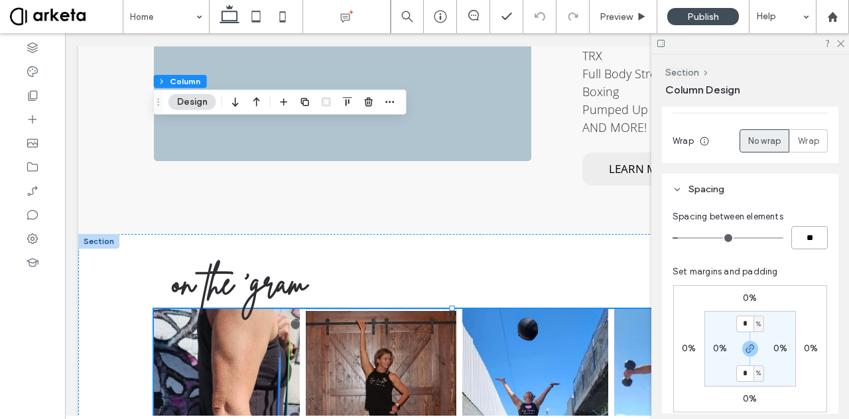
click at [808, 236] on input "**" at bounding box center [809, 237] width 36 height 23
type input "*"
type input "**"
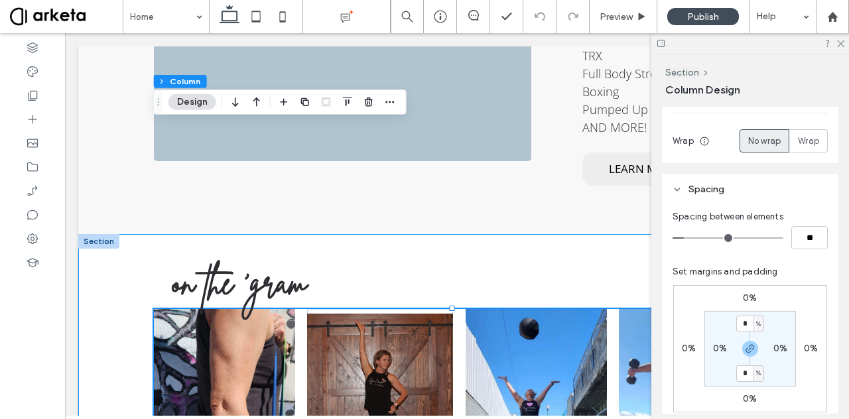
click at [133, 235] on div "on the 'gram @eye.candee.fit" at bounding box center [456, 401] width 757 height 334
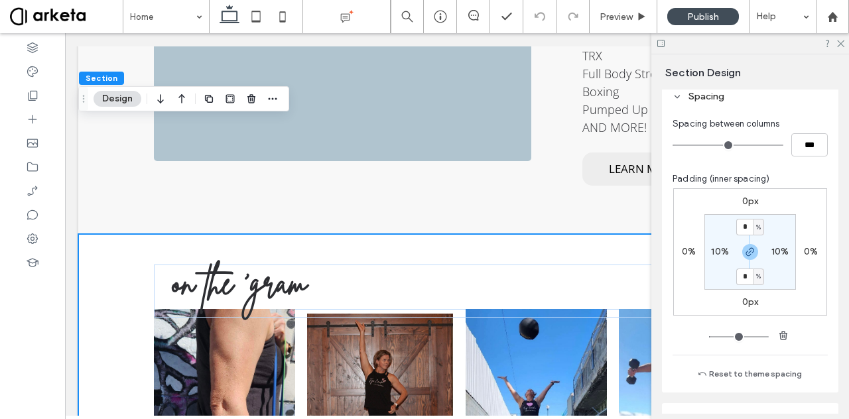
scroll to position [154, 0]
click at [725, 248] on div "10%" at bounding box center [720, 251] width 30 height 12
click at [717, 253] on label "10%" at bounding box center [720, 250] width 18 height 11
type input "**"
type input "****"
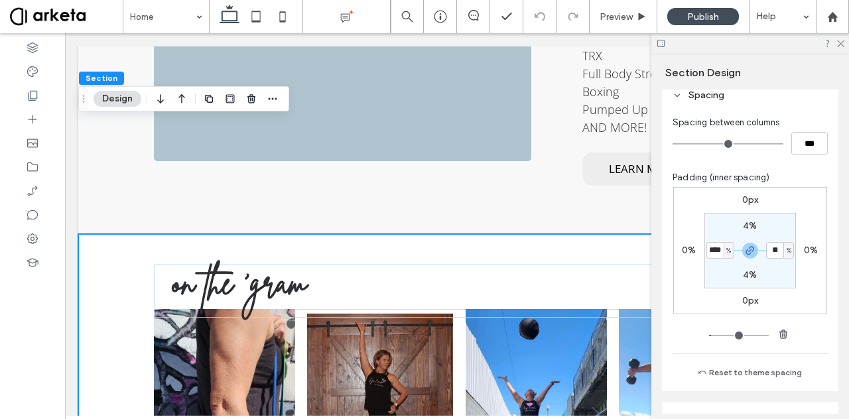
type input "**"
type input "****"
type input "**"
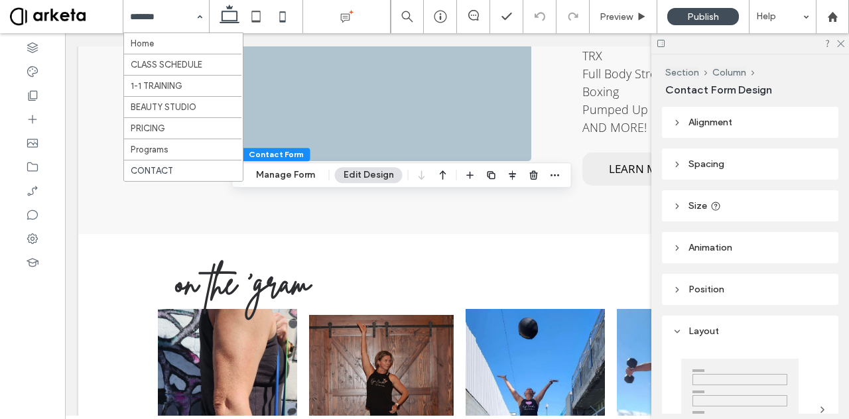
type input "*"
type input "***"
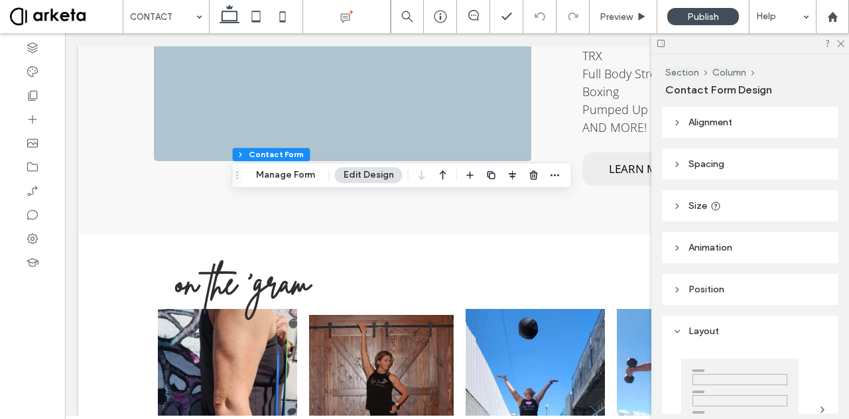
click at [675, 218] on header "Size" at bounding box center [750, 205] width 176 height 31
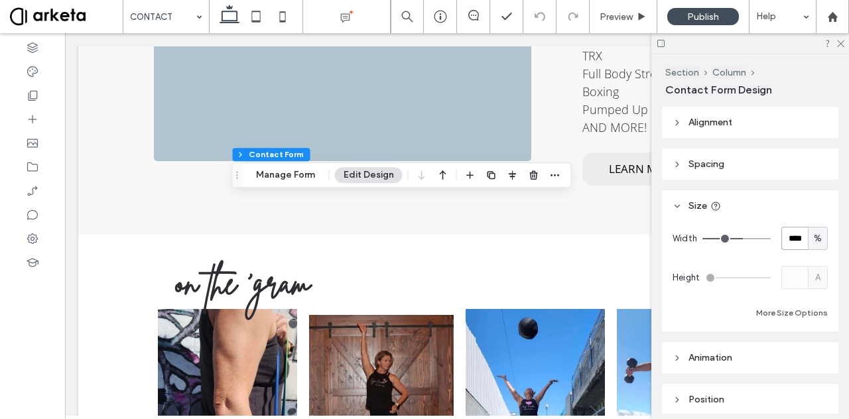
click at [795, 237] on input "****" at bounding box center [794, 238] width 27 height 23
type input "*"
type input "**"
click at [751, 127] on header "Alignment" at bounding box center [750, 122] width 176 height 31
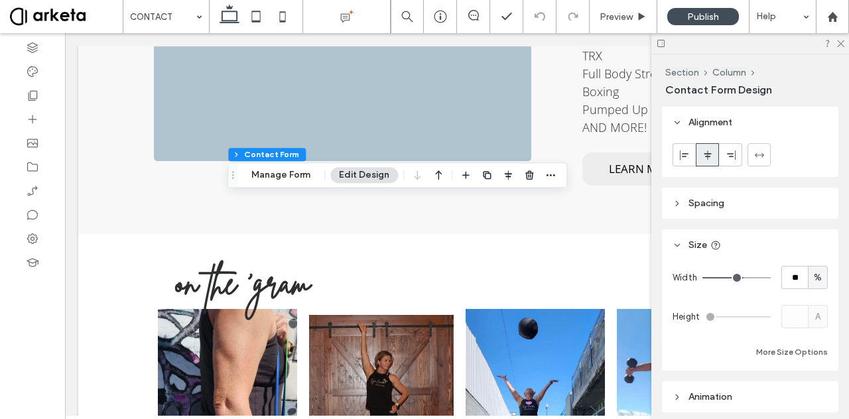
type input "*"
type input "***"
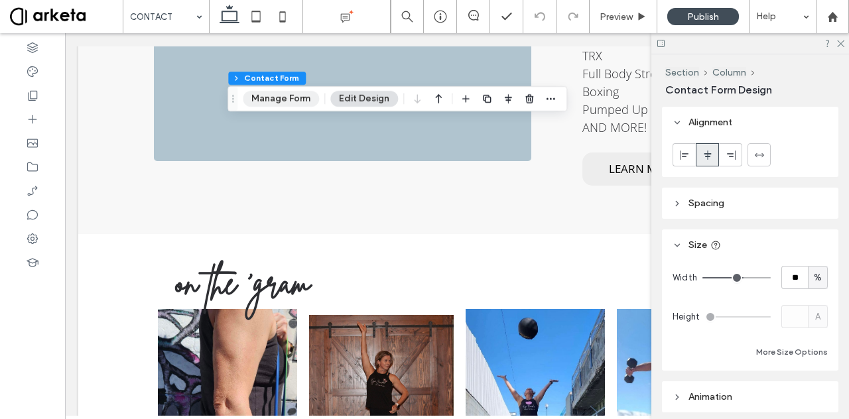
click at [290, 99] on button "Manage Form" at bounding box center [281, 99] width 76 height 16
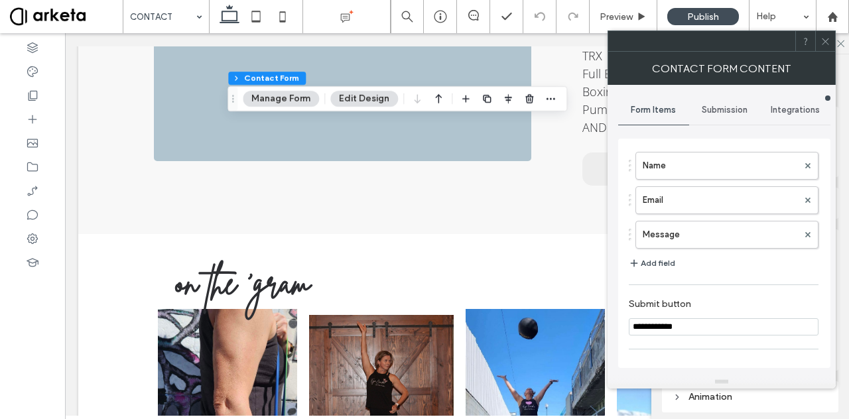
click at [373, 99] on button "Edit Design" at bounding box center [364, 99] width 68 height 16
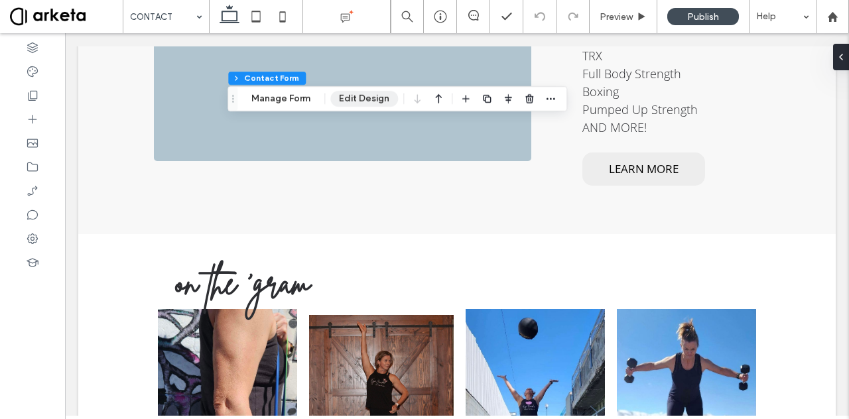
click at [357, 92] on button "Edit Design" at bounding box center [364, 99] width 68 height 16
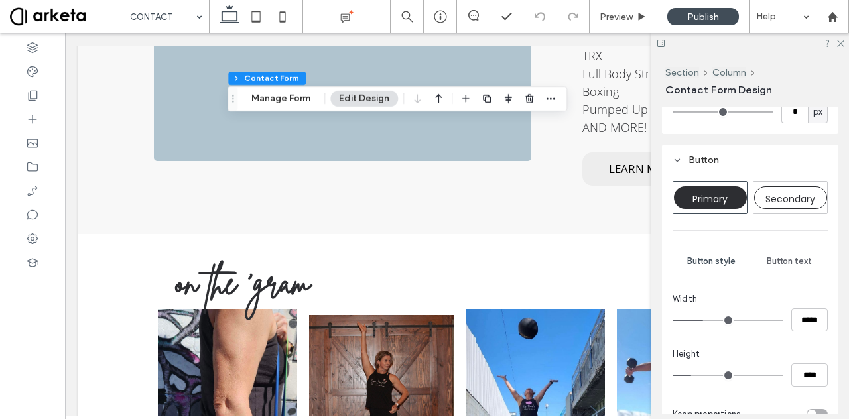
scroll to position [820, 0]
click at [781, 263] on span "Button text" at bounding box center [789, 260] width 45 height 11
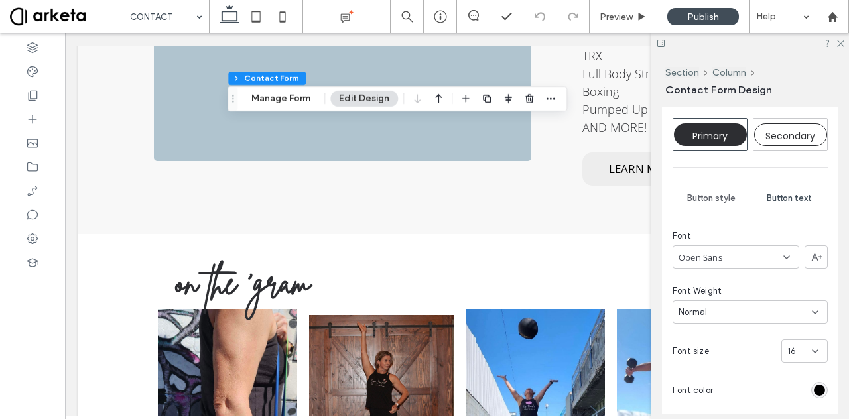
scroll to position [973, 0]
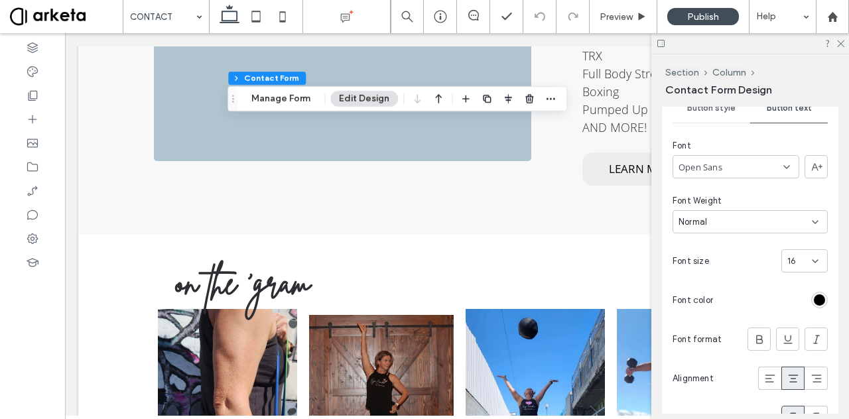
click at [816, 300] on div "rgb(0, 0, 0)" at bounding box center [819, 299] width 11 height 11
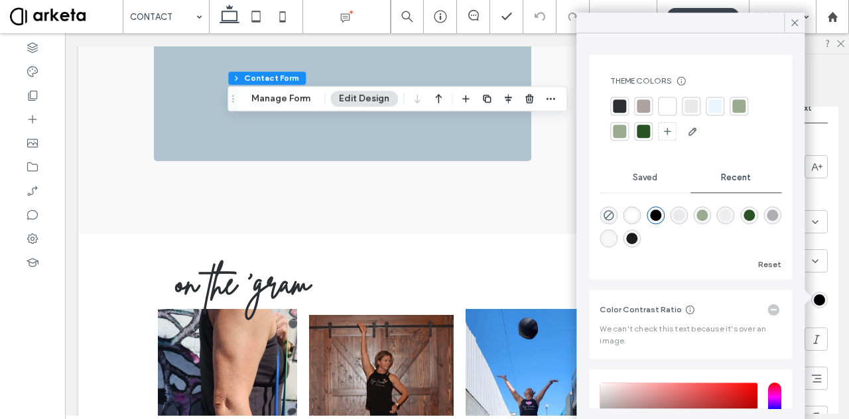
click at [635, 214] on div "rgba(255, 255, 255, 1)" at bounding box center [632, 215] width 11 height 11
click at [659, 211] on div "rgba(0, 0, 0, 1)" at bounding box center [655, 215] width 11 height 11
type input "*******"
click at [791, 23] on icon at bounding box center [794, 23] width 12 height 12
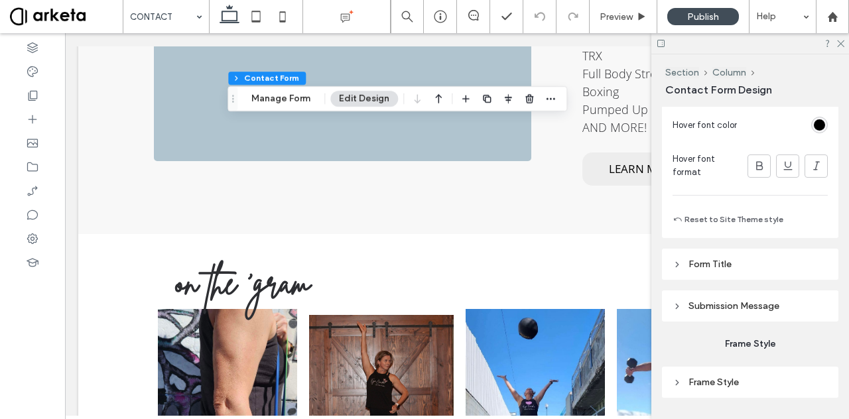
scroll to position [1354, 0]
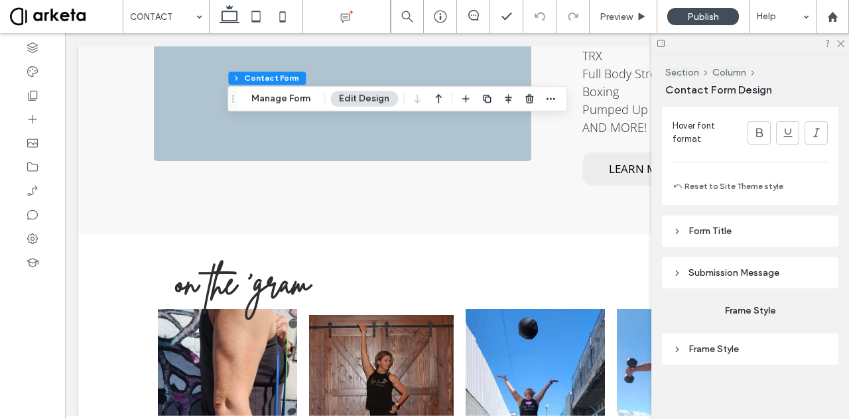
click at [721, 279] on header "Submission Message" at bounding box center [750, 272] width 176 height 31
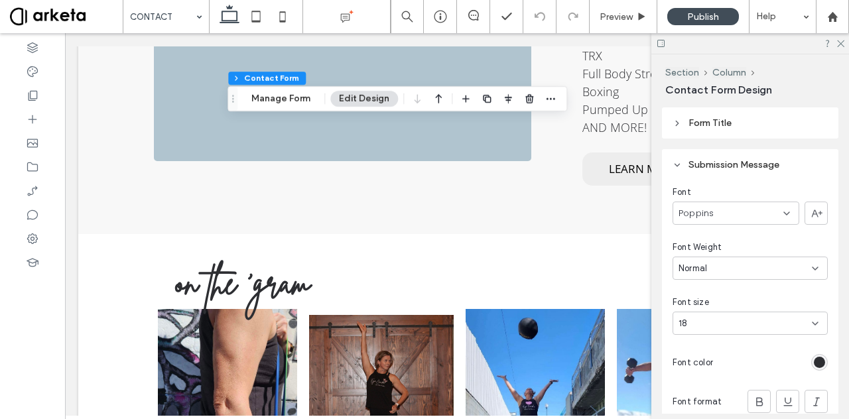
scroll to position [1464, 0]
click at [817, 355] on div "rgb(45, 46, 50)" at bounding box center [819, 360] width 11 height 11
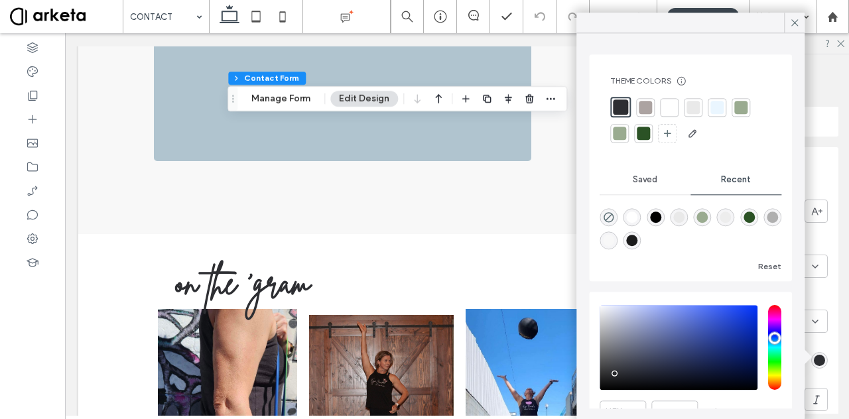
click at [634, 219] on div "rgba(255, 255, 255, 1)" at bounding box center [632, 217] width 11 height 11
type input "*******"
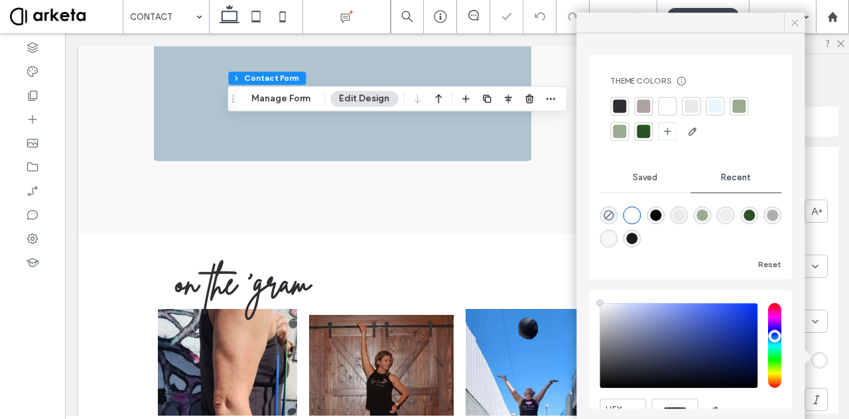
click at [795, 19] on icon at bounding box center [794, 23] width 12 height 12
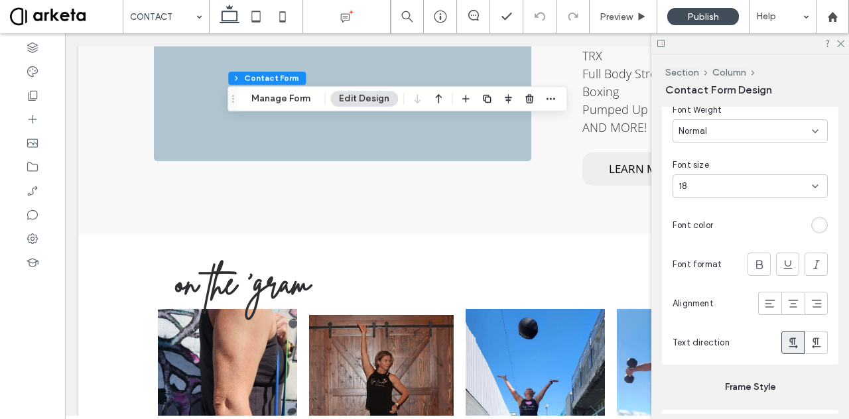
scroll to position [1603, 0]
click at [788, 296] on use at bounding box center [793, 300] width 10 height 8
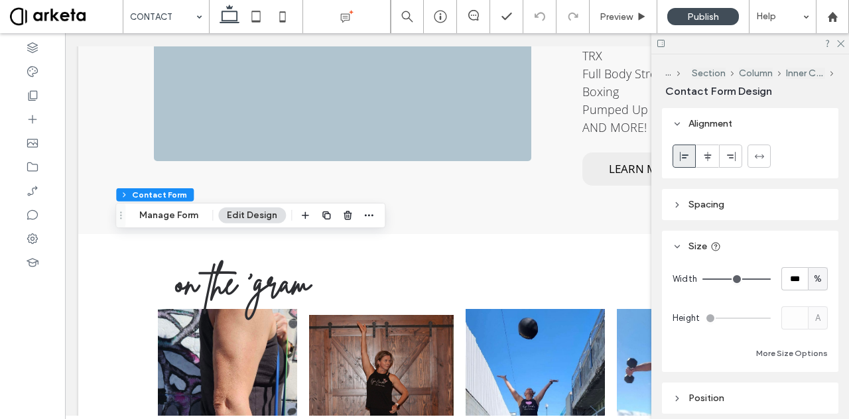
type input "*"
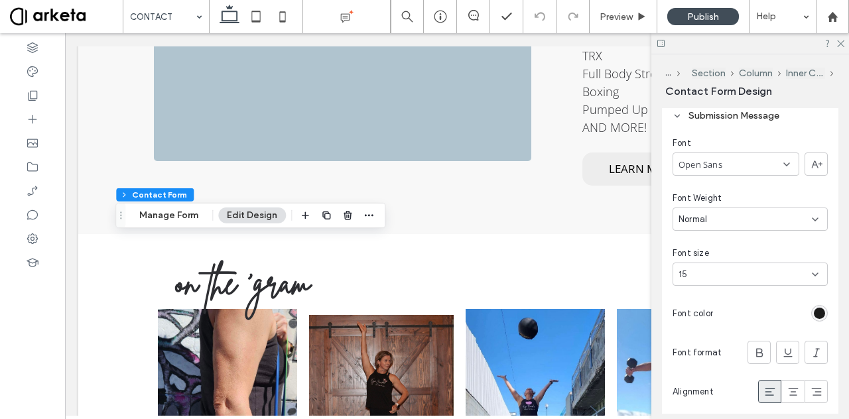
scroll to position [1451, 0]
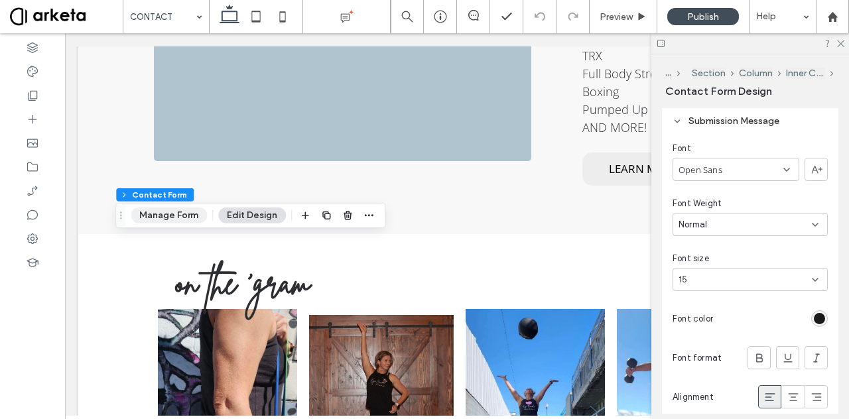
click at [151, 214] on button "Manage Form" at bounding box center [169, 216] width 76 height 16
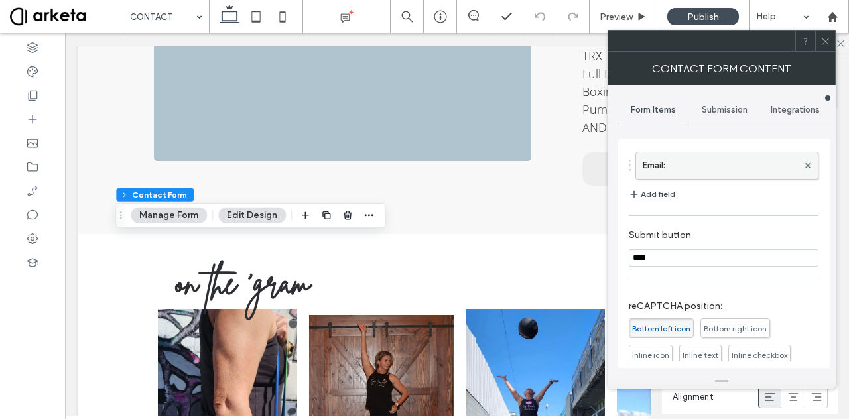
click at [703, 160] on label "Email:" at bounding box center [720, 166] width 155 height 27
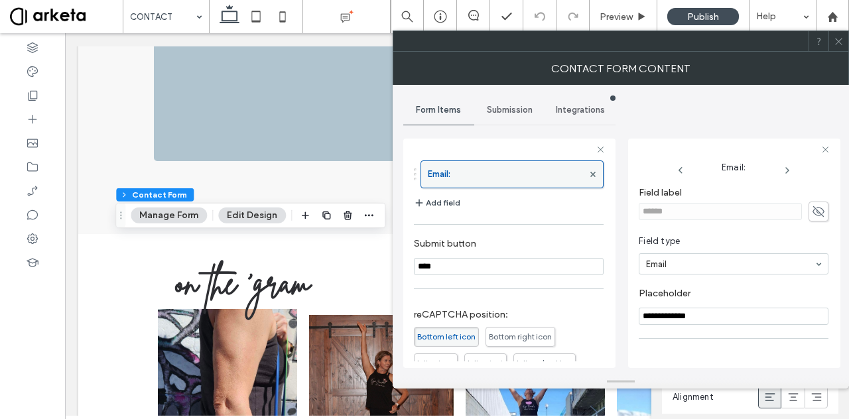
scroll to position [91, 0]
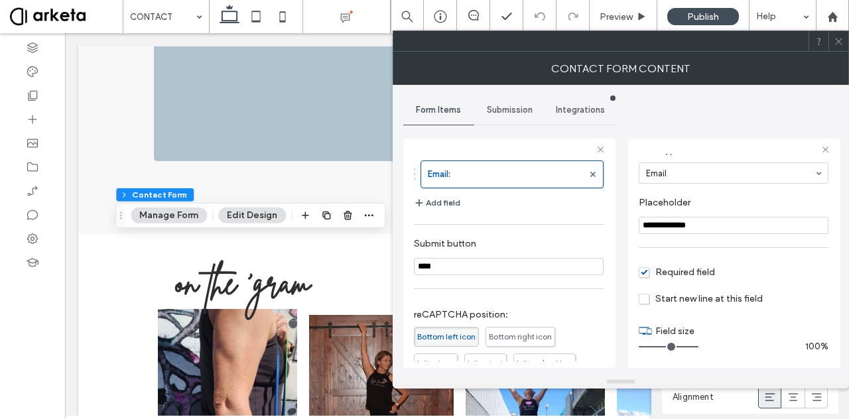
click at [496, 108] on span "Submission" at bounding box center [510, 110] width 46 height 11
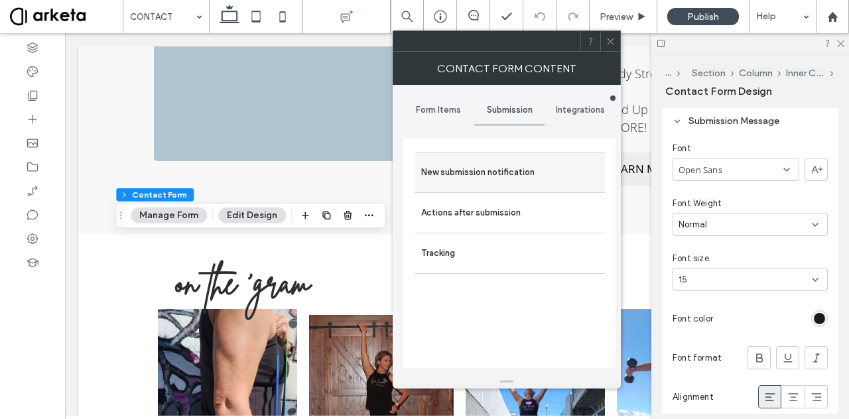
click at [529, 174] on label "New submission notification" at bounding box center [509, 172] width 177 height 27
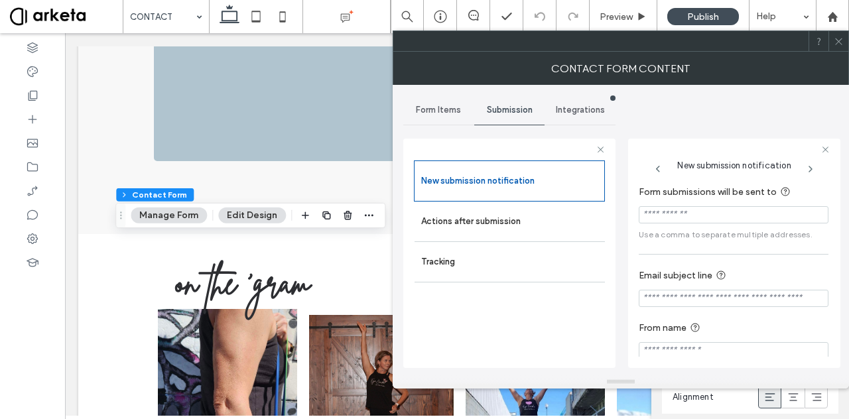
scroll to position [11, 0]
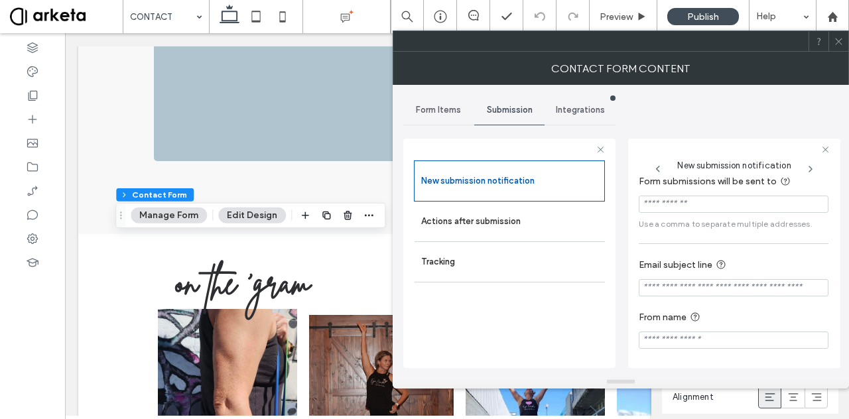
click at [834, 45] on icon at bounding box center [838, 41] width 10 height 10
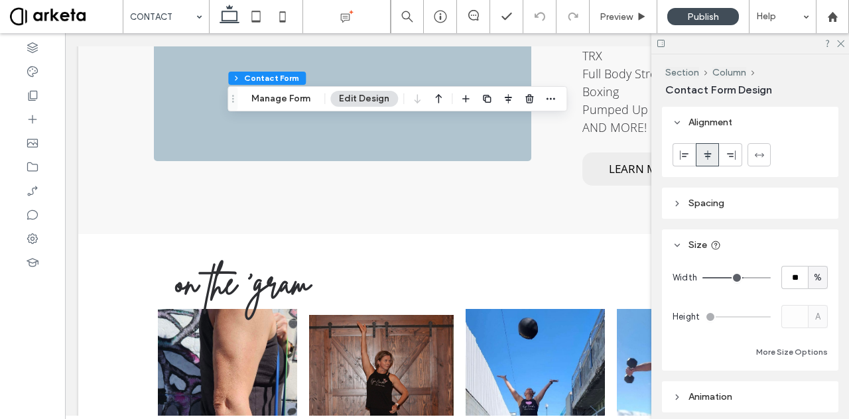
type input "*"
type input "***"
click at [292, 97] on button "Manage Form" at bounding box center [281, 99] width 76 height 16
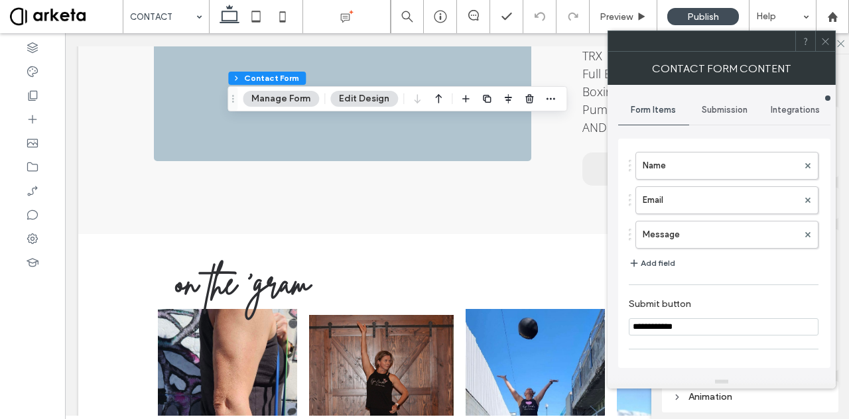
click at [706, 112] on span "Submission" at bounding box center [725, 110] width 46 height 11
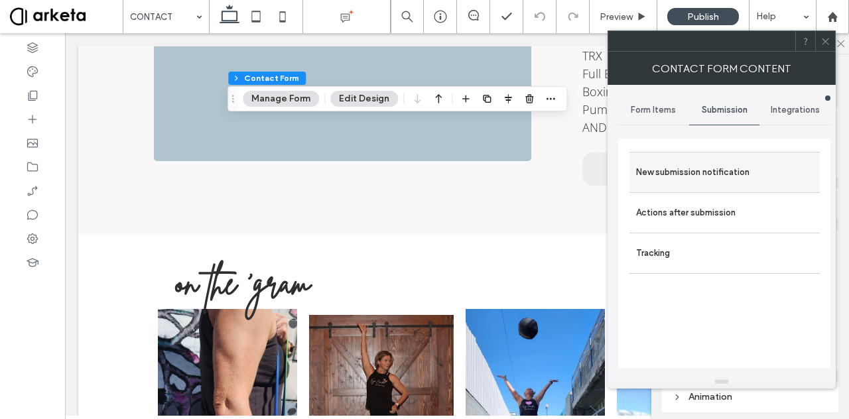
click at [706, 169] on label "New submission notification" at bounding box center [724, 172] width 177 height 27
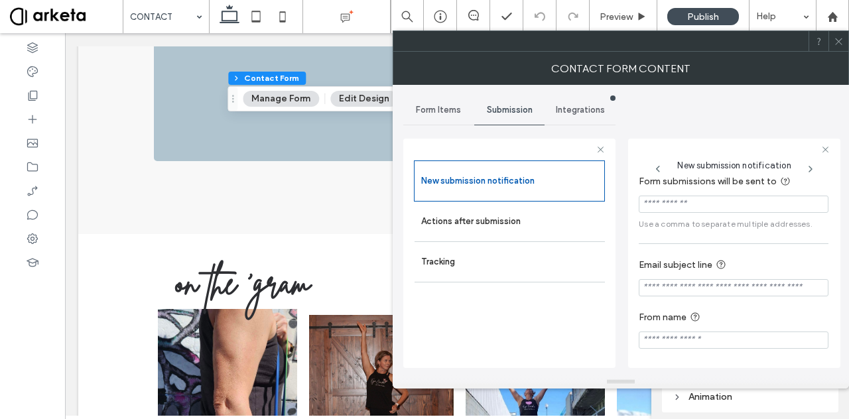
click at [832, 43] on div at bounding box center [838, 41] width 20 height 20
